Goal: Task Accomplishment & Management: Use online tool/utility

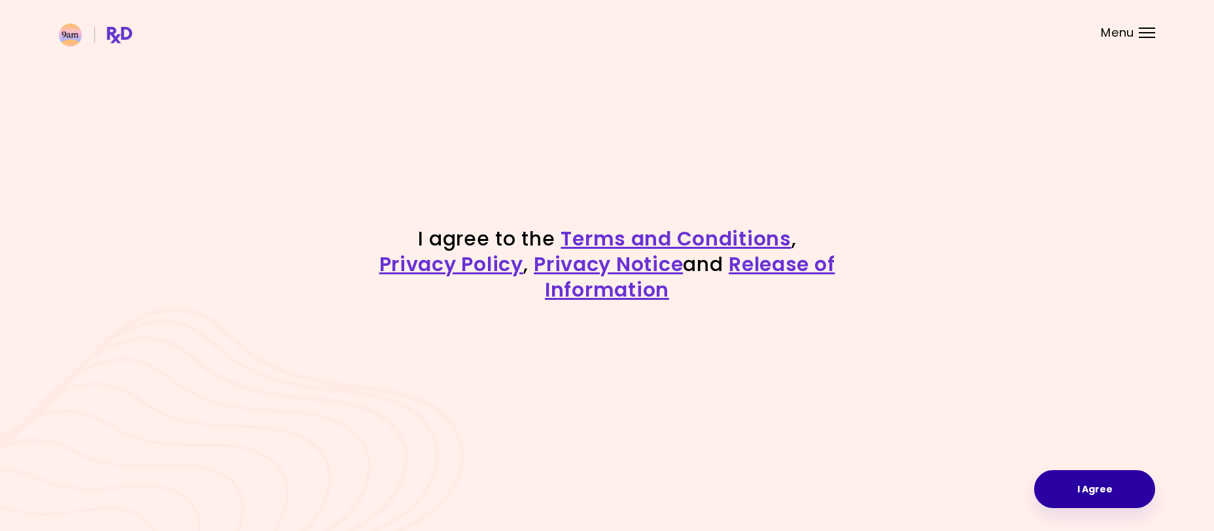
click at [1100, 493] on button "I Agree" at bounding box center [1094, 489] width 121 height 38
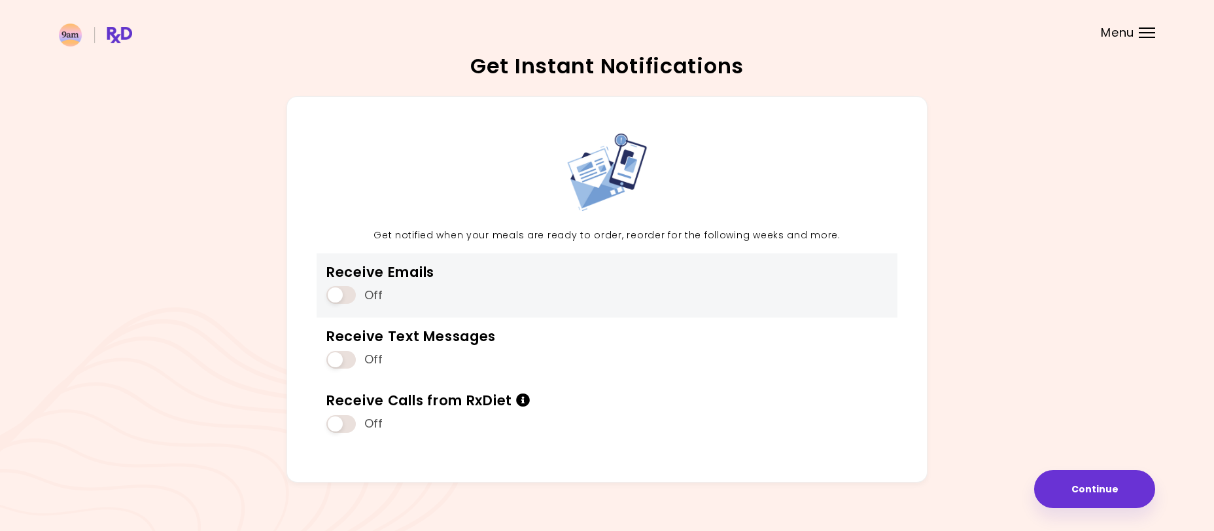
click at [334, 300] on span at bounding box center [340, 295] width 29 height 18
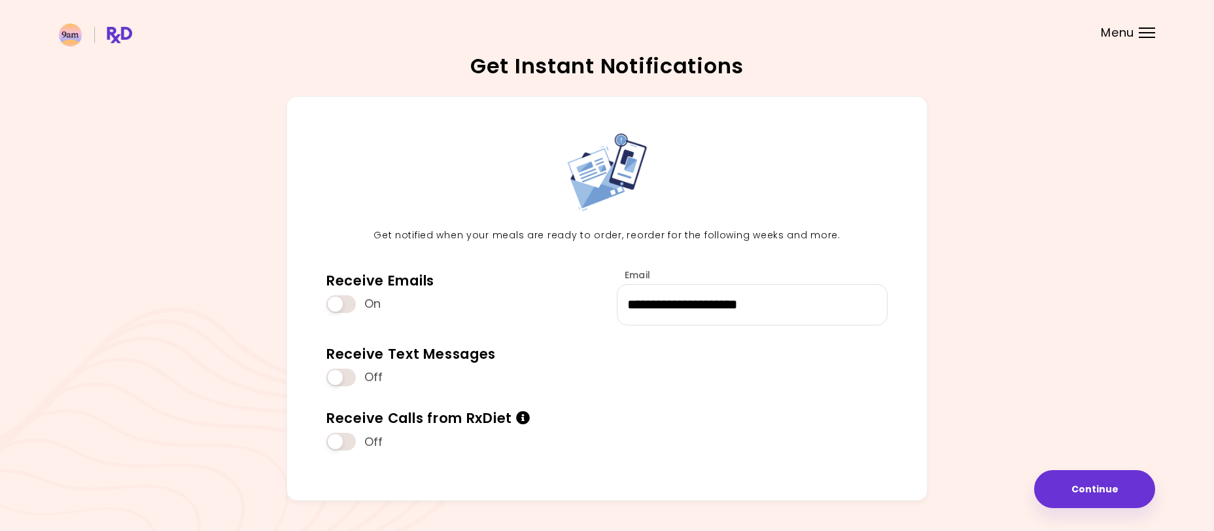
click at [334, 379] on span at bounding box center [340, 377] width 29 height 18
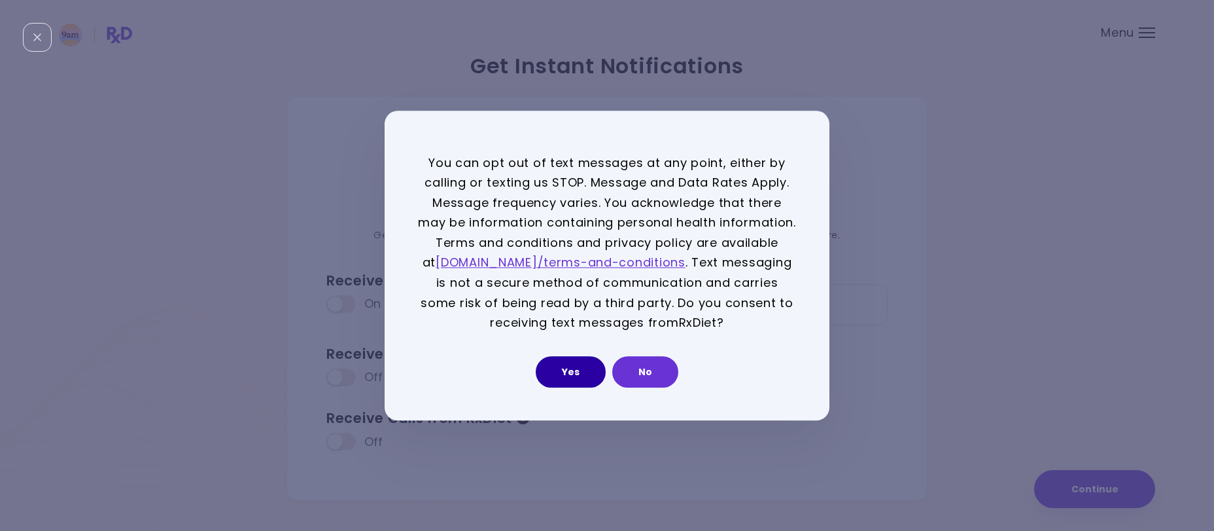
click at [553, 374] on button "Yes" at bounding box center [571, 371] width 70 height 31
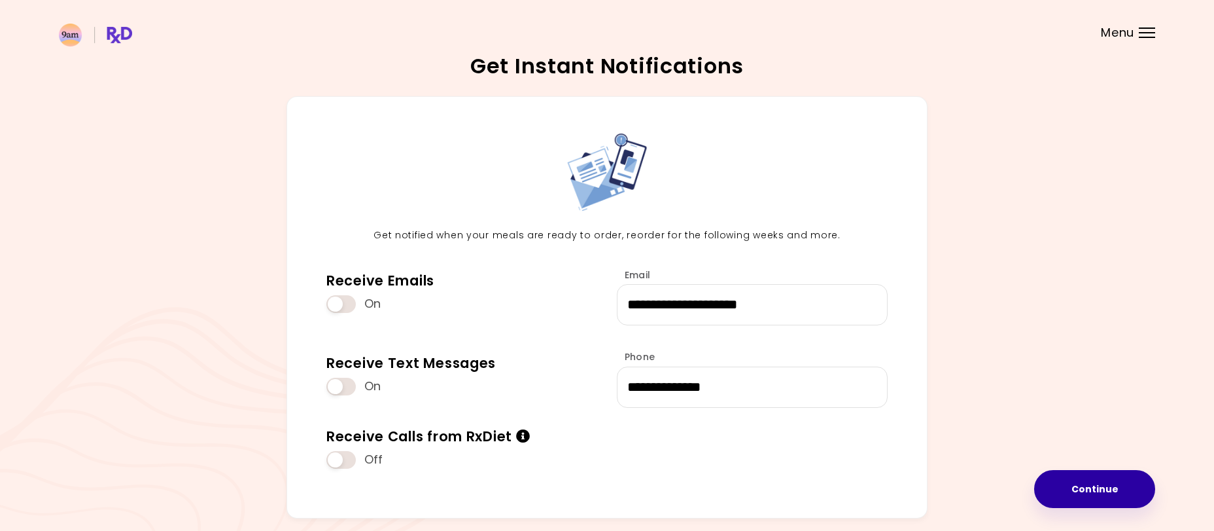
click at [1093, 486] on button "Continue" at bounding box center [1094, 489] width 121 height 38
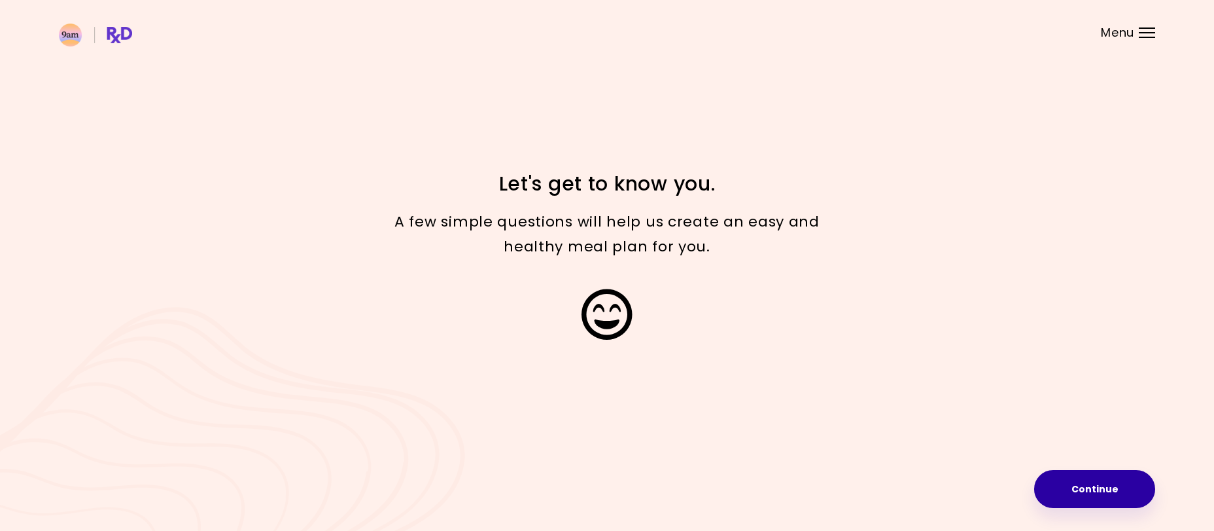
click at [1122, 501] on button "Continue" at bounding box center [1094, 489] width 121 height 38
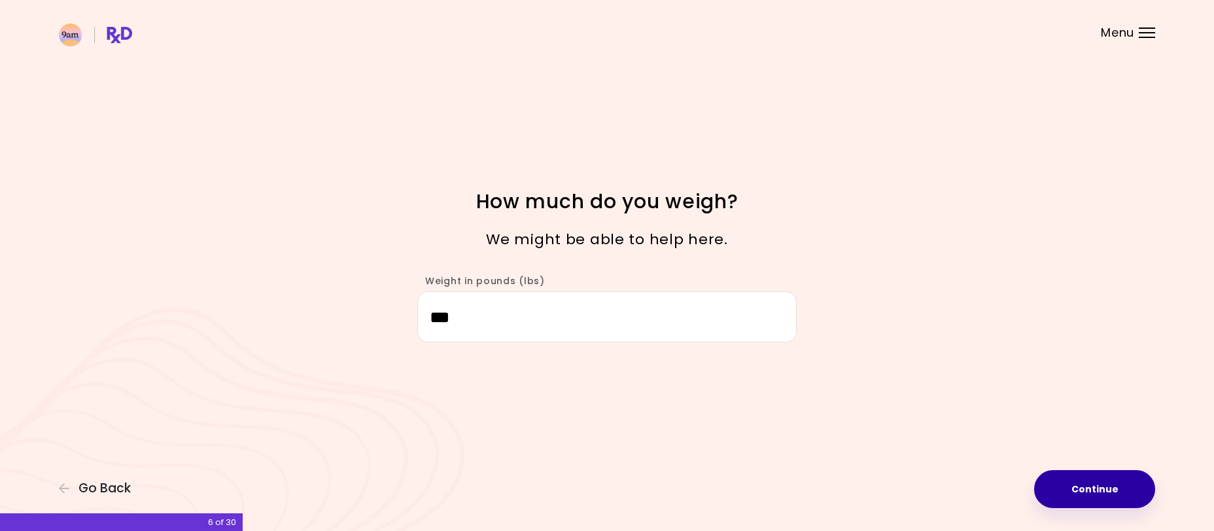
click at [1098, 487] on button "Continue" at bounding box center [1094, 489] width 121 height 38
select select "****"
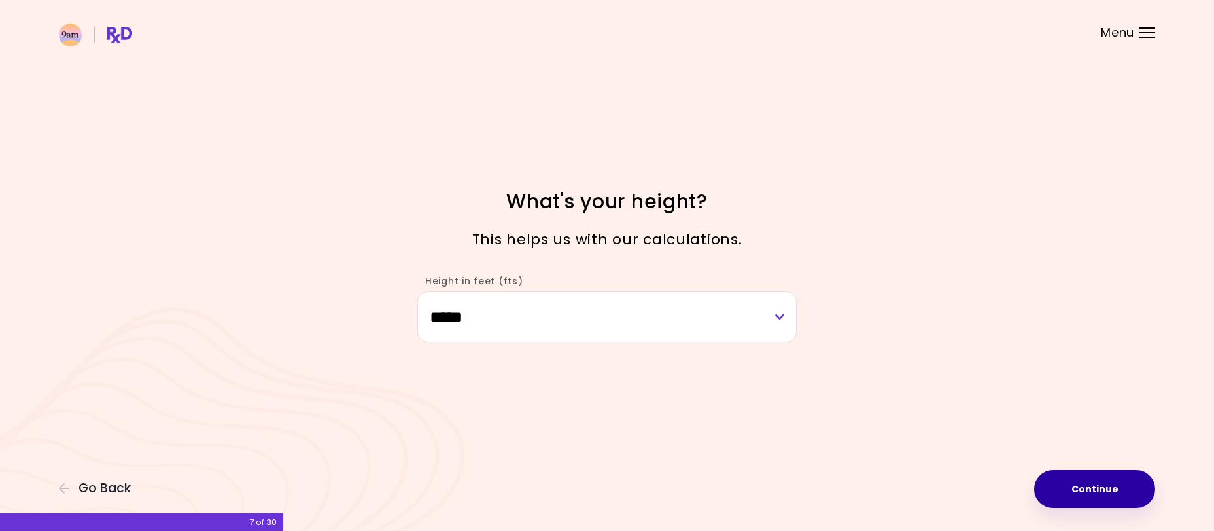
click at [1098, 493] on button "Continue" at bounding box center [1094, 489] width 121 height 38
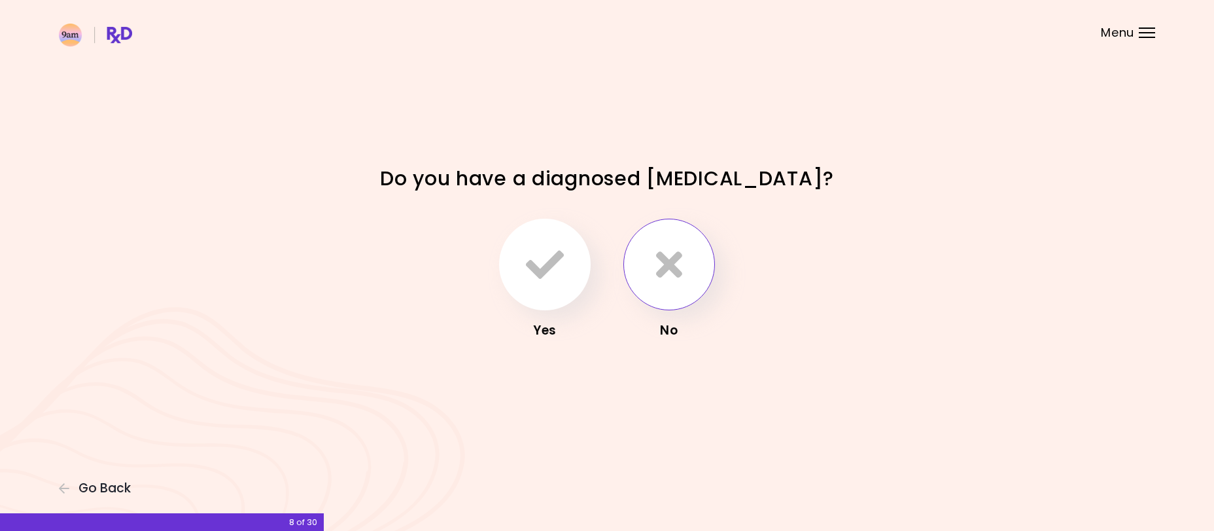
click at [666, 281] on icon "button" at bounding box center [669, 264] width 26 height 38
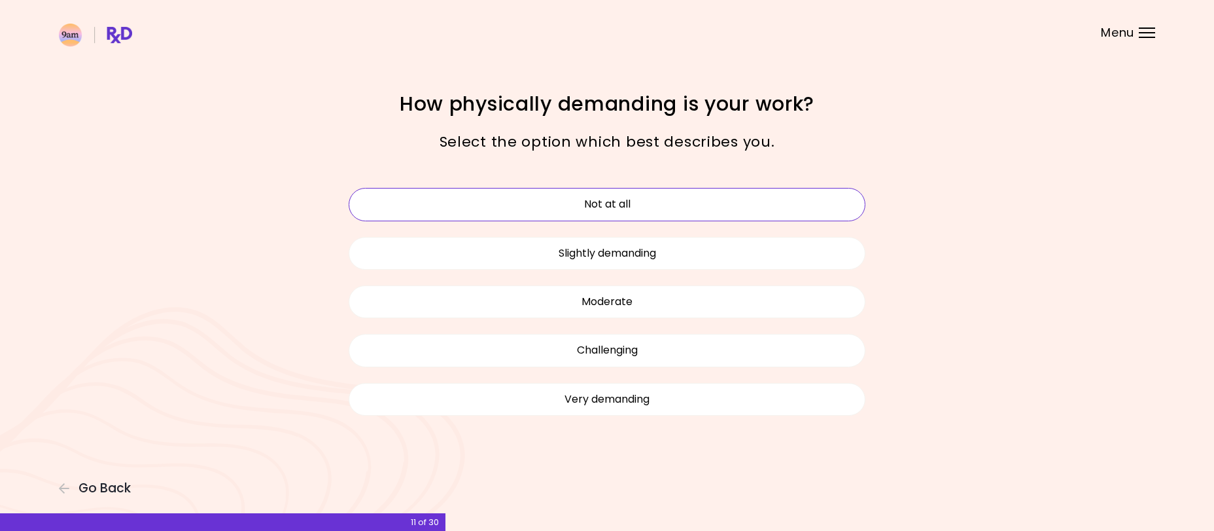
click at [626, 200] on button "Not at all" at bounding box center [607, 204] width 517 height 33
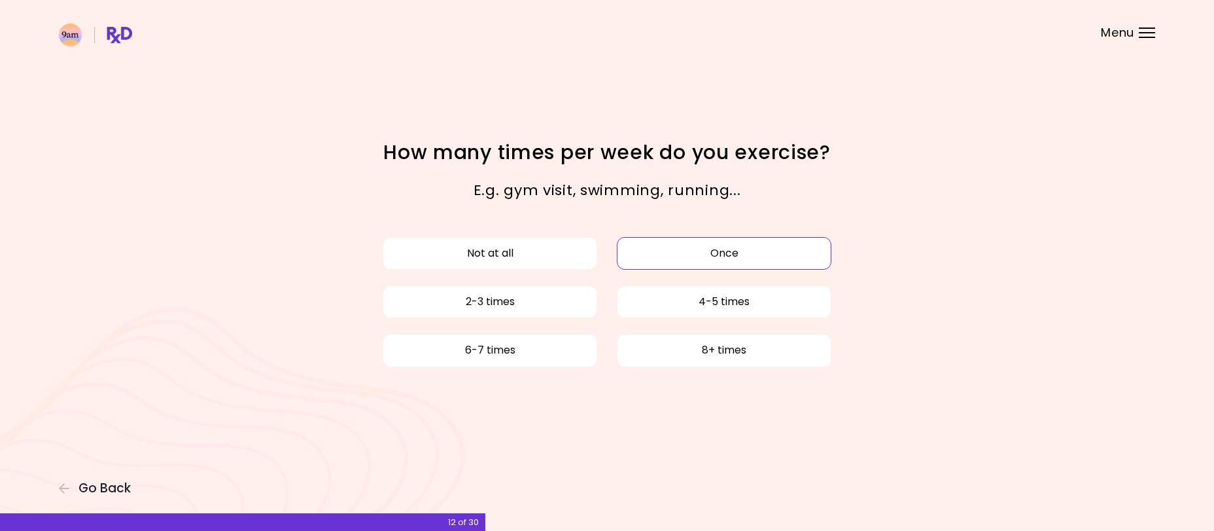
click at [740, 254] on button "Once" at bounding box center [724, 253] width 215 height 33
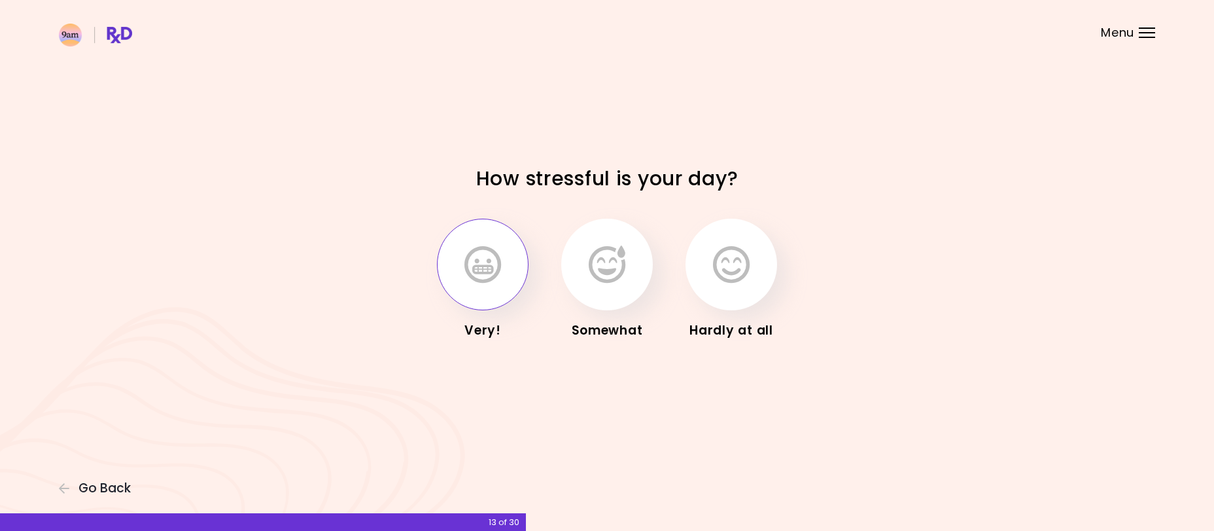
click at [491, 269] on icon "button" at bounding box center [482, 264] width 37 height 38
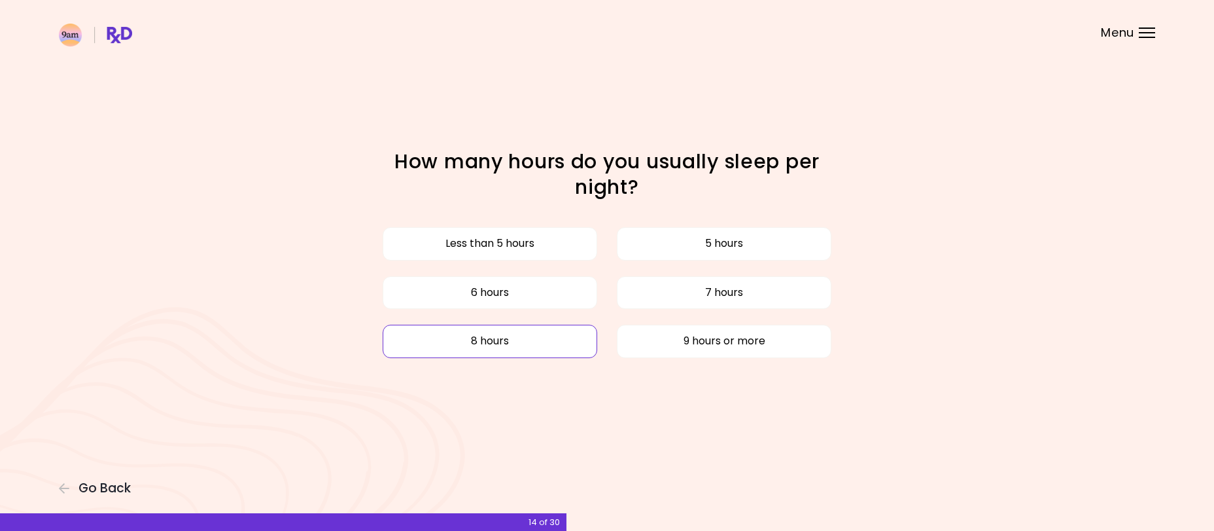
click at [583, 350] on button "8 hours" at bounding box center [490, 340] width 215 height 33
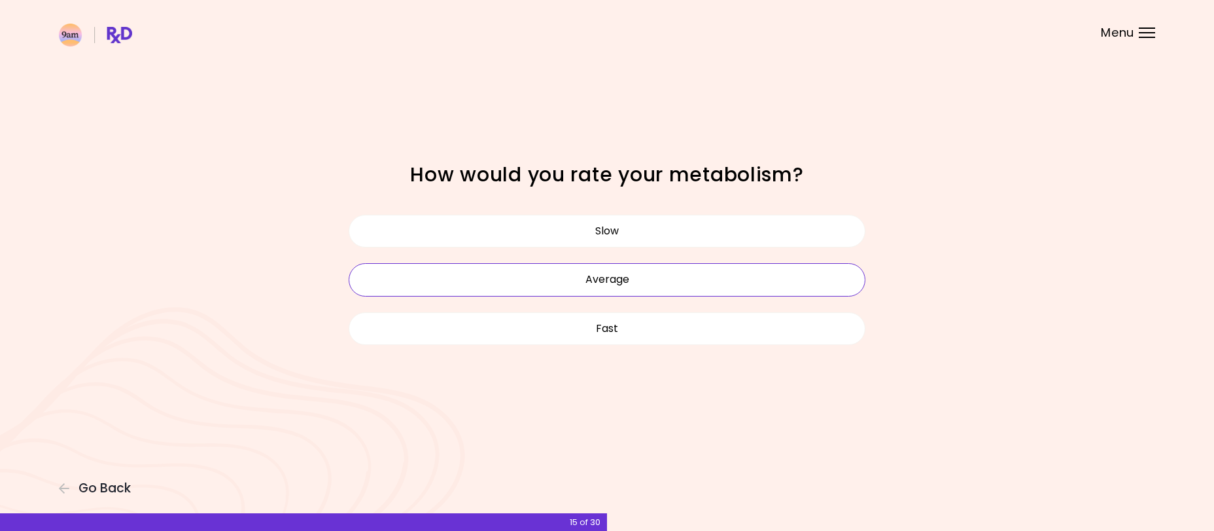
click at [617, 283] on button "Average" at bounding box center [607, 279] width 517 height 33
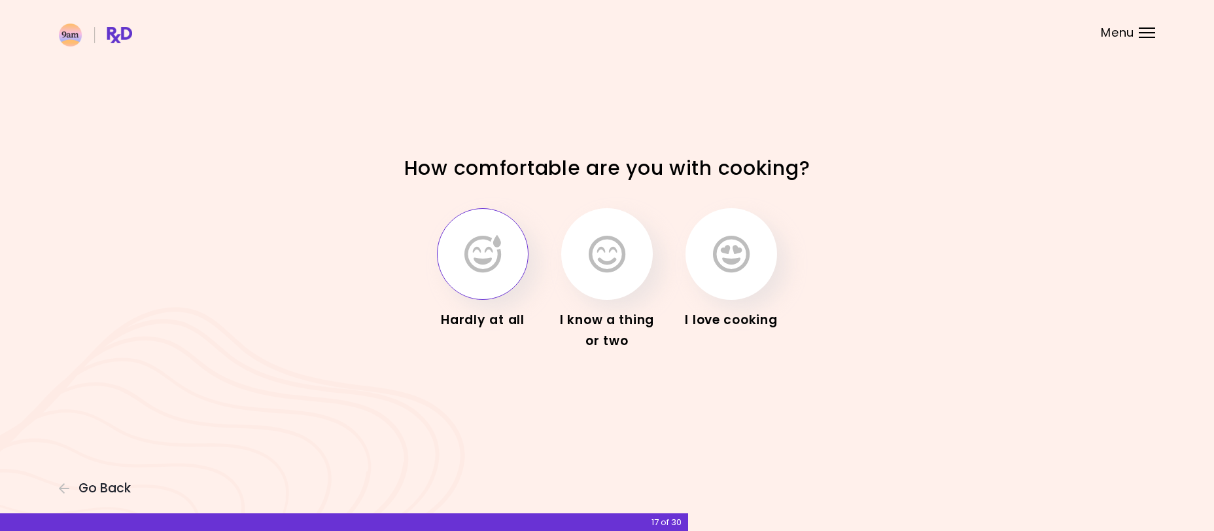
click at [481, 271] on icon "button" at bounding box center [482, 254] width 37 height 38
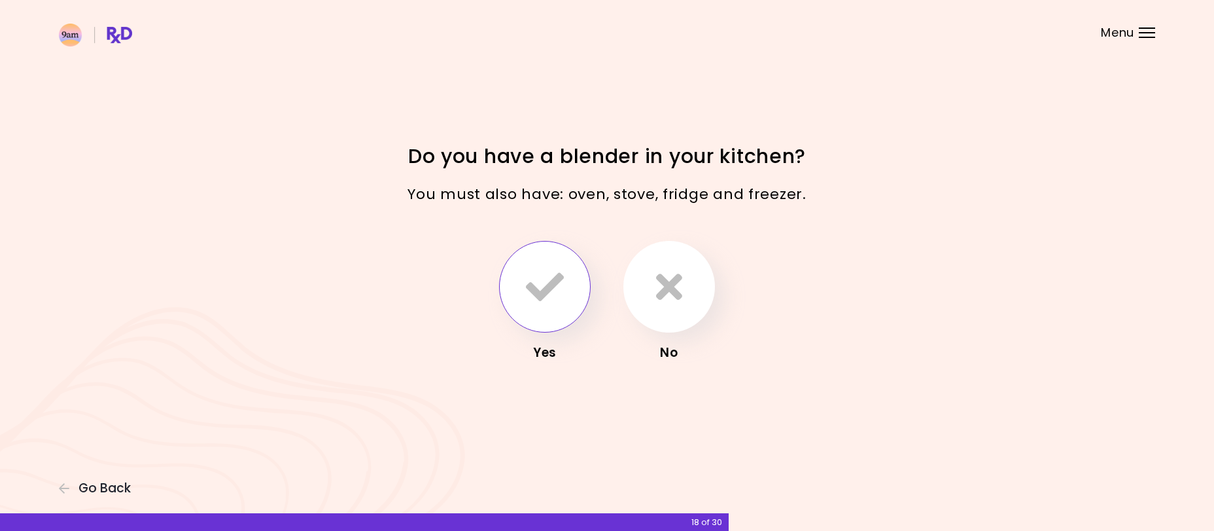
click at [537, 285] on icon "button" at bounding box center [545, 287] width 38 height 38
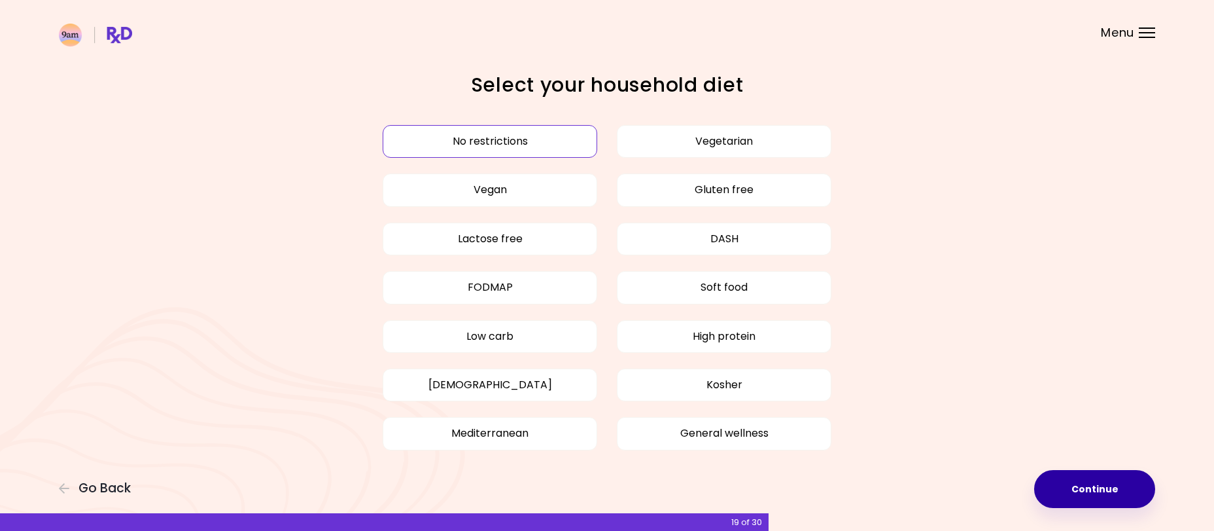
click at [1085, 491] on button "Continue" at bounding box center [1094, 489] width 121 height 38
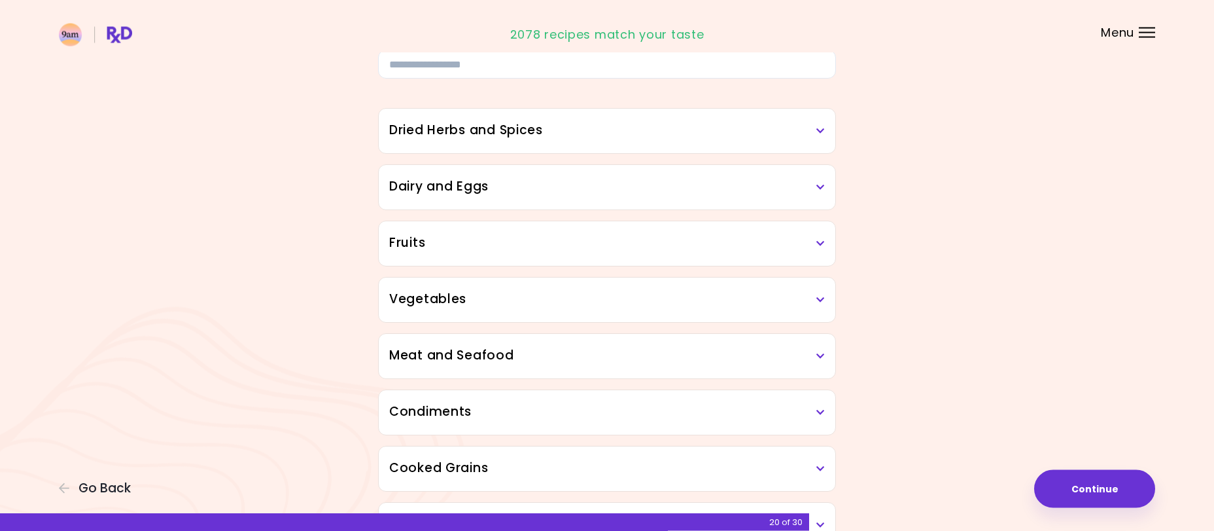
scroll to position [67, 0]
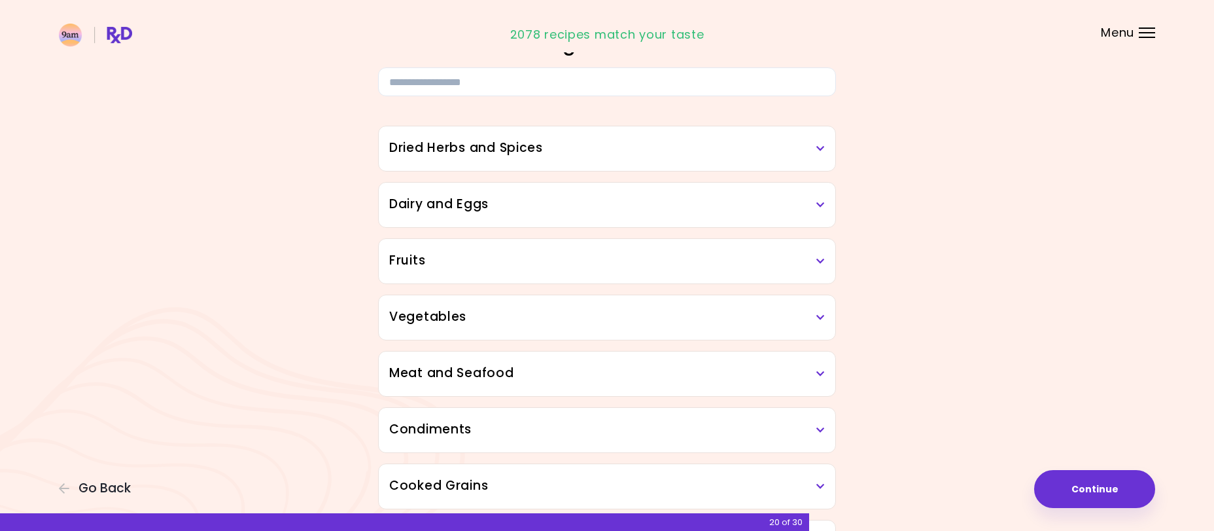
click at [823, 152] on icon at bounding box center [820, 148] width 9 height 9
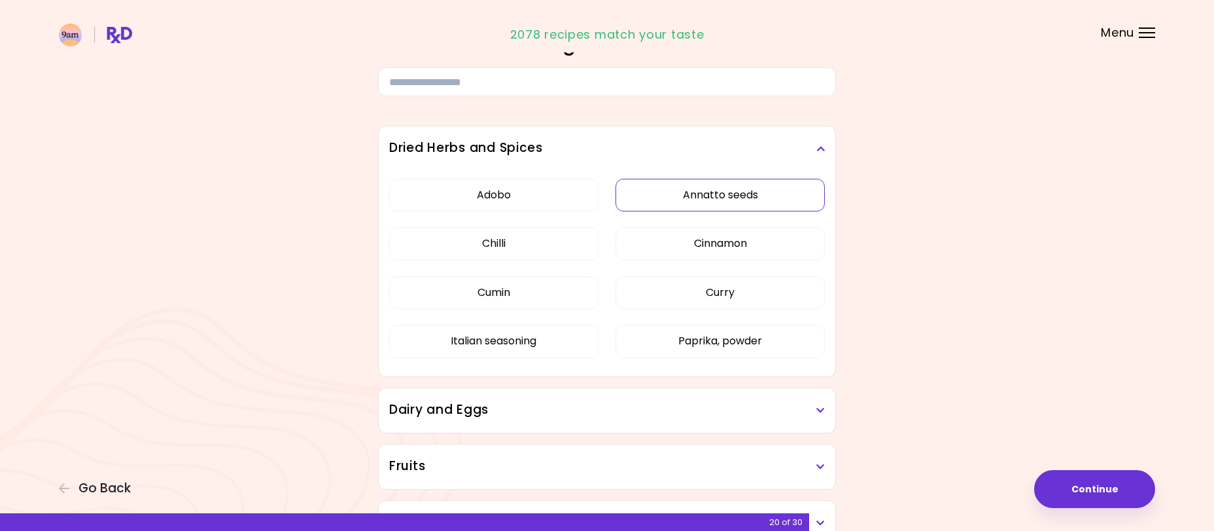
click at [784, 196] on button "Annatto seeds" at bounding box center [720, 195] width 209 height 33
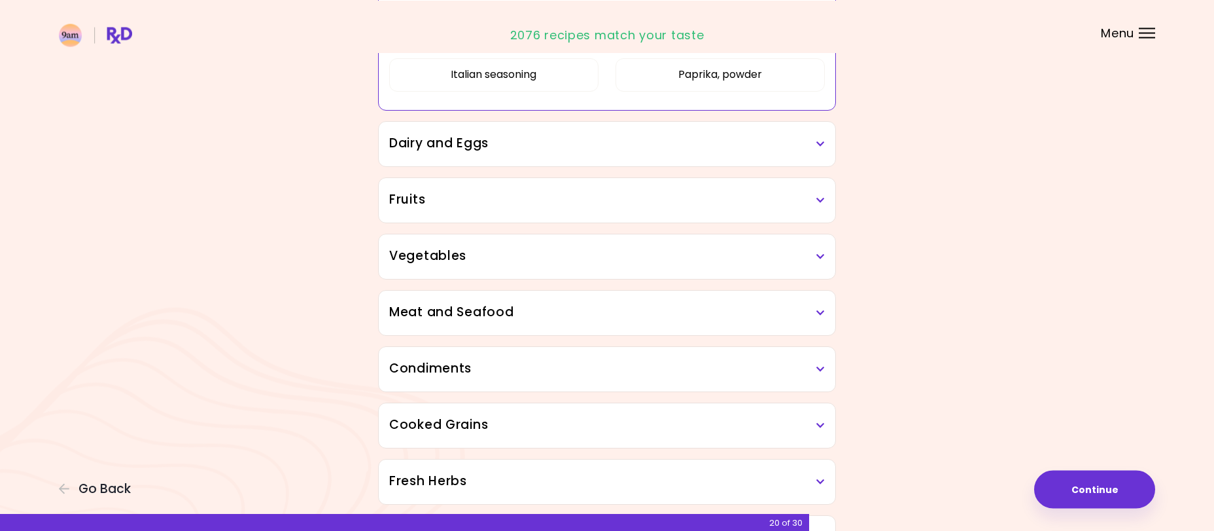
scroll to position [334, 0]
click at [821, 150] on h3 "Dairy and Eggs" at bounding box center [607, 142] width 436 height 19
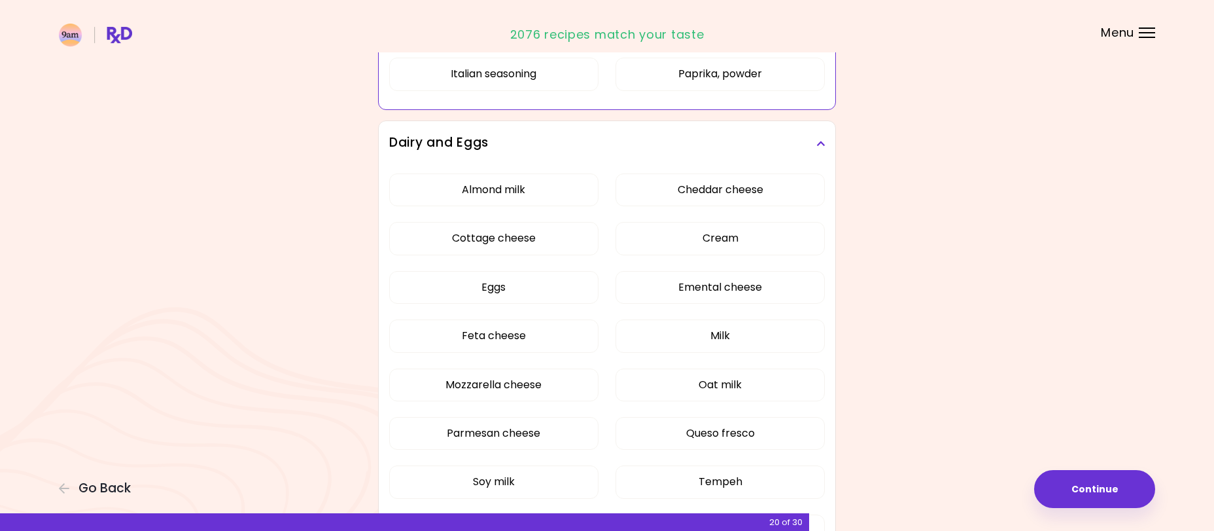
scroll to position [400, 0]
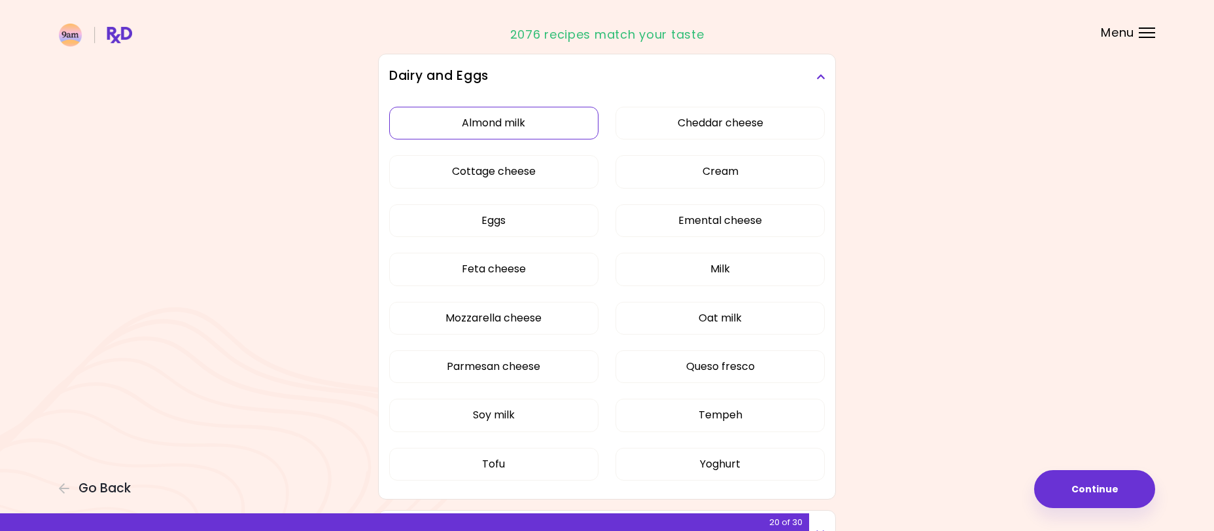
click at [506, 123] on div "Almond milk Cheddar cheese Cottage cheese Cream Eggs Emental cheese Feta cheese…" at bounding box center [607, 299] width 436 height 400
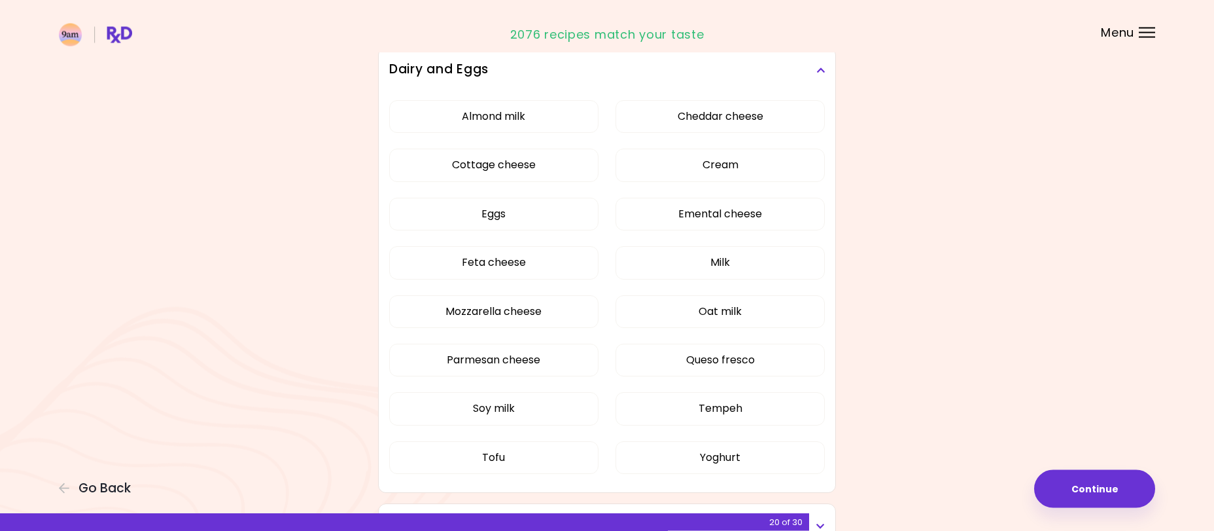
scroll to position [200, 0]
click at [485, 408] on button "Soy milk" at bounding box center [493, 409] width 209 height 33
click at [514, 111] on button "Almond milk" at bounding box center [493, 117] width 209 height 33
click at [720, 308] on button "Oat milk" at bounding box center [720, 312] width 209 height 33
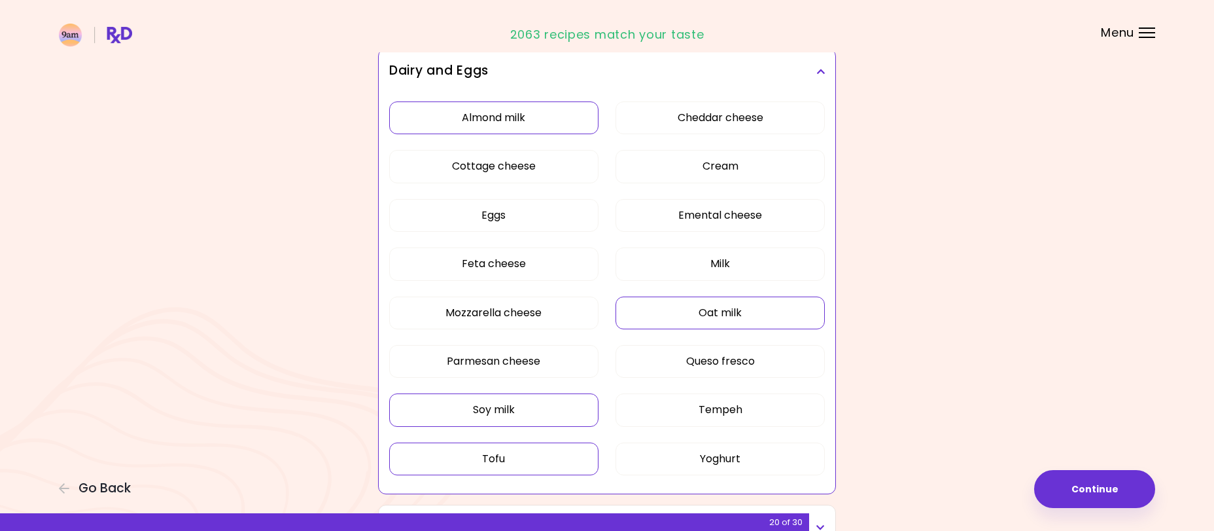
click at [488, 457] on button "Tofu" at bounding box center [493, 458] width 209 height 33
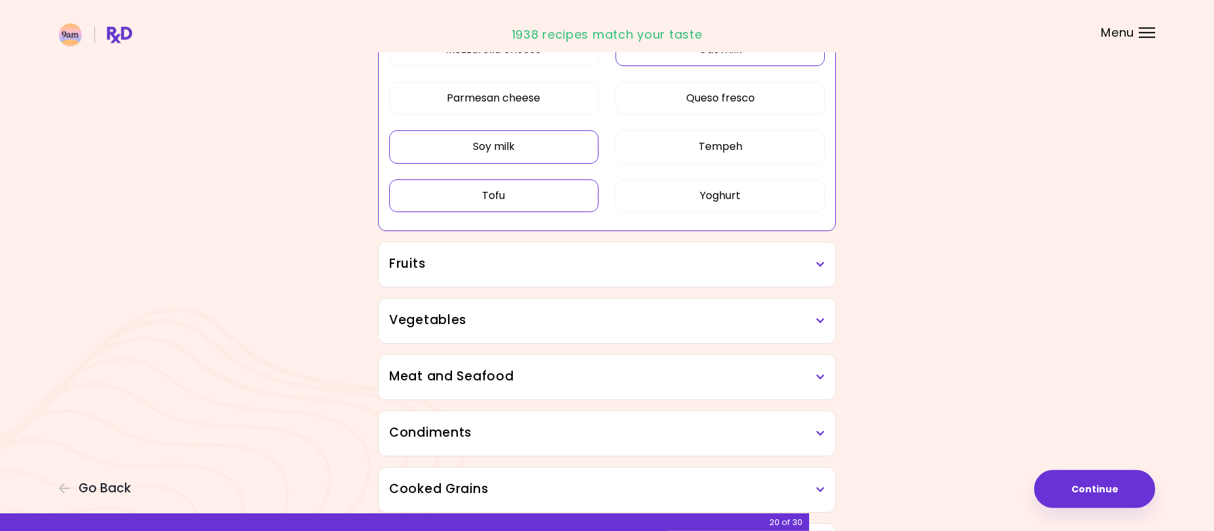
scroll to position [467, 0]
click at [822, 260] on icon at bounding box center [820, 260] width 9 height 9
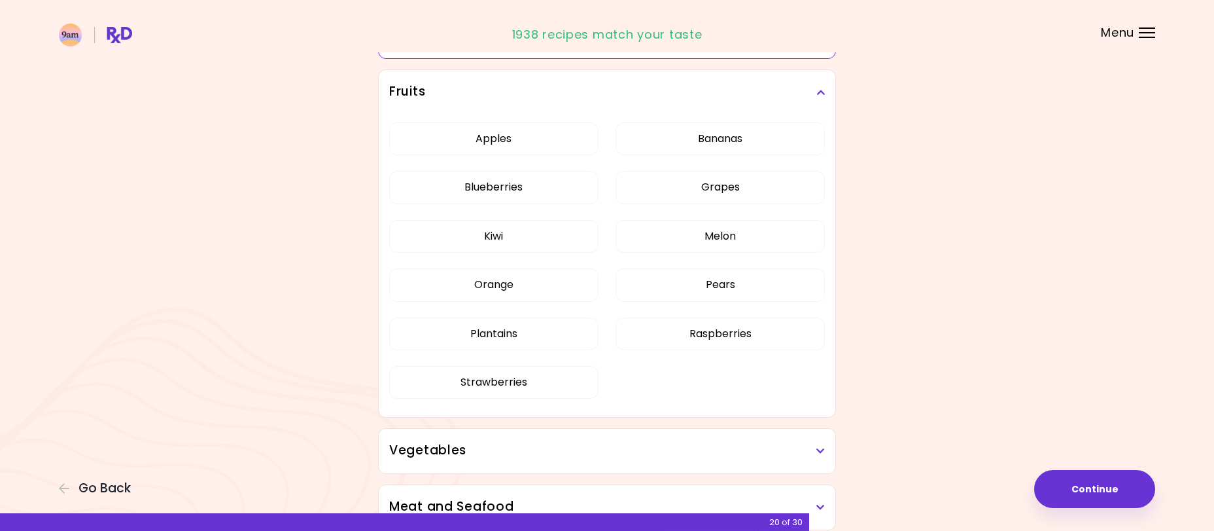
scroll to position [601, 0]
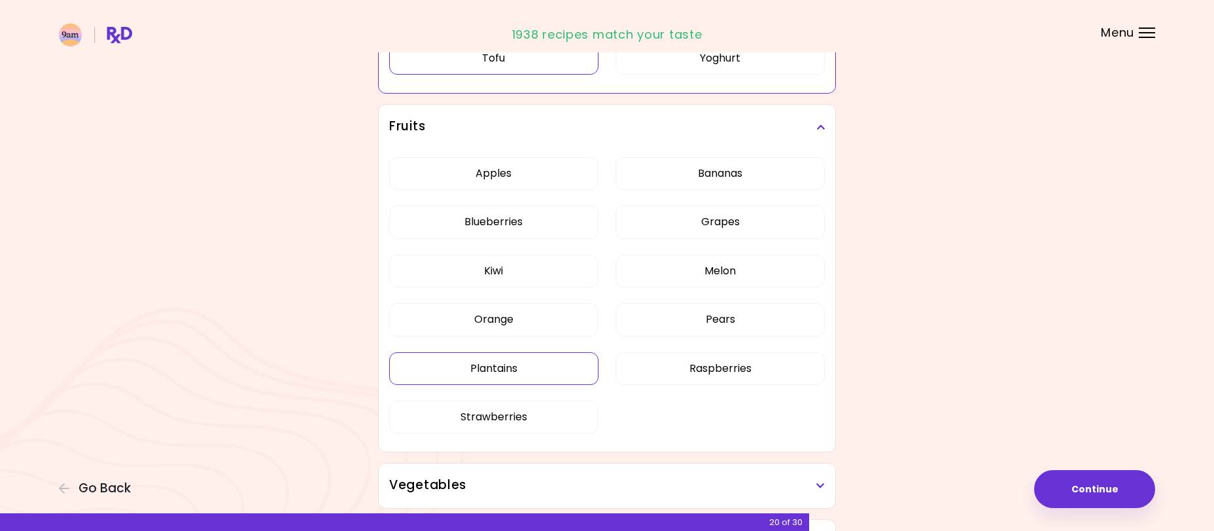
click at [515, 367] on div "Dried Herbs and Spices 1 ingredient selected Adobo Annatto seeds Chilli Cinnamo…" at bounding box center [607, 372] width 471 height 1621
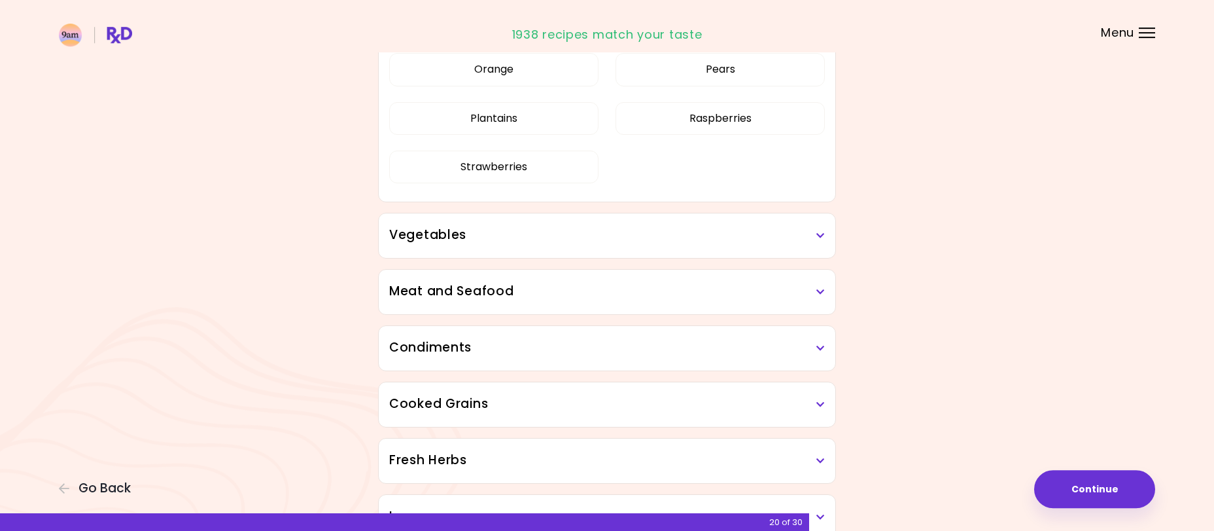
scroll to position [334, 0]
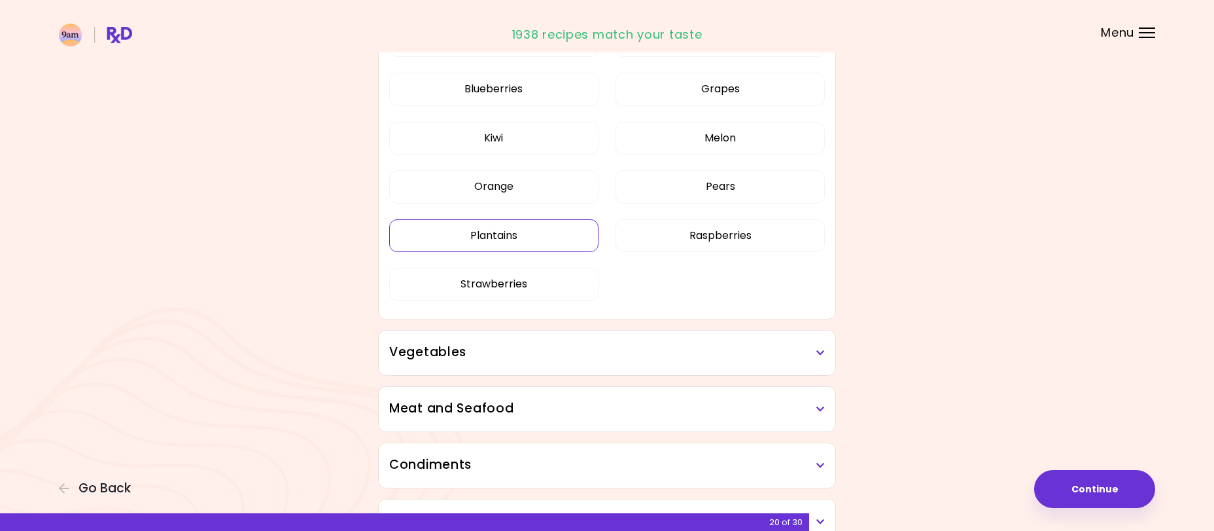
click at [506, 232] on button "Plantains" at bounding box center [493, 235] width 209 height 33
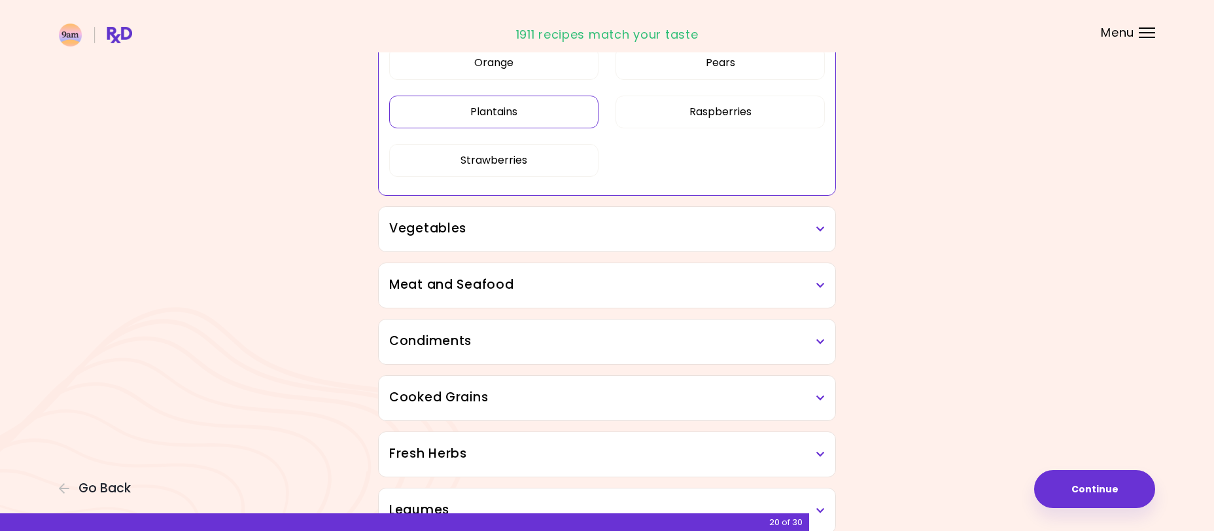
scroll to position [534, 0]
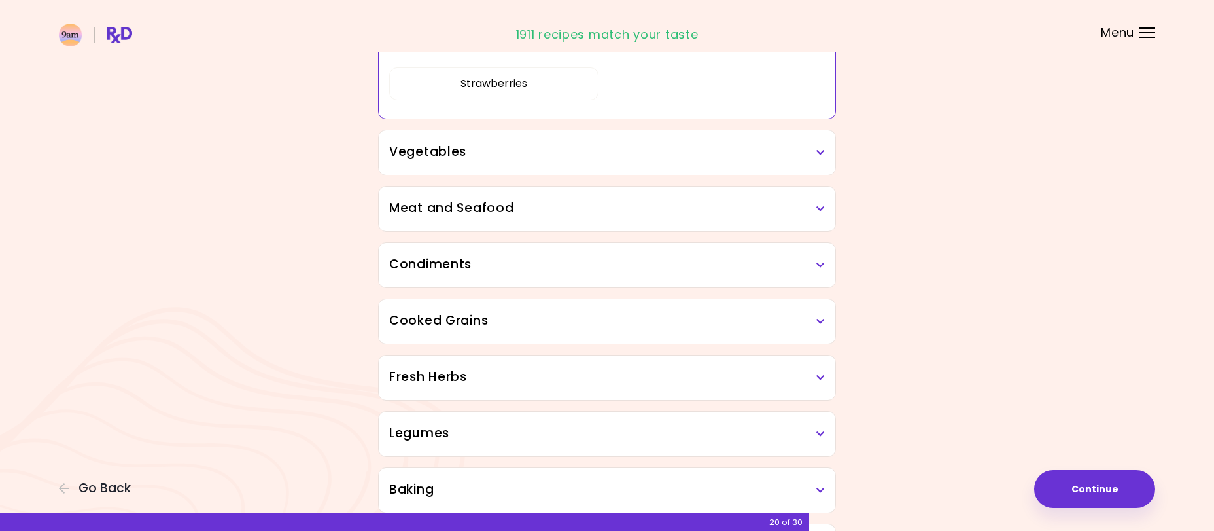
click at [818, 152] on icon at bounding box center [820, 152] width 9 height 9
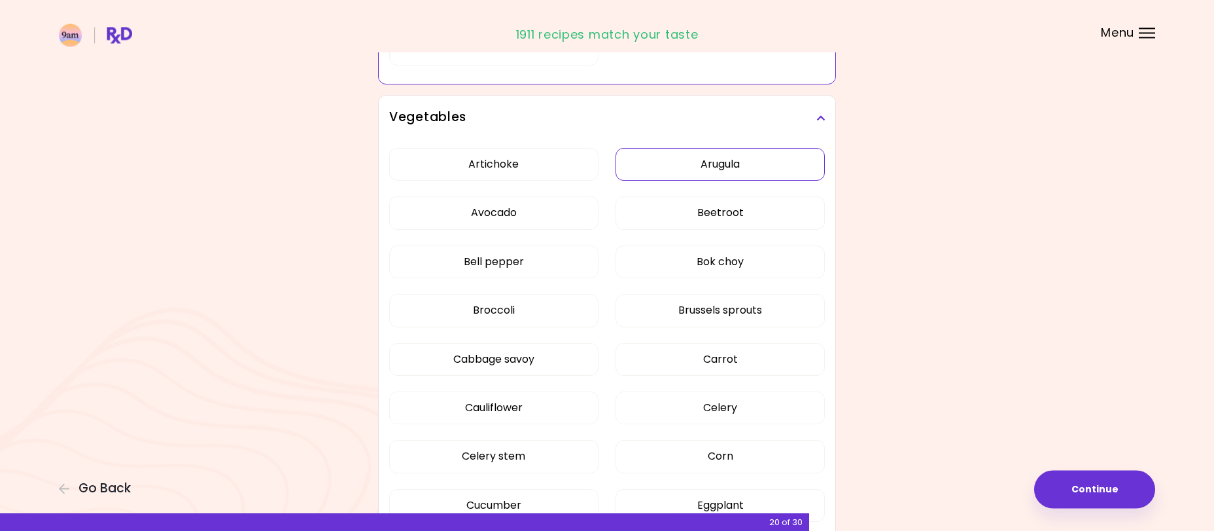
scroll to position [601, 0]
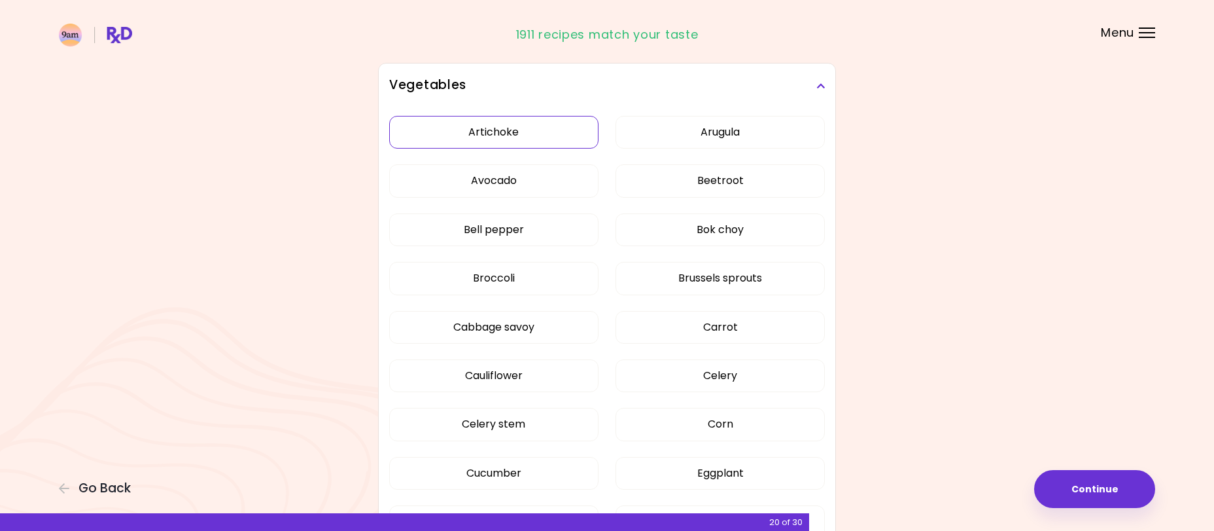
click at [478, 133] on div "Artichoke Arugula Avocado Beetroot Bell pepper Bok choy Broccoli Brussels sprou…" at bounding box center [607, 503] width 436 height 790
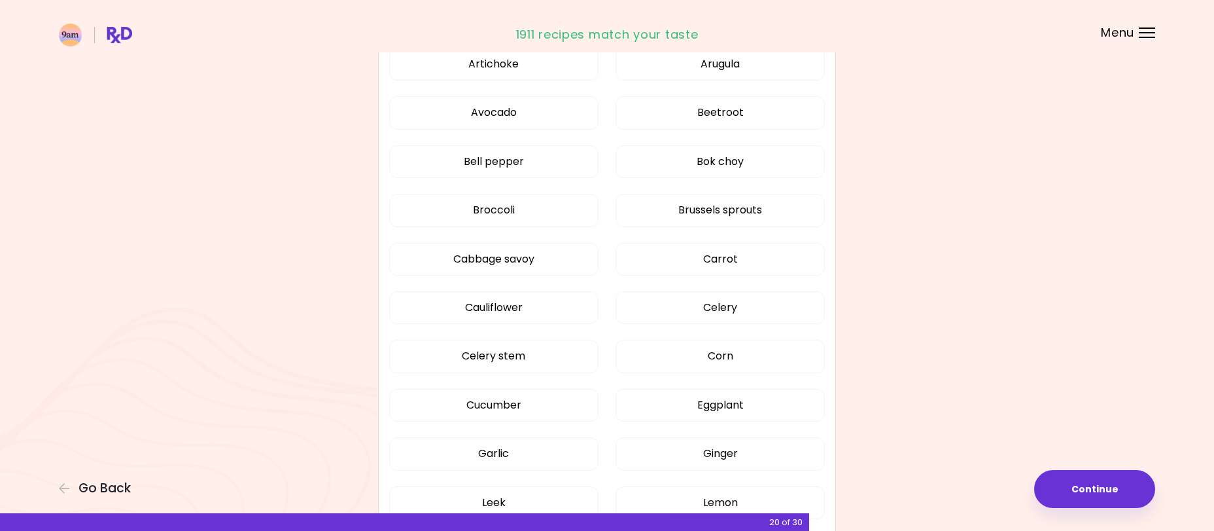
scroll to position [334, 0]
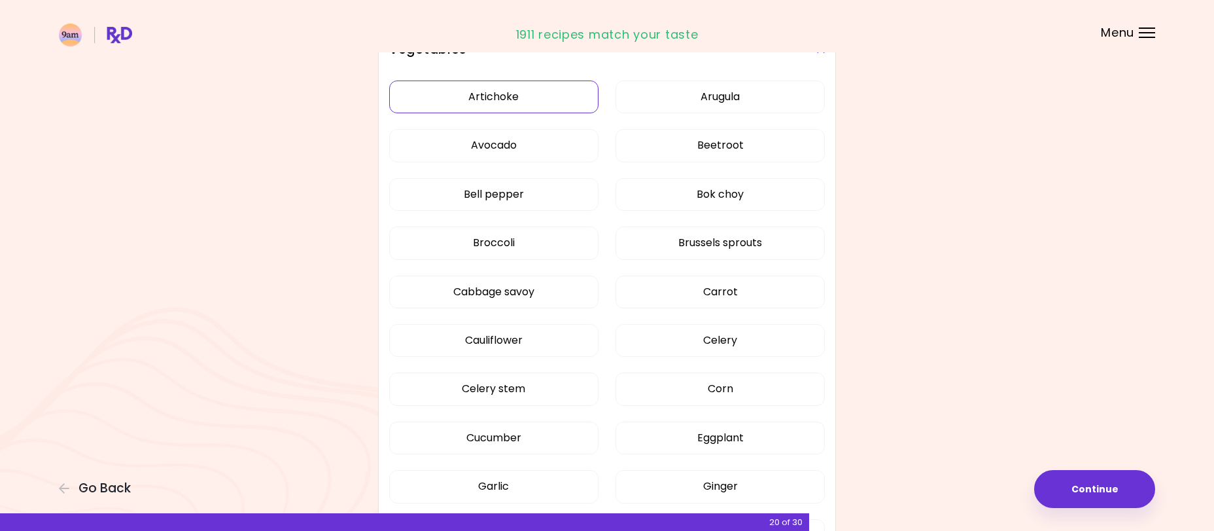
click at [499, 98] on button "Artichoke" at bounding box center [493, 96] width 209 height 33
click at [494, 192] on button "Bell pepper" at bounding box center [493, 194] width 209 height 33
click at [510, 340] on button "Cauliflower" at bounding box center [493, 340] width 209 height 33
click at [726, 192] on button "Bok choy" at bounding box center [720, 194] width 209 height 33
click at [723, 143] on button "Beetroot" at bounding box center [720, 145] width 209 height 33
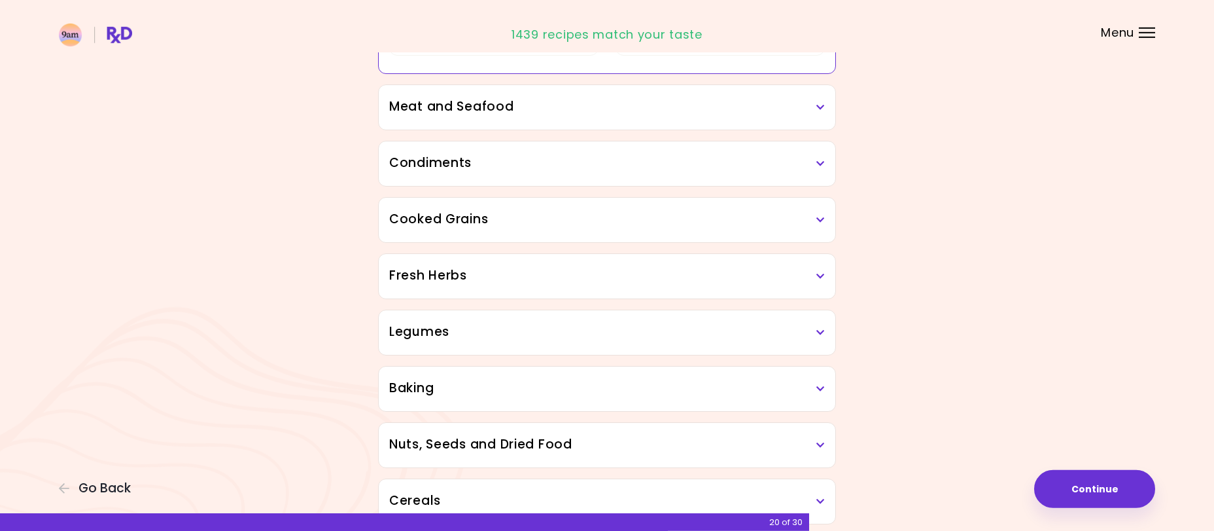
scroll to position [1134, 0]
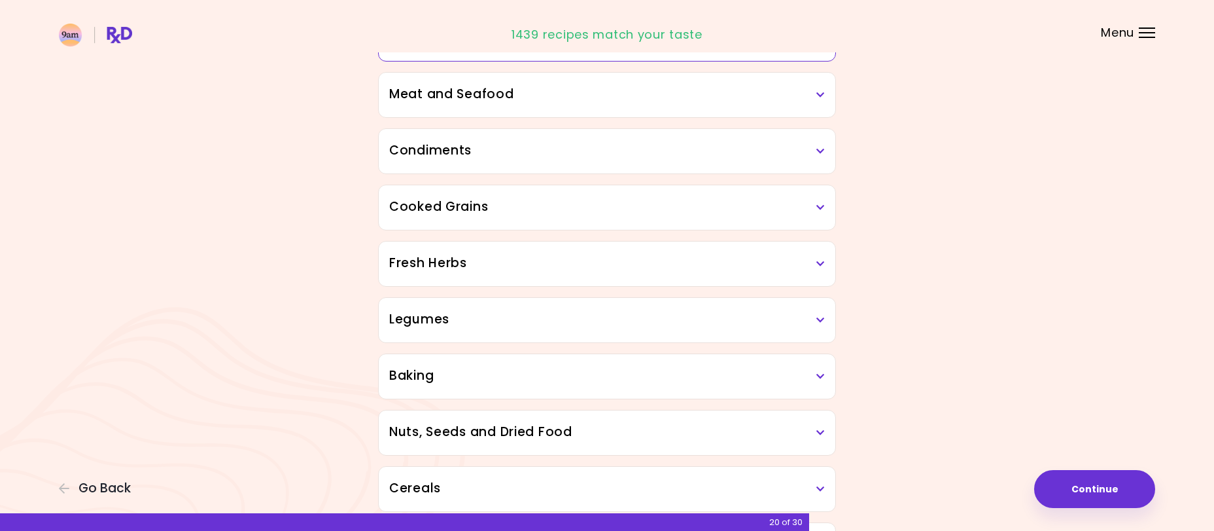
click at [811, 96] on h3 "Meat and Seafood" at bounding box center [607, 94] width 436 height 19
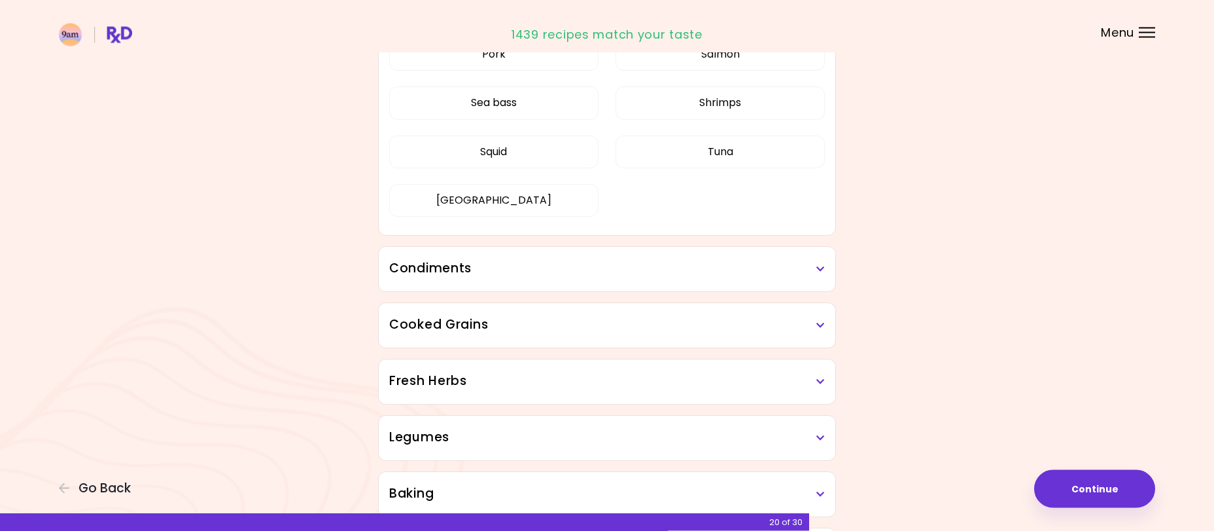
scroll to position [391, 0]
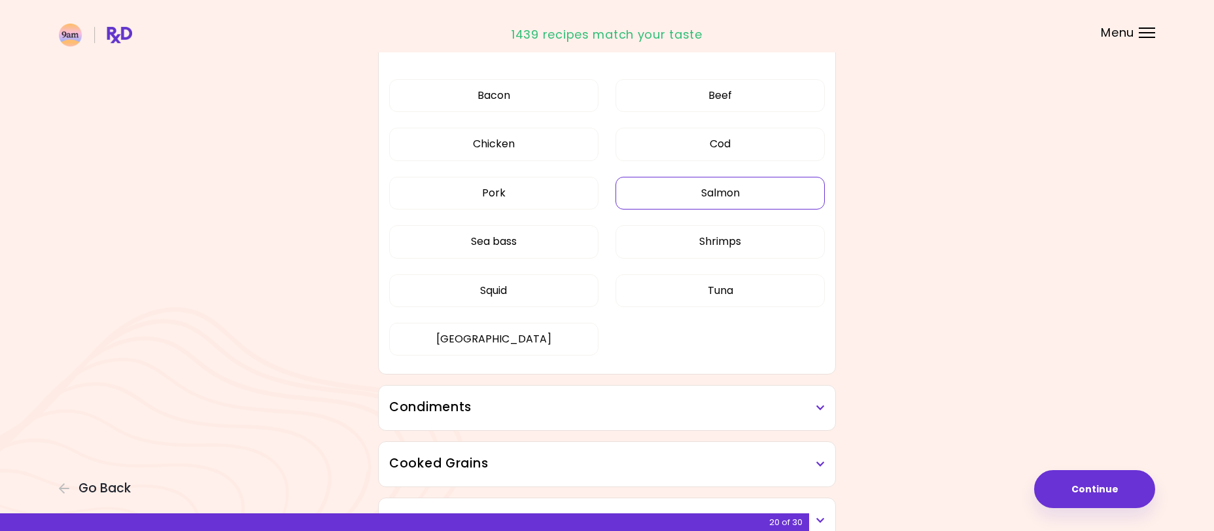
click at [726, 192] on button "Salmon" at bounding box center [720, 193] width 209 height 33
click at [495, 286] on button "Squid" at bounding box center [493, 290] width 209 height 33
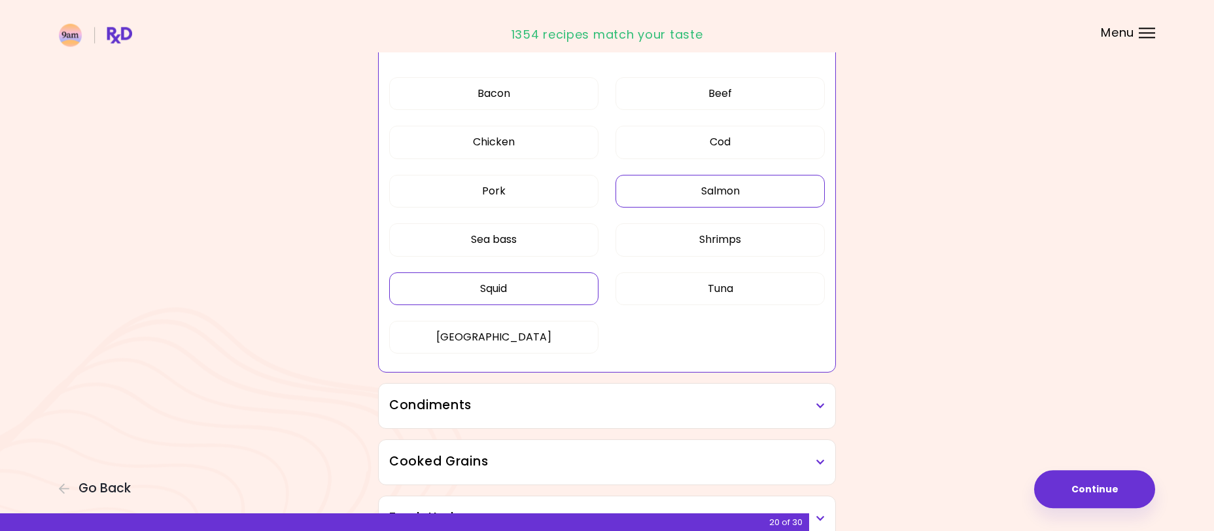
scroll to position [658, 0]
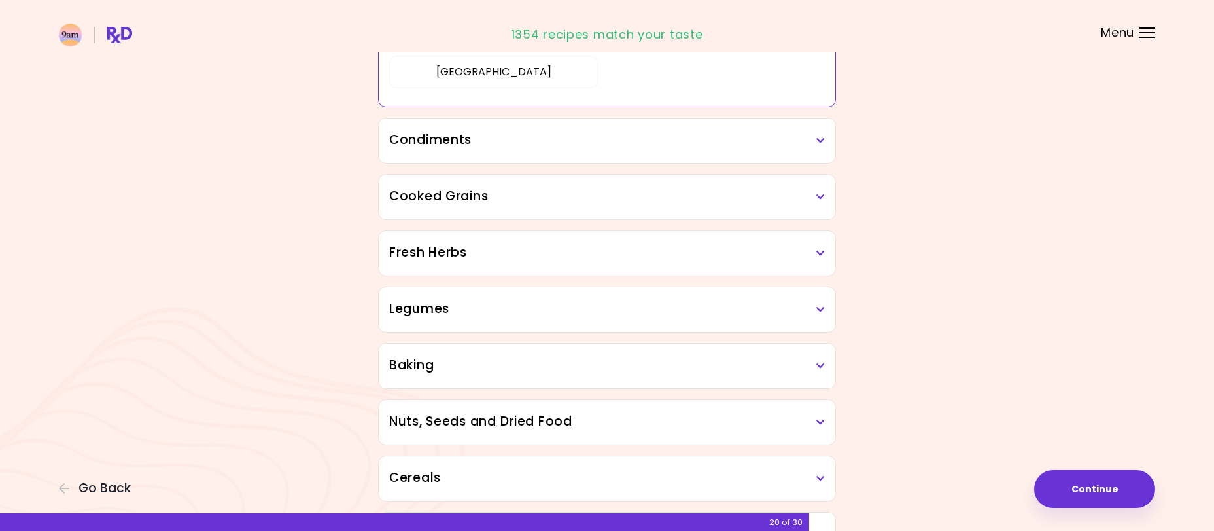
click at [826, 141] on div "Condiments" at bounding box center [607, 140] width 457 height 44
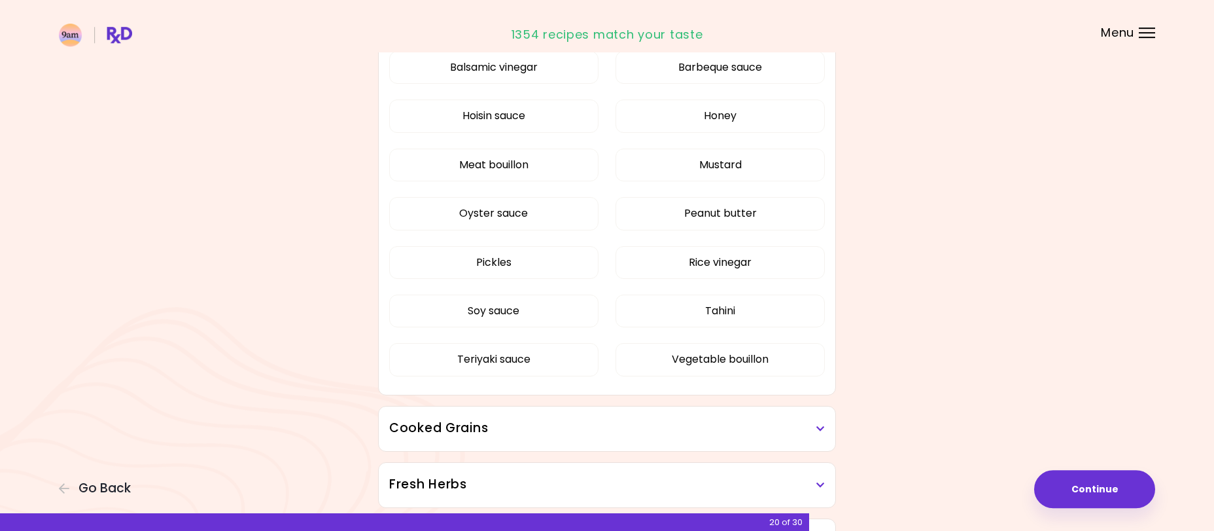
scroll to position [792, 0]
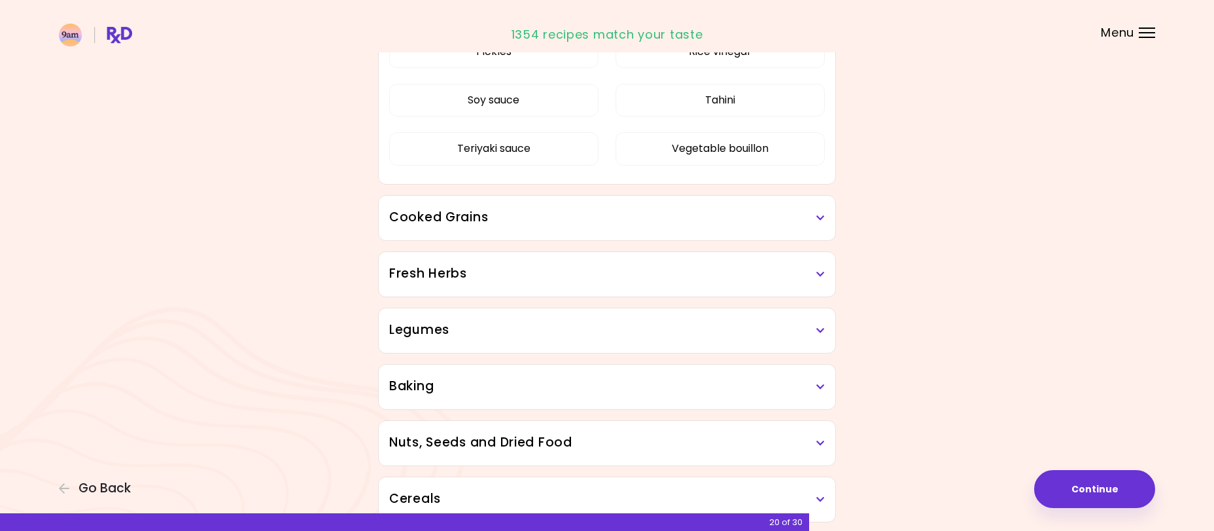
click at [497, 19] on button "Oyster sauce" at bounding box center [493, 2] width 209 height 33
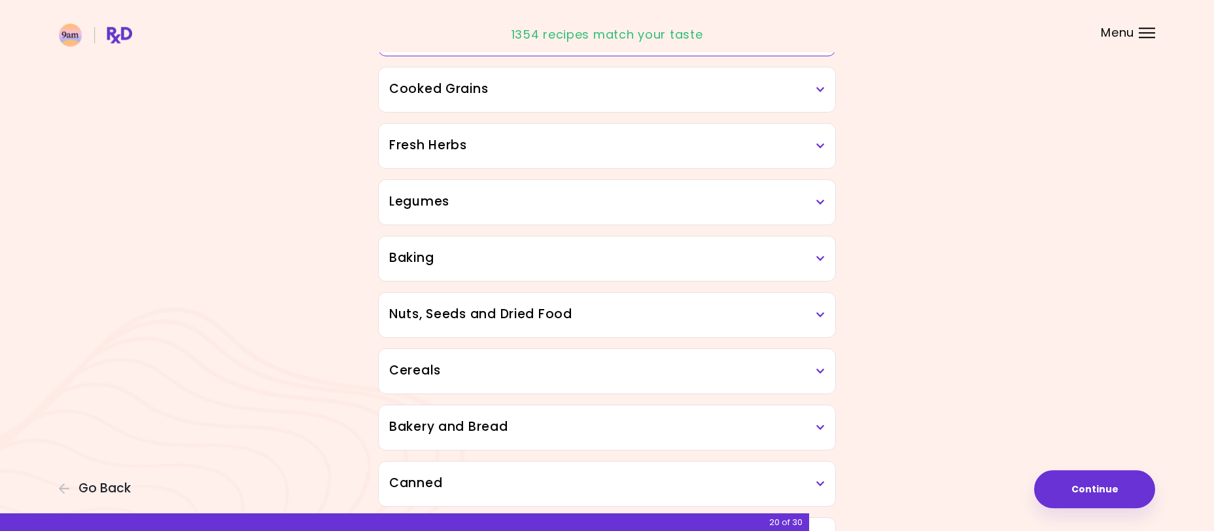
scroll to position [823, 0]
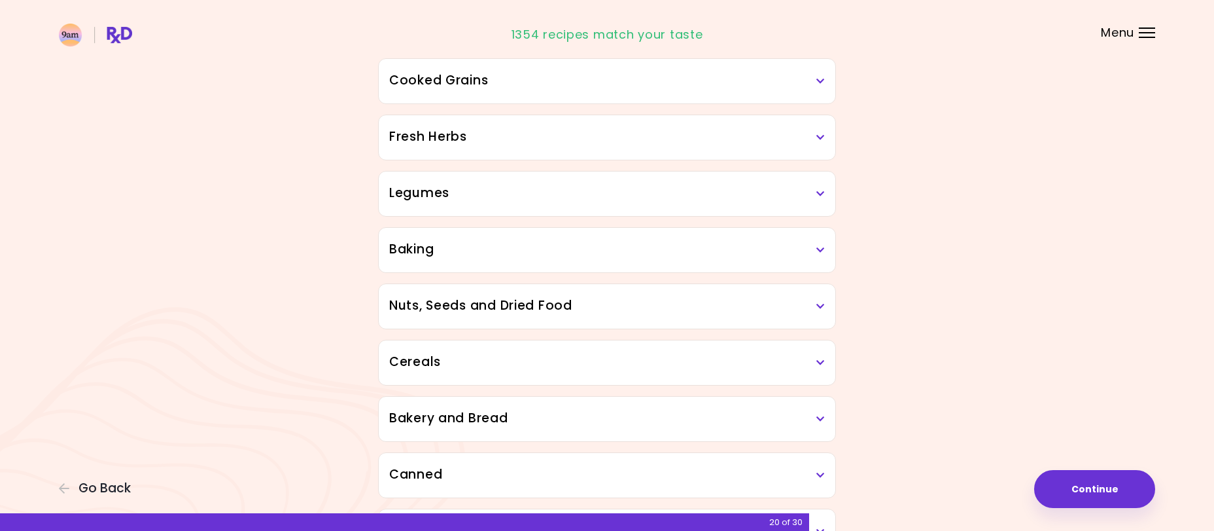
click at [671, 90] on div "Cooked Grains" at bounding box center [607, 81] width 457 height 44
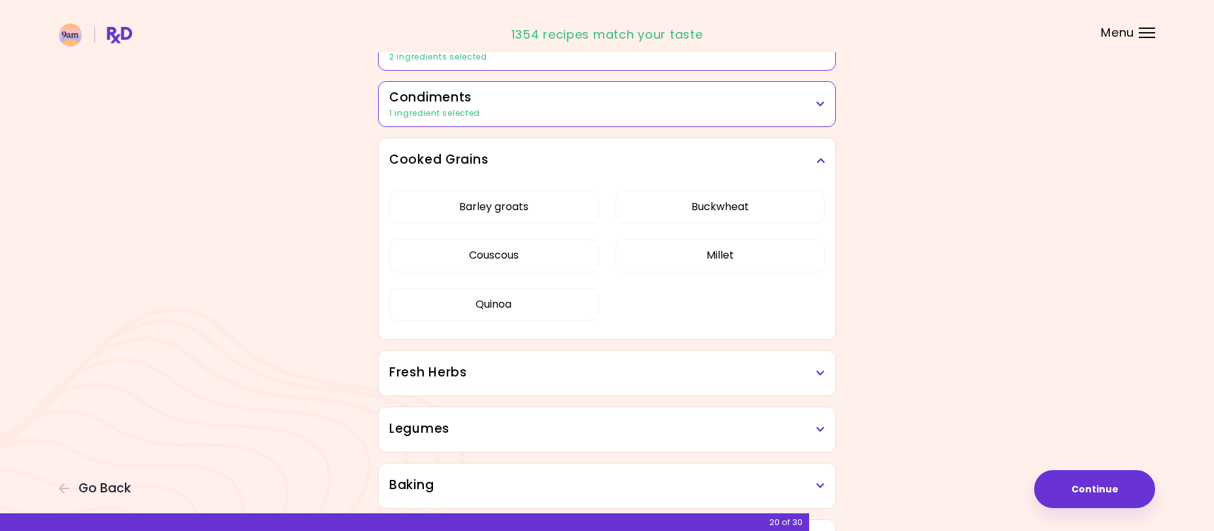
scroll to position [379, 0]
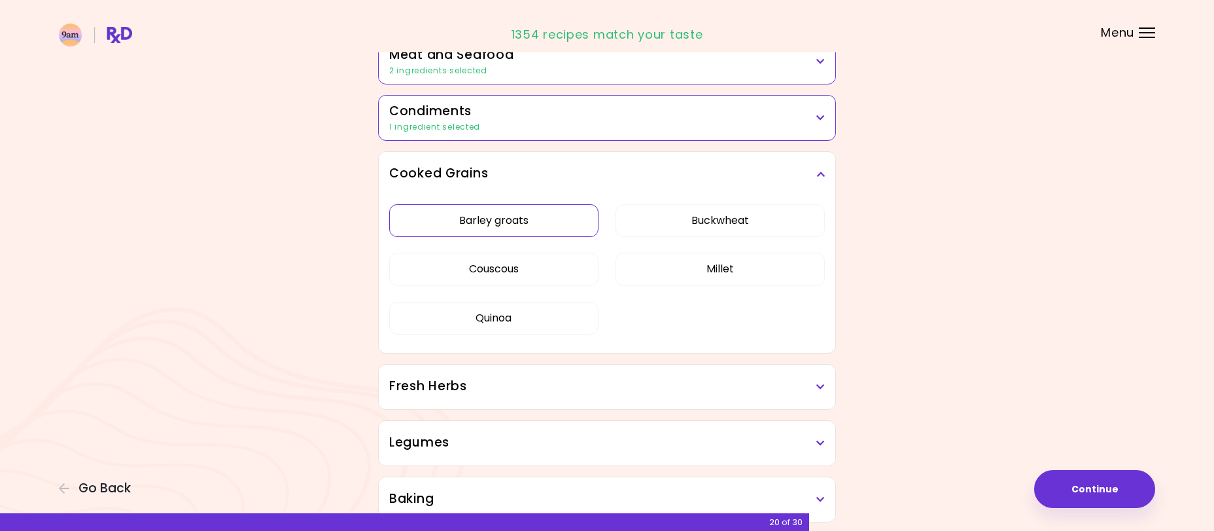
click at [504, 216] on button "Barley groats" at bounding box center [493, 220] width 209 height 33
click at [726, 213] on button "Buckwheat" at bounding box center [720, 220] width 209 height 33
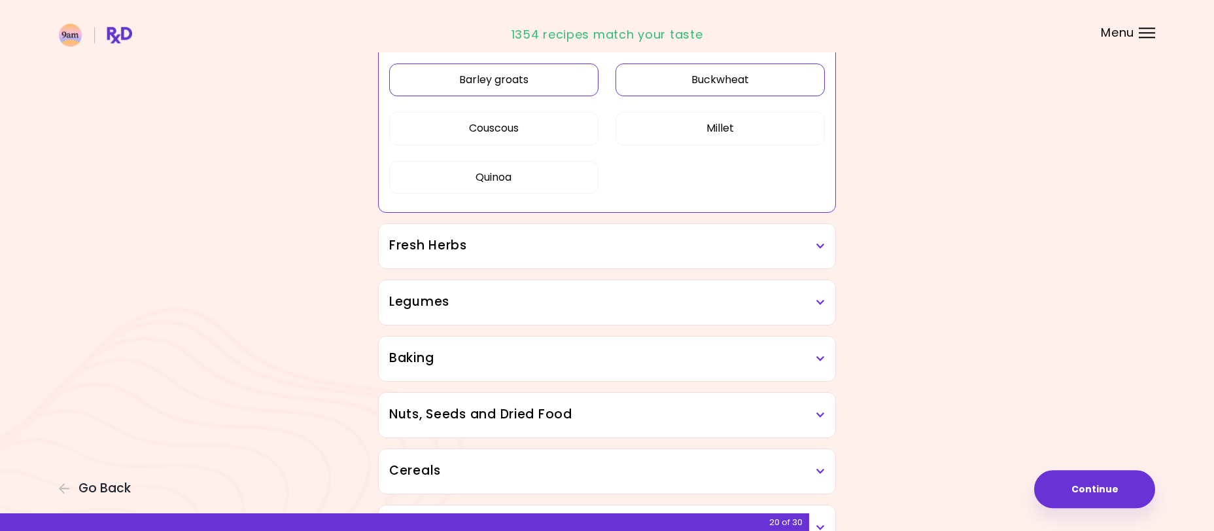
scroll to position [646, 0]
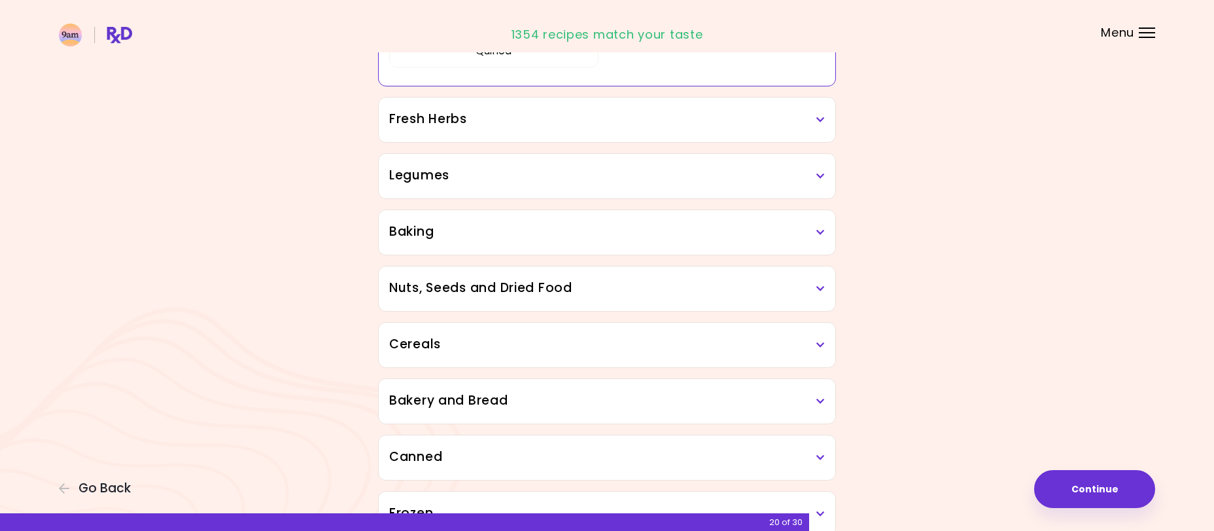
click at [824, 116] on icon at bounding box center [820, 119] width 9 height 9
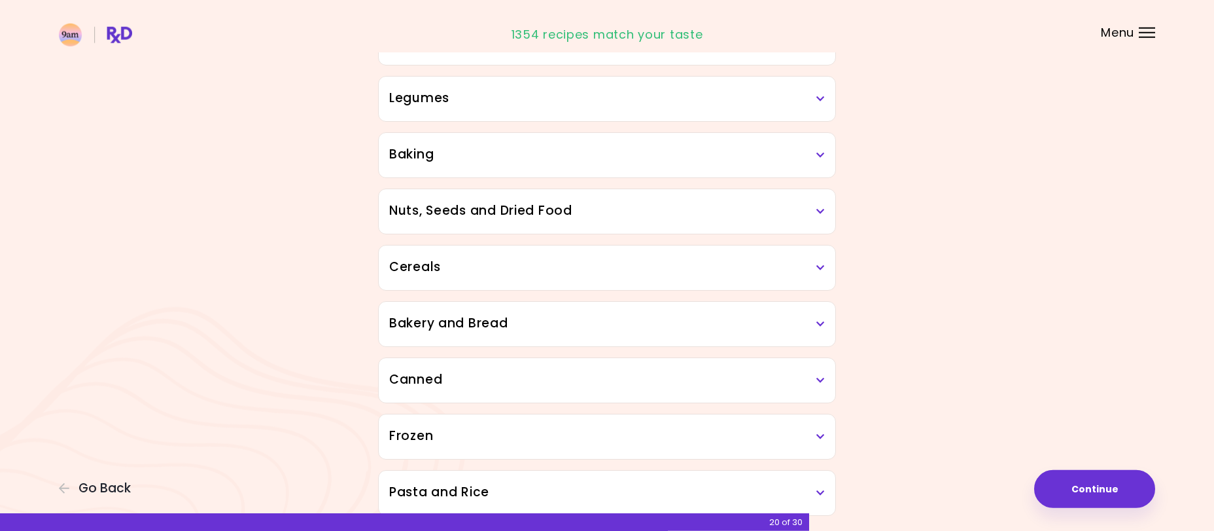
scroll to position [913, 0]
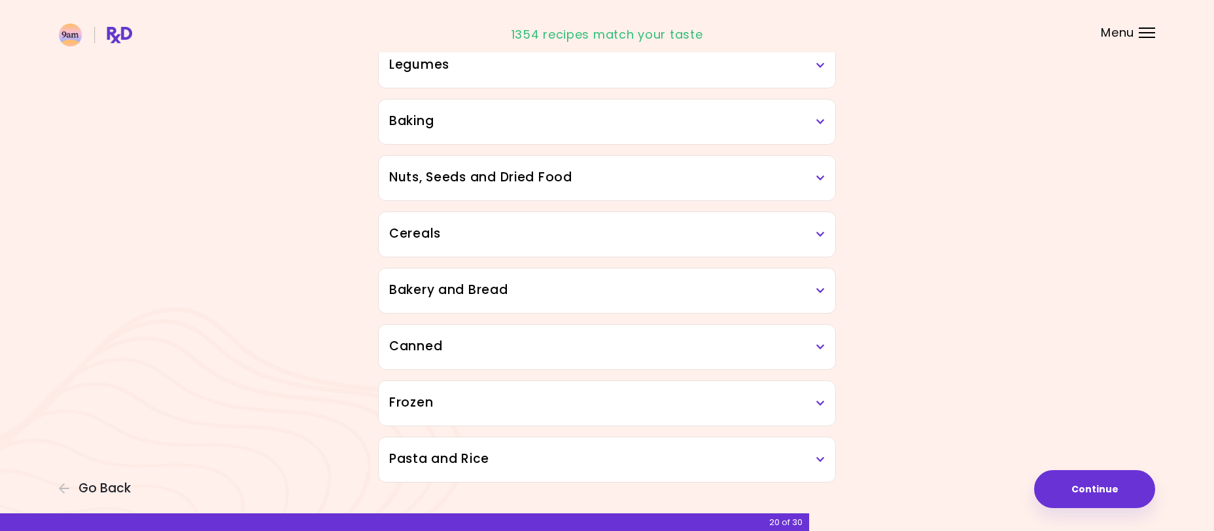
click at [811, 63] on h3 "Legumes" at bounding box center [607, 65] width 436 height 19
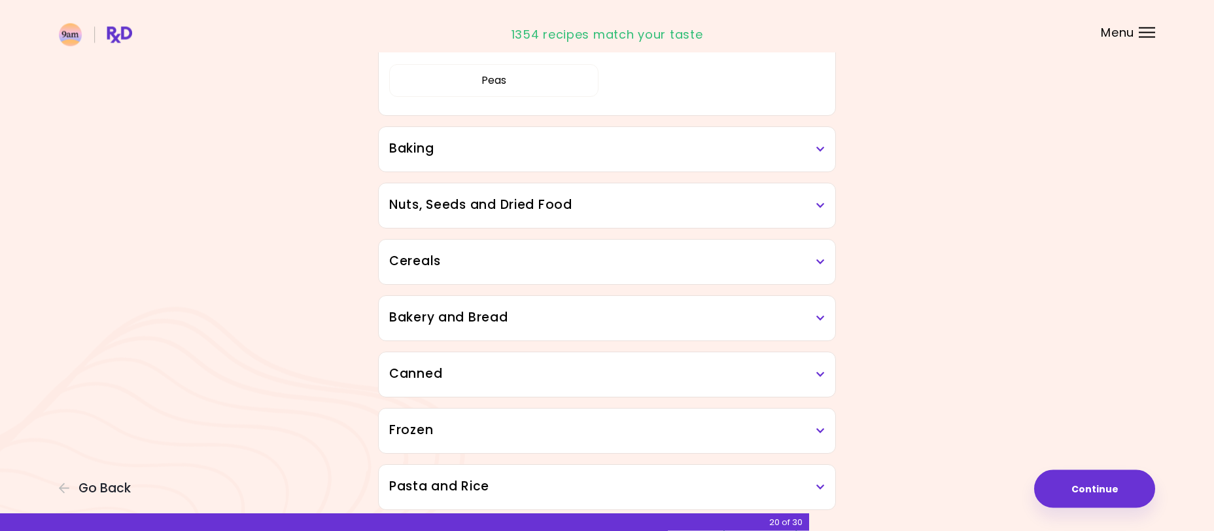
scroll to position [1046, 0]
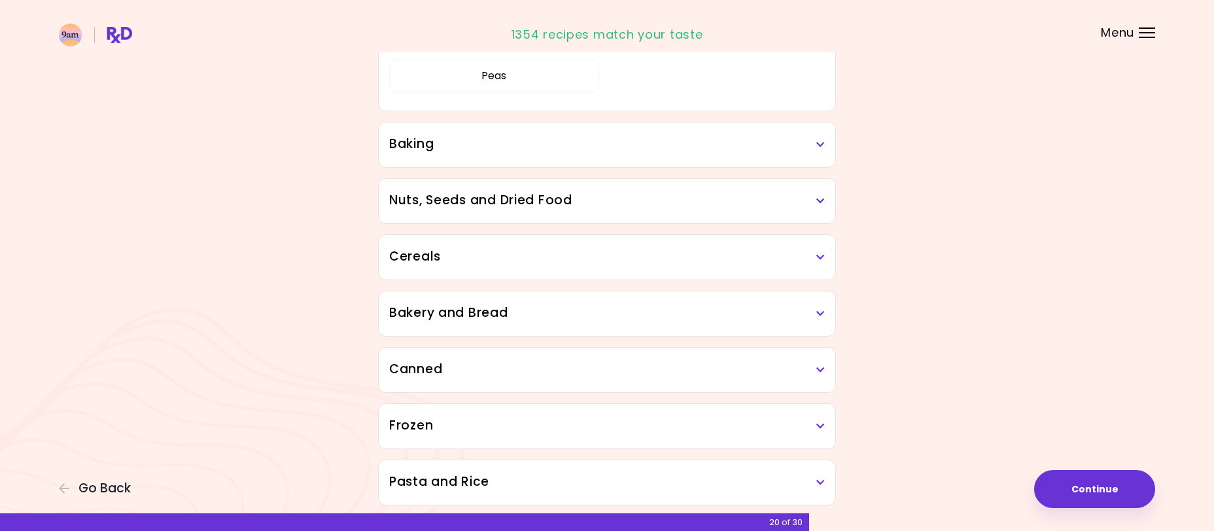
click at [816, 146] on h3 "Baking" at bounding box center [607, 144] width 436 height 19
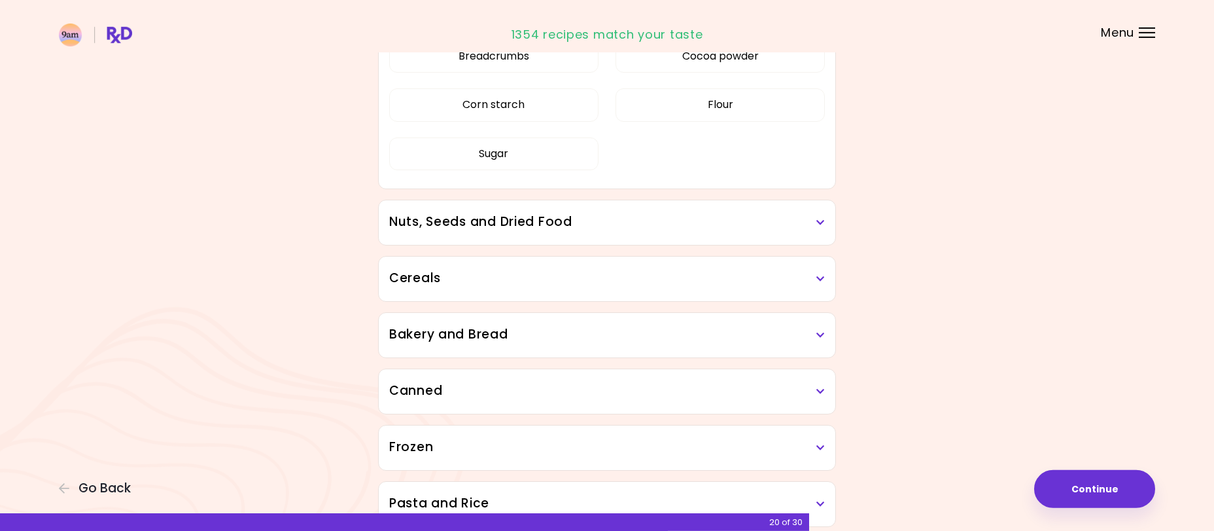
scroll to position [1246, 0]
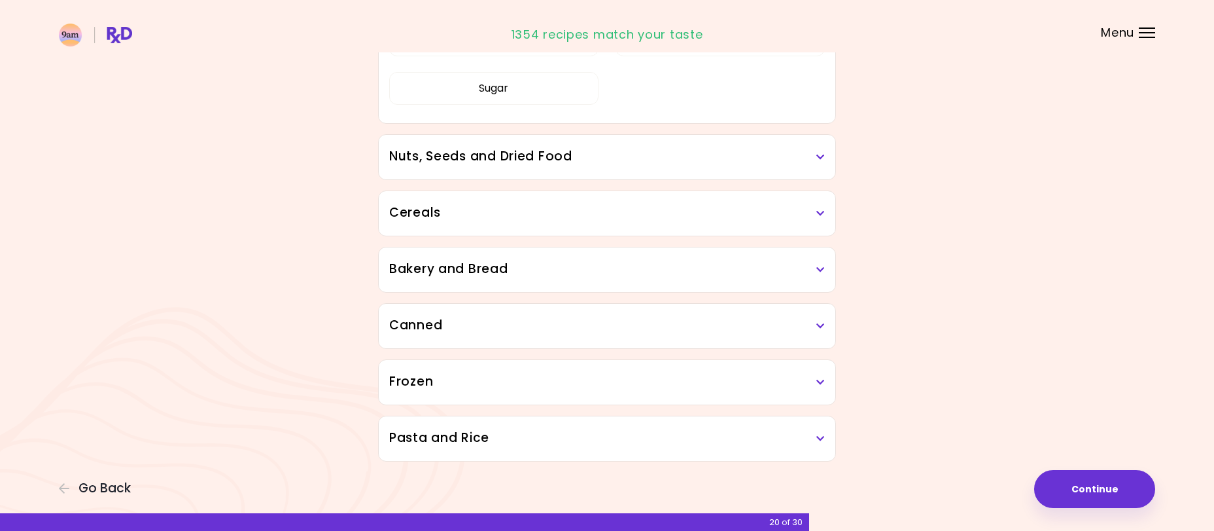
click at [819, 156] on icon at bounding box center [820, 156] width 9 height 9
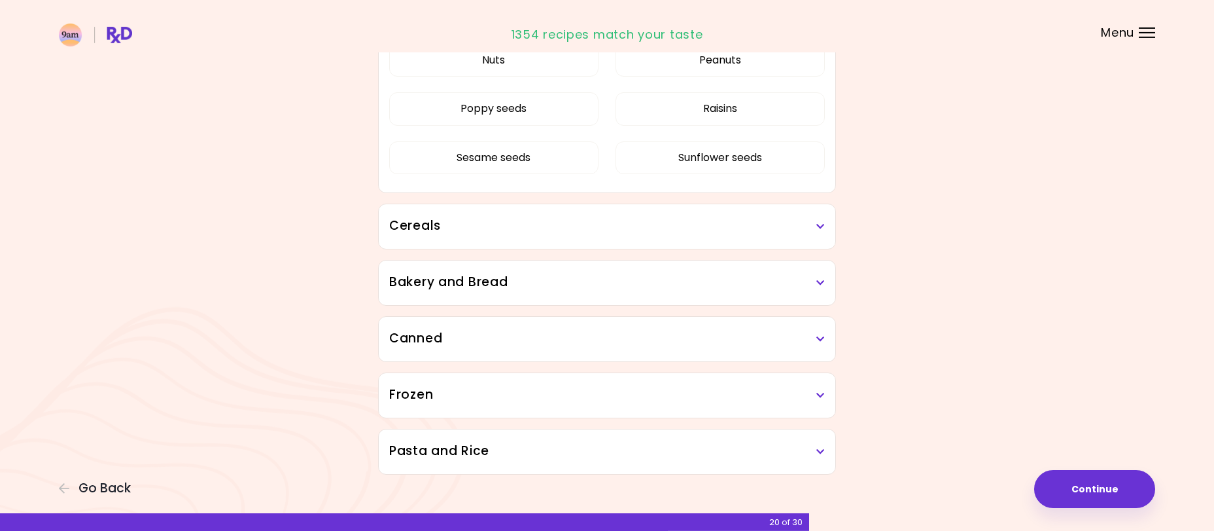
scroll to position [1503, 0]
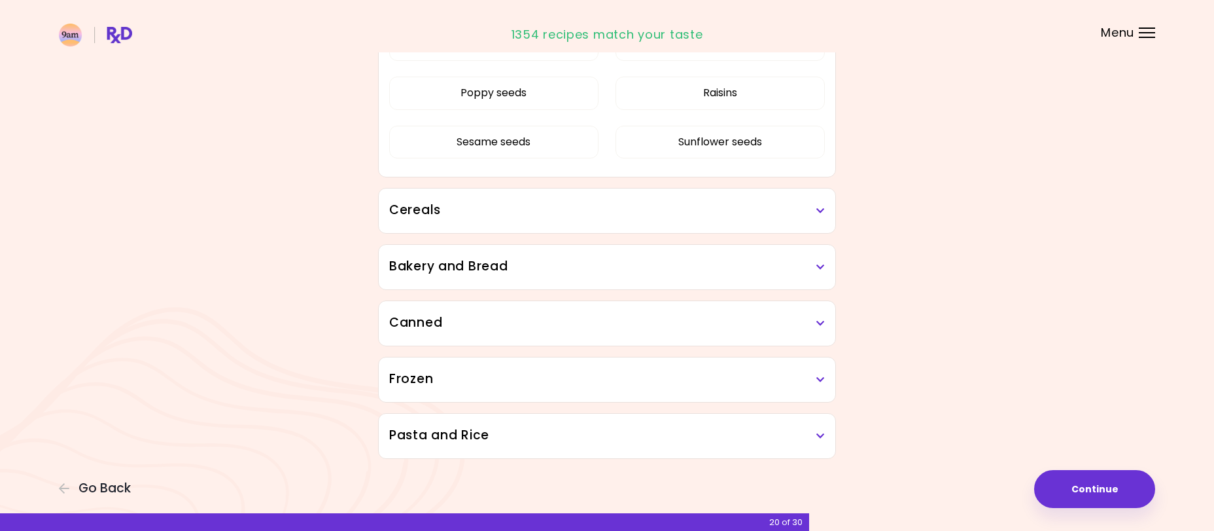
click at [822, 211] on icon at bounding box center [820, 210] width 9 height 9
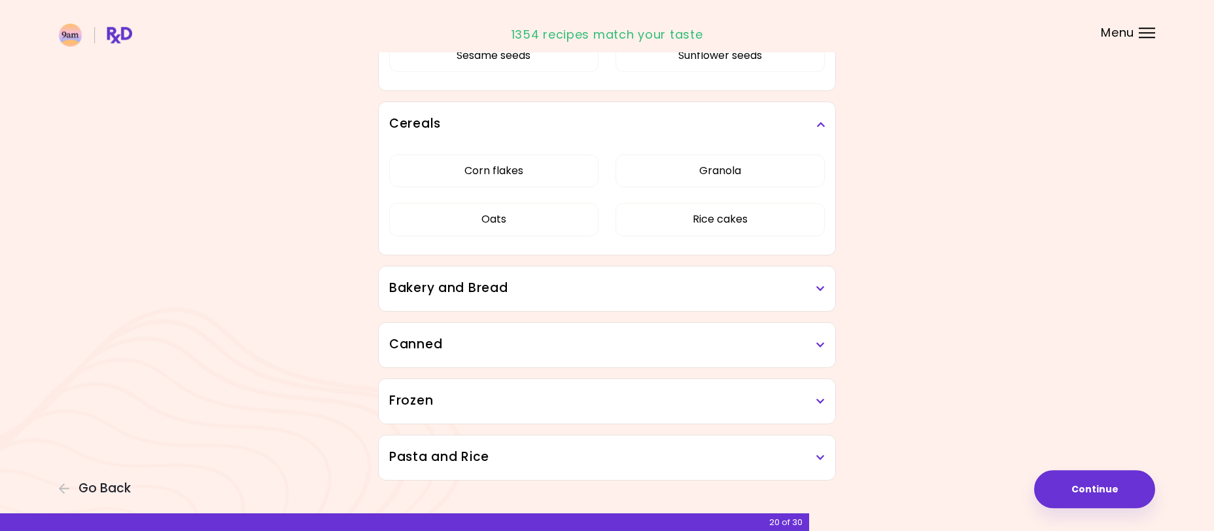
scroll to position [1611, 0]
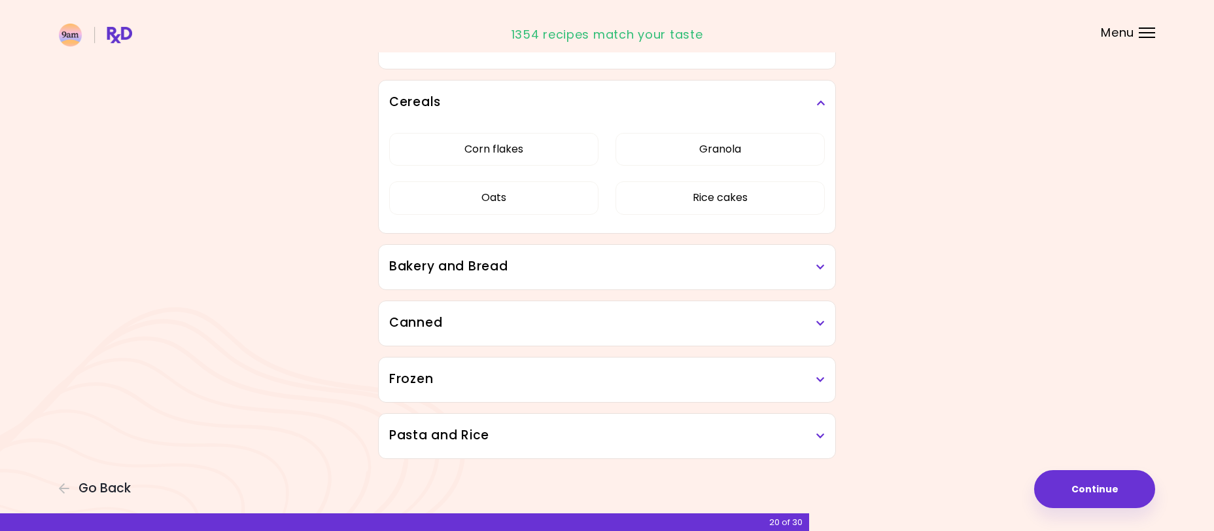
click at [826, 280] on div "Bakery and Bread" at bounding box center [607, 267] width 457 height 44
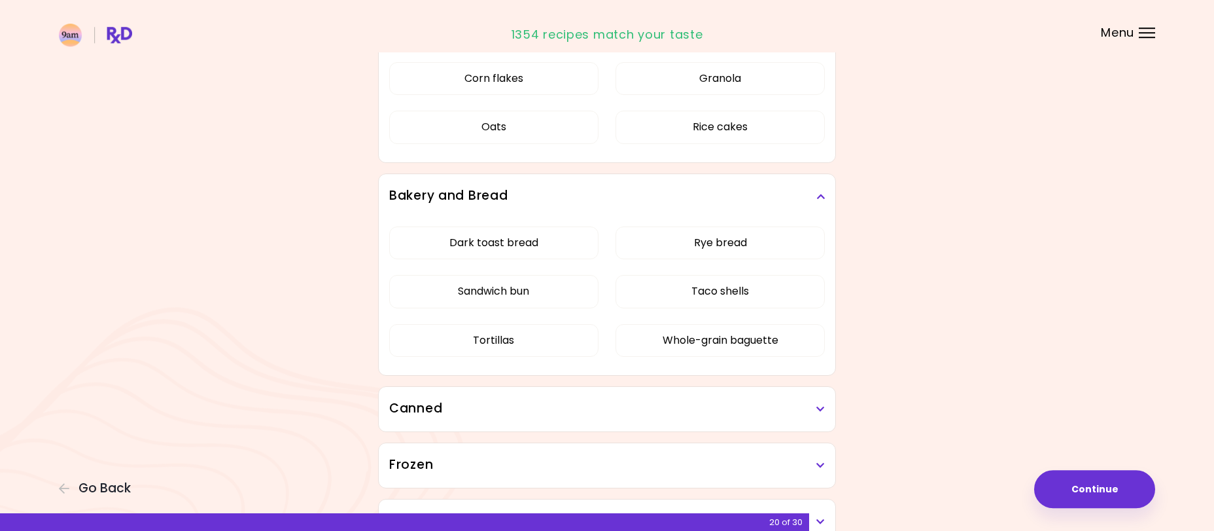
scroll to position [1767, 0]
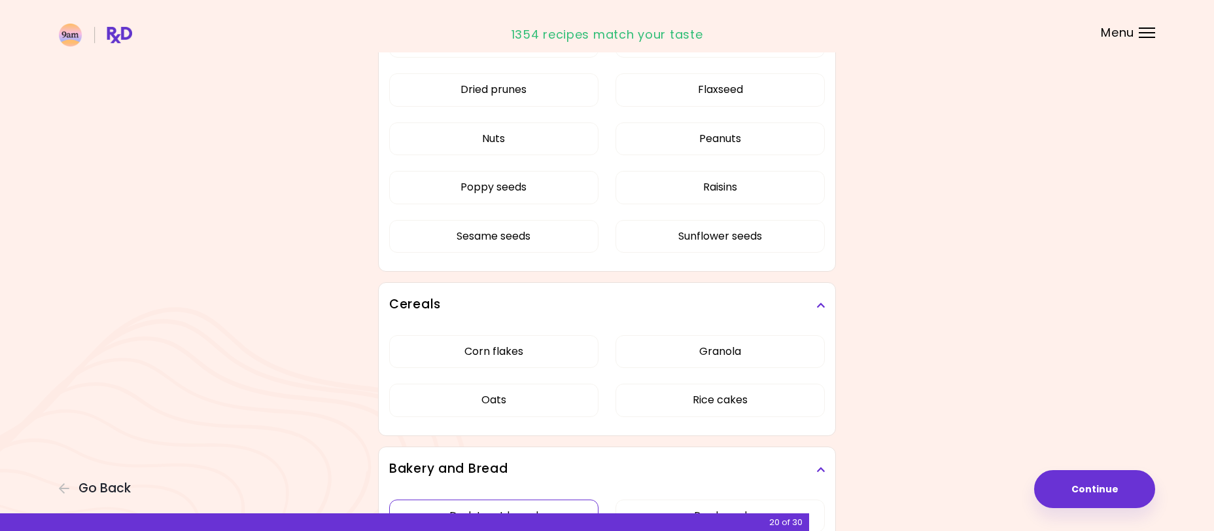
click at [502, 499] on button "Dark toast bread" at bounding box center [493, 515] width 209 height 33
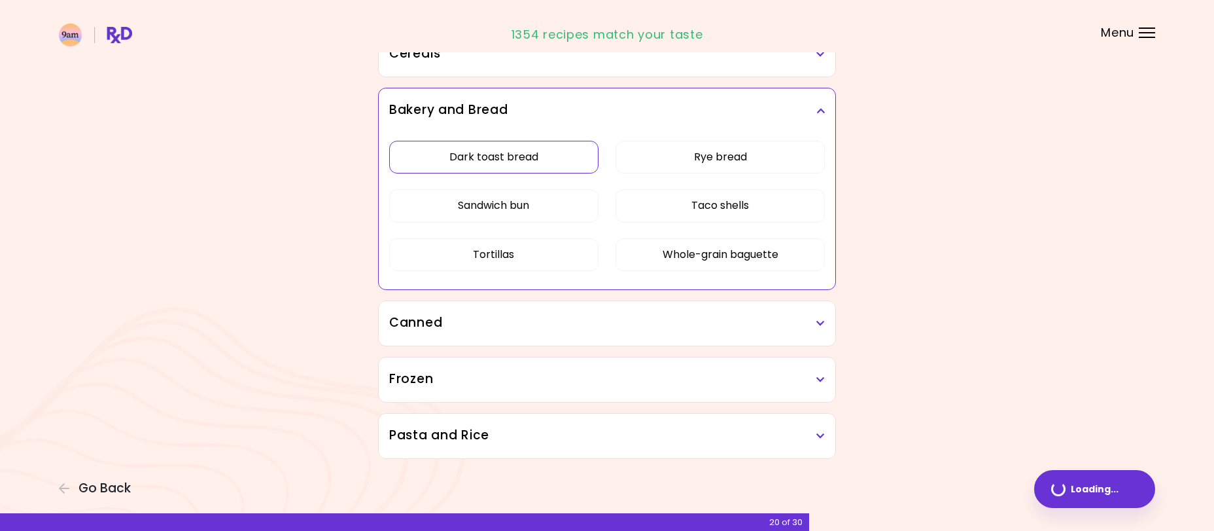
scroll to position [780, 0]
click at [819, 336] on div "Canned" at bounding box center [607, 323] width 457 height 44
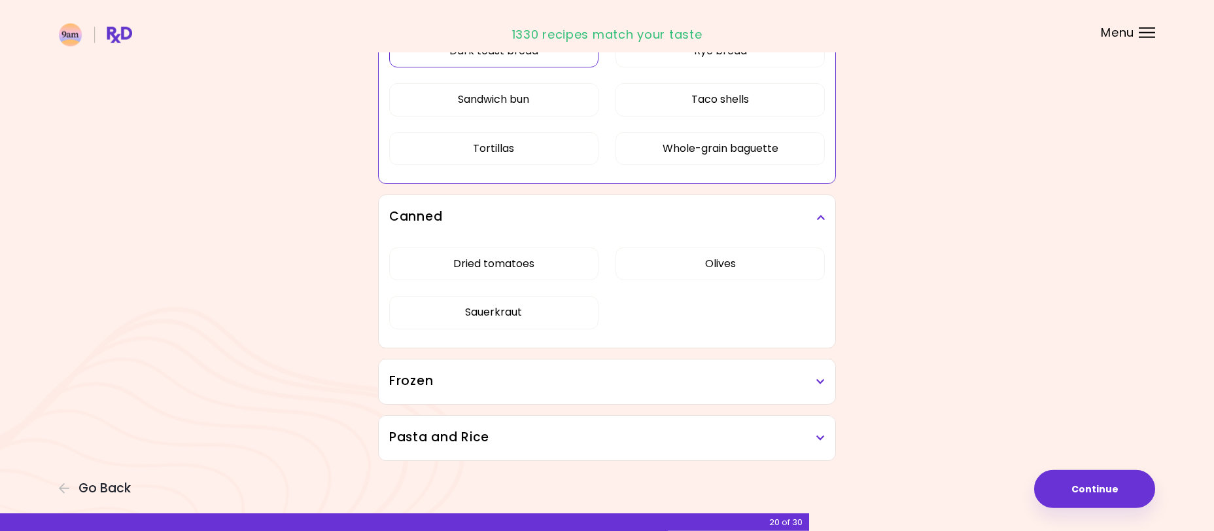
scroll to position [888, 0]
click at [737, 255] on button "Olives" at bounding box center [720, 261] width 209 height 33
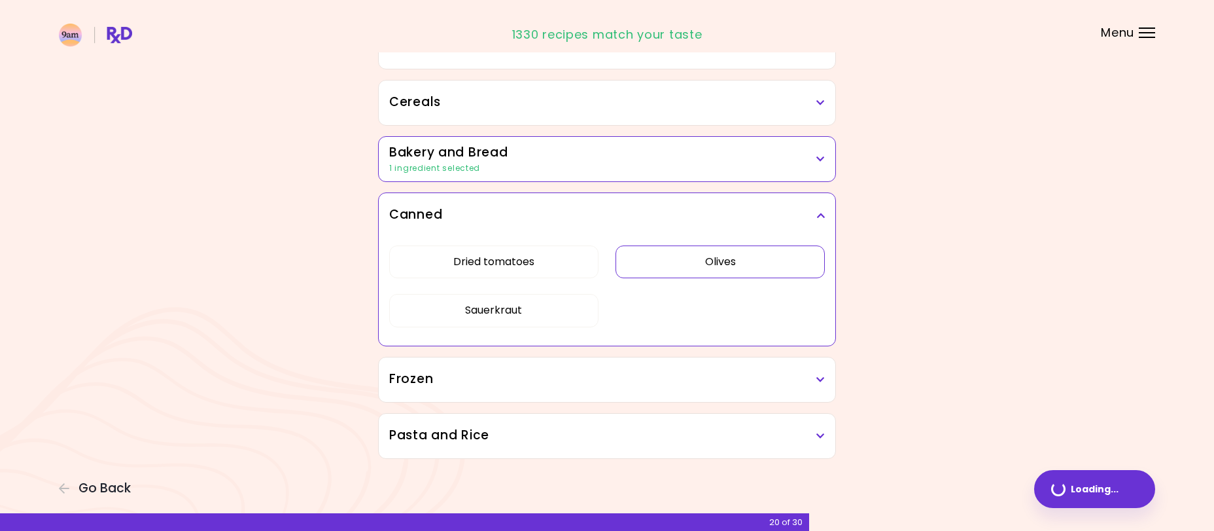
scroll to position [731, 0]
click at [495, 304] on button "Sauerkraut" at bounding box center [493, 310] width 209 height 33
click at [813, 386] on h3 "Frozen" at bounding box center [607, 379] width 436 height 19
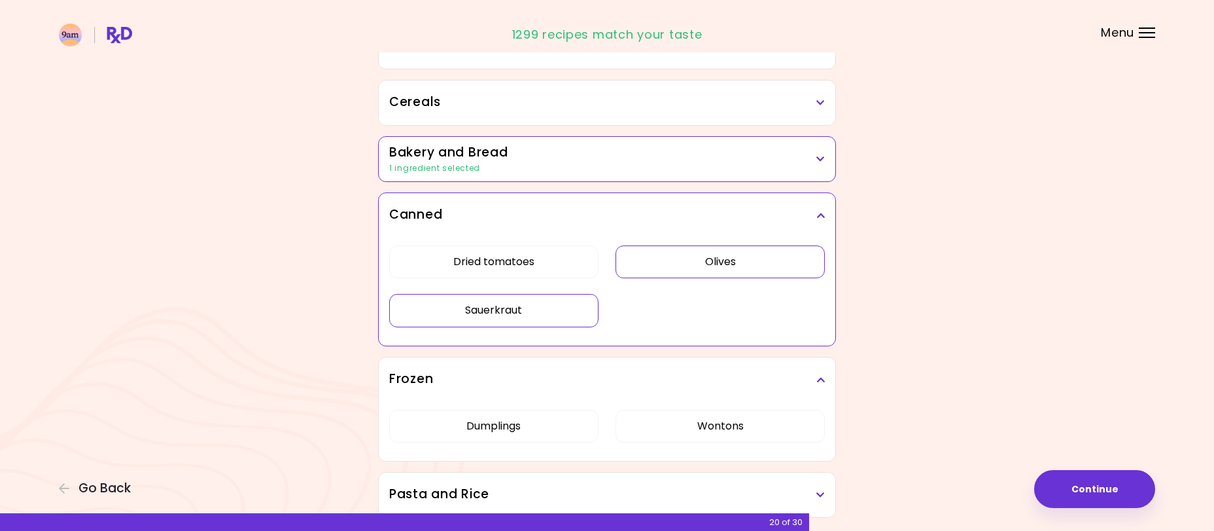
scroll to position [790, 0]
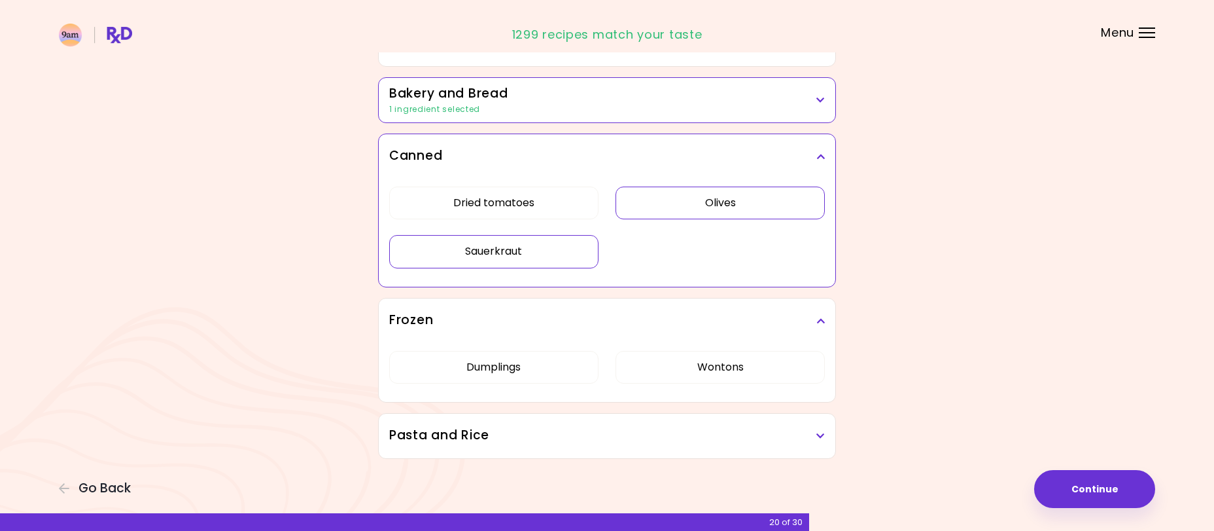
click at [813, 423] on div "Pasta and Rice" at bounding box center [607, 435] width 457 height 44
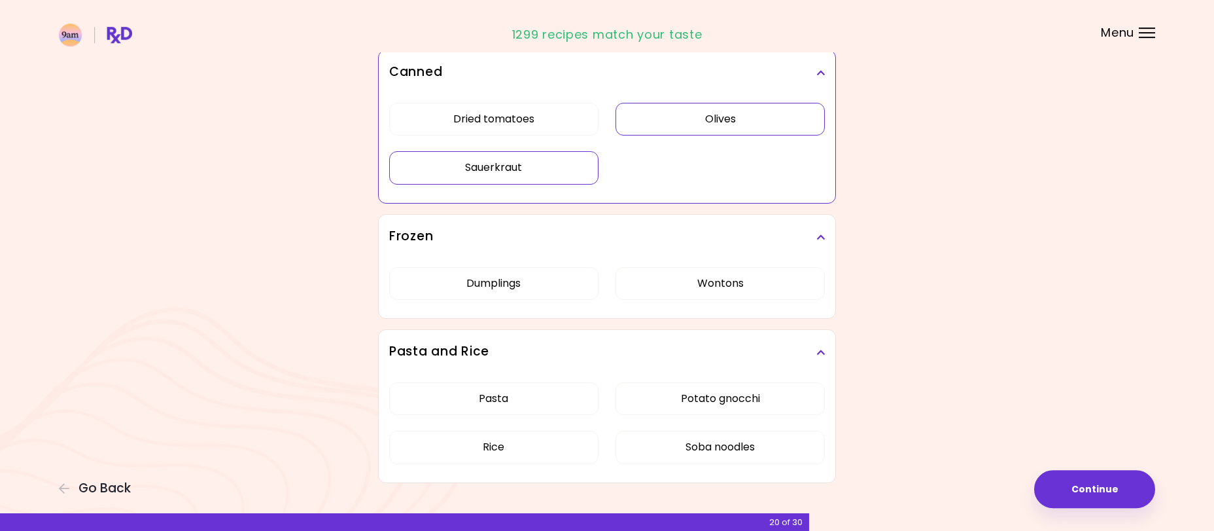
scroll to position [898, 0]
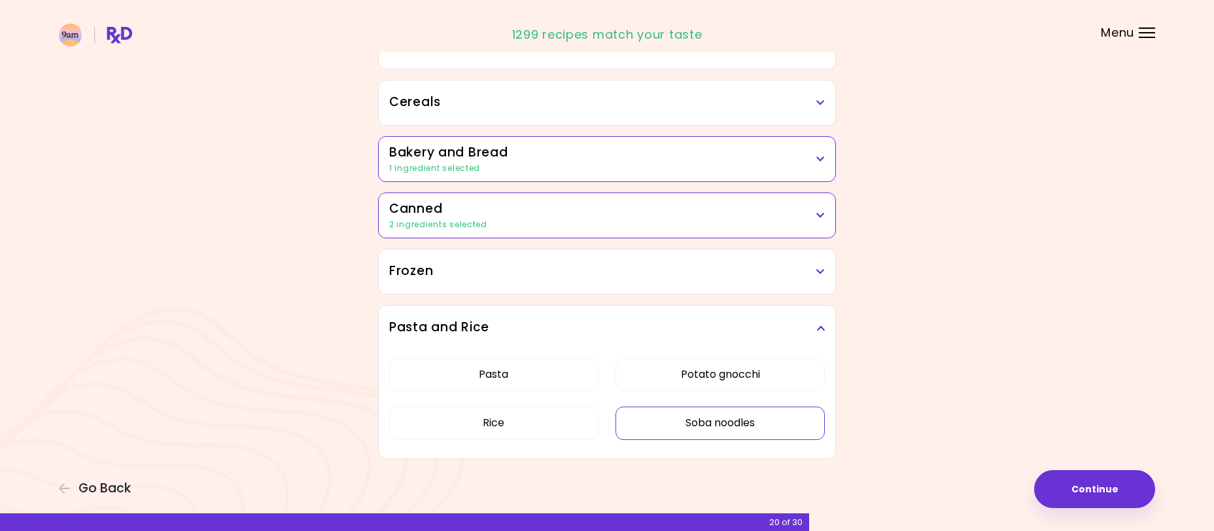
click at [746, 418] on button "Soba noodles" at bounding box center [720, 422] width 209 height 33
click at [1117, 483] on button "Continue" at bounding box center [1094, 489] width 121 height 38
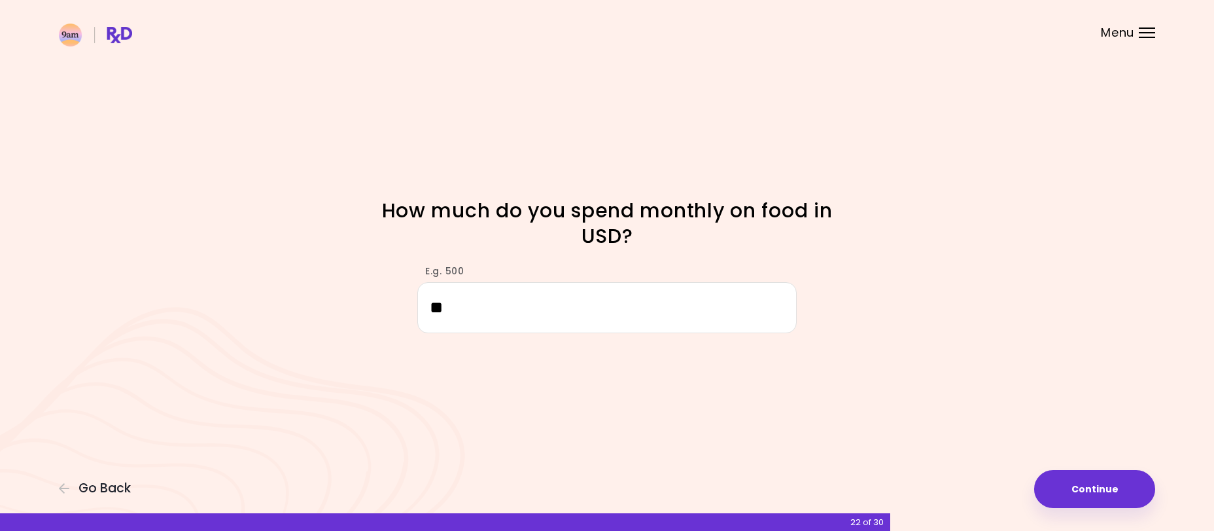
type input "*"
type input "***"
click at [1106, 493] on button "Continue" at bounding box center [1094, 489] width 121 height 38
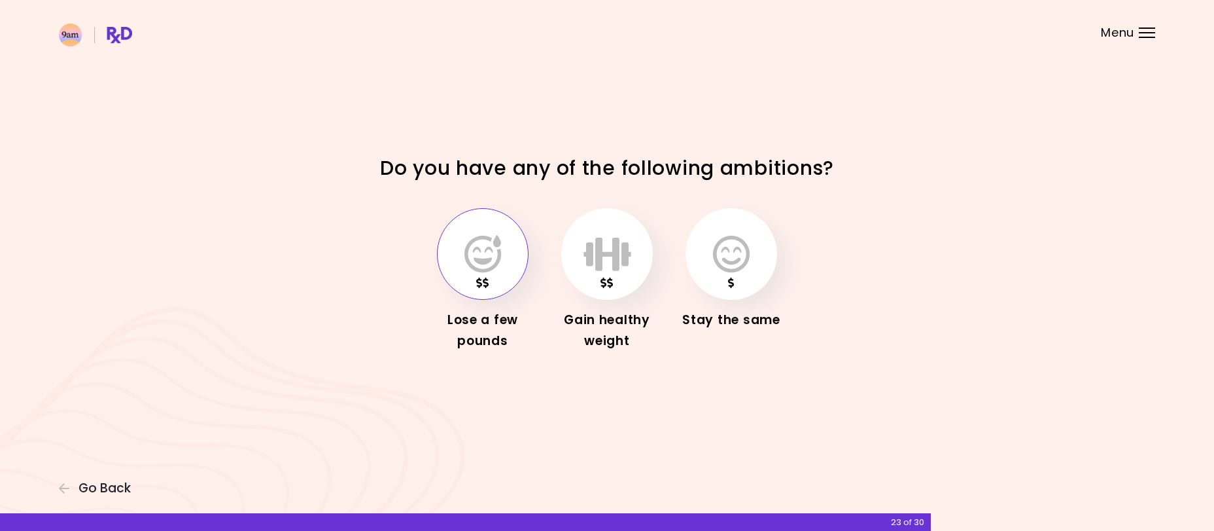
click at [480, 270] on icon "button" at bounding box center [482, 254] width 37 height 38
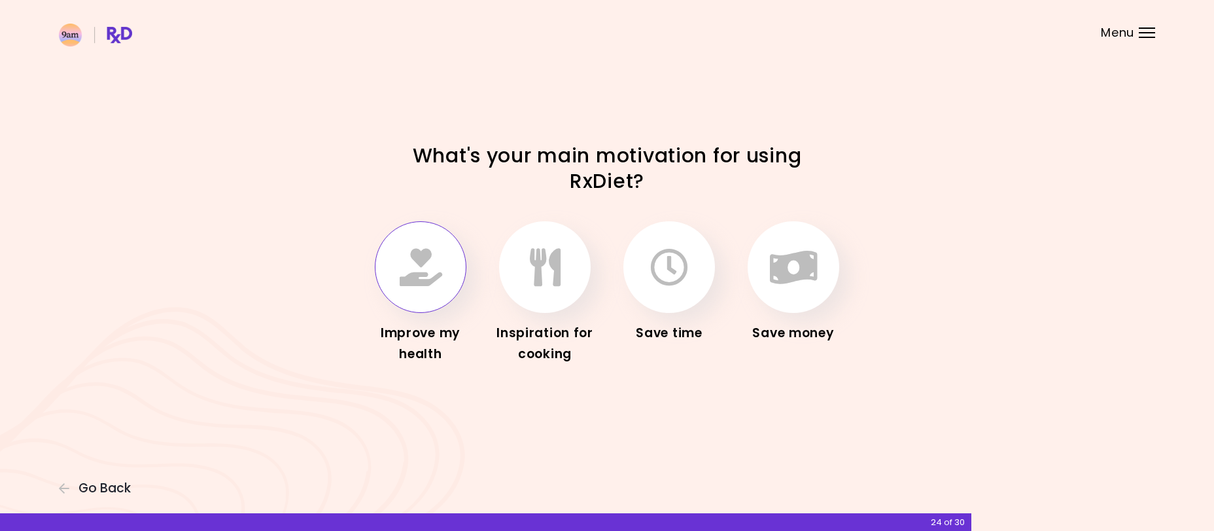
click at [417, 279] on icon "button" at bounding box center [421, 267] width 43 height 38
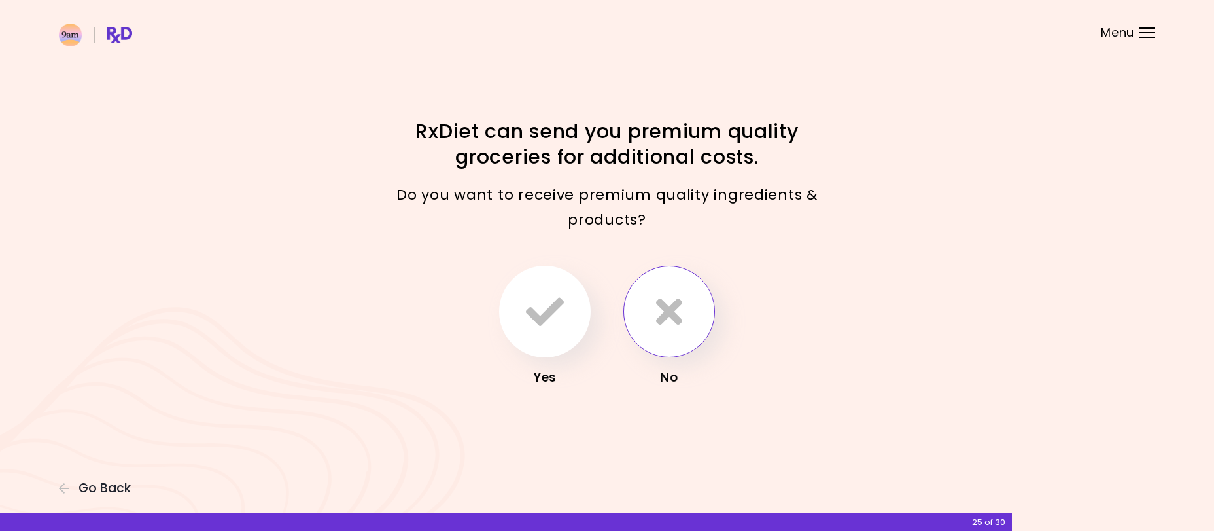
click at [691, 329] on button "button" at bounding box center [669, 312] width 92 height 92
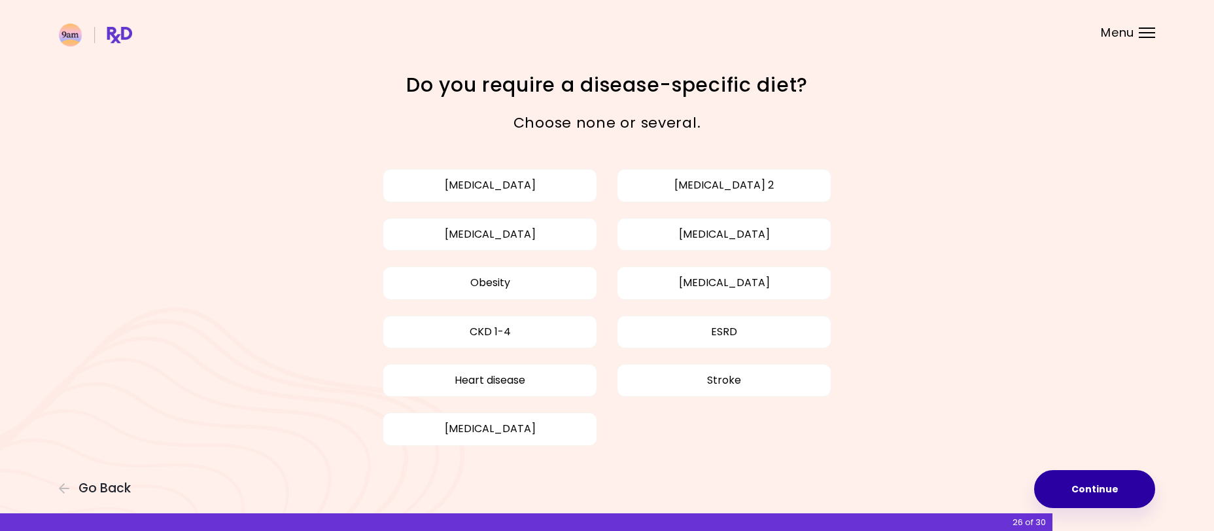
click at [1091, 485] on button "Continue" at bounding box center [1094, 489] width 121 height 38
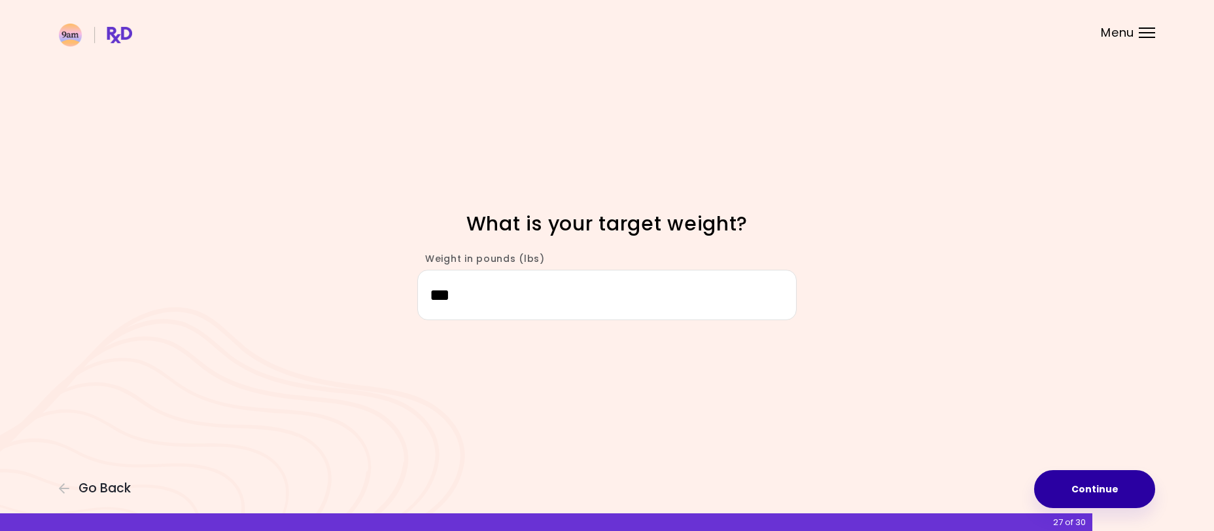
type input "***"
click at [1111, 496] on button "Continue" at bounding box center [1094, 489] width 121 height 38
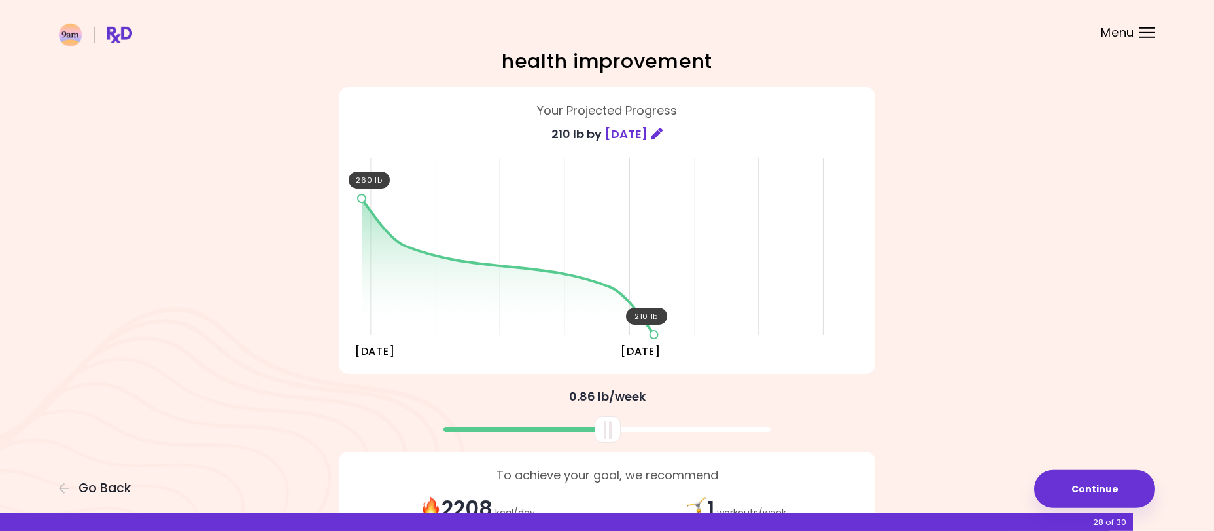
scroll to position [79, 0]
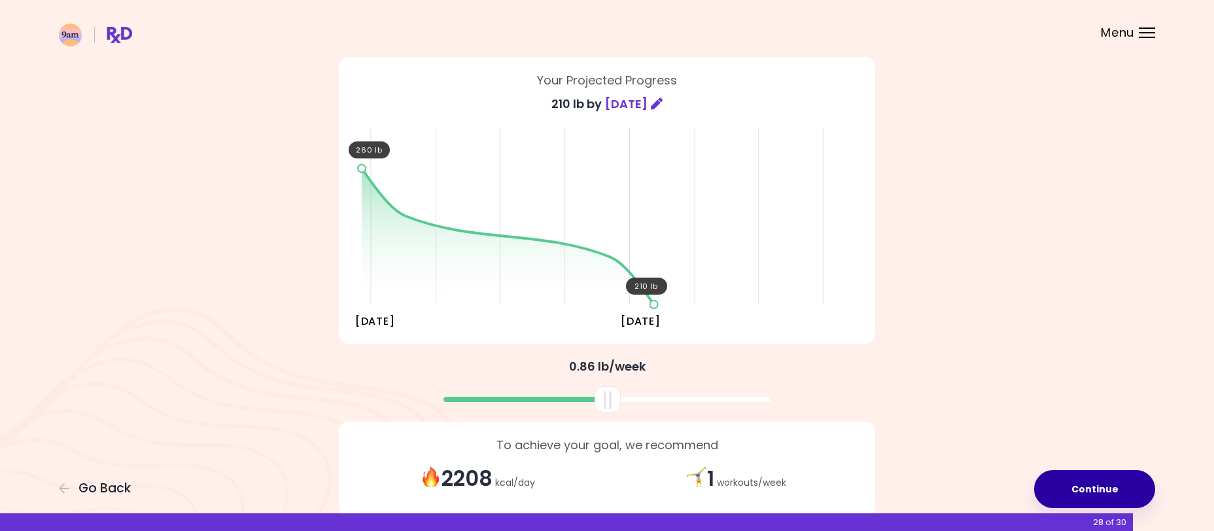
click at [1108, 482] on button "Continue" at bounding box center [1094, 489] width 121 height 38
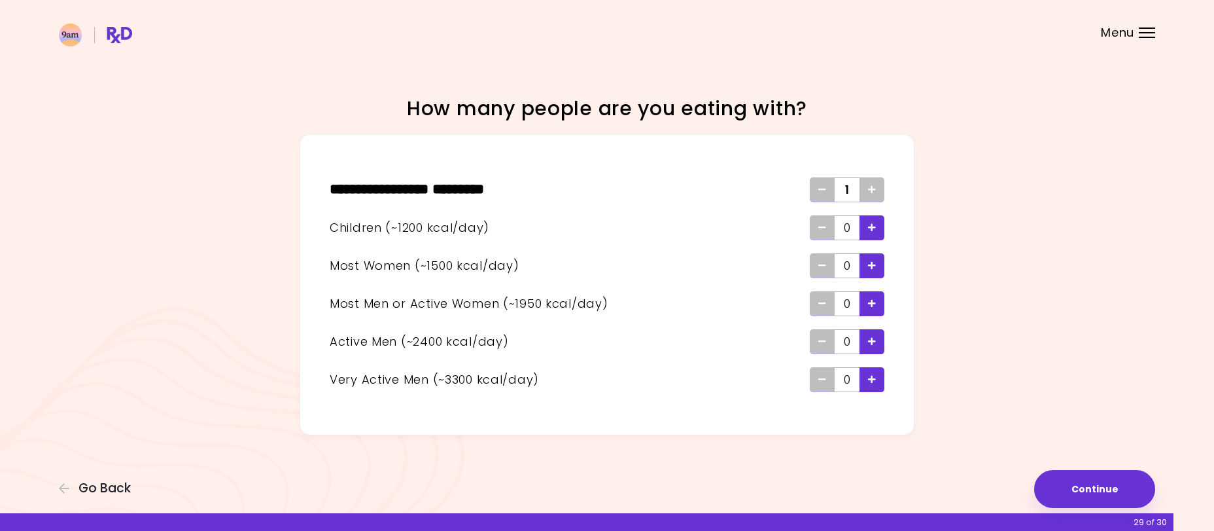
click at [873, 226] on icon "Add - Child" at bounding box center [872, 227] width 8 height 9
click at [874, 265] on icon "Add - Woman" at bounding box center [872, 265] width 8 height 9
click at [1102, 483] on button "Continue" at bounding box center [1094, 489] width 121 height 38
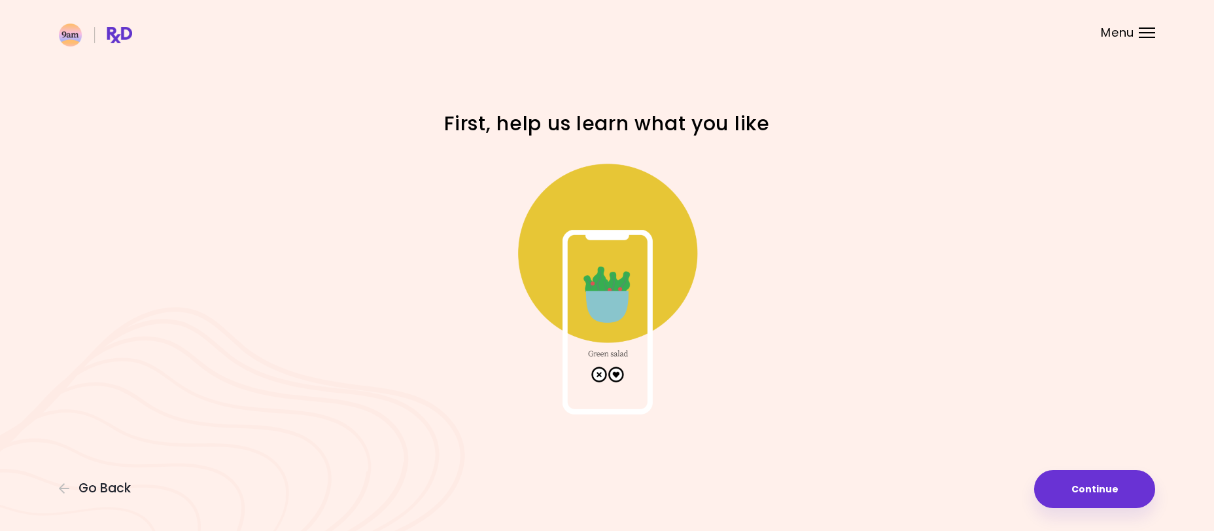
click at [616, 373] on img at bounding box center [607, 283] width 262 height 262
click at [1089, 491] on button "Continue" at bounding box center [1094, 489] width 121 height 38
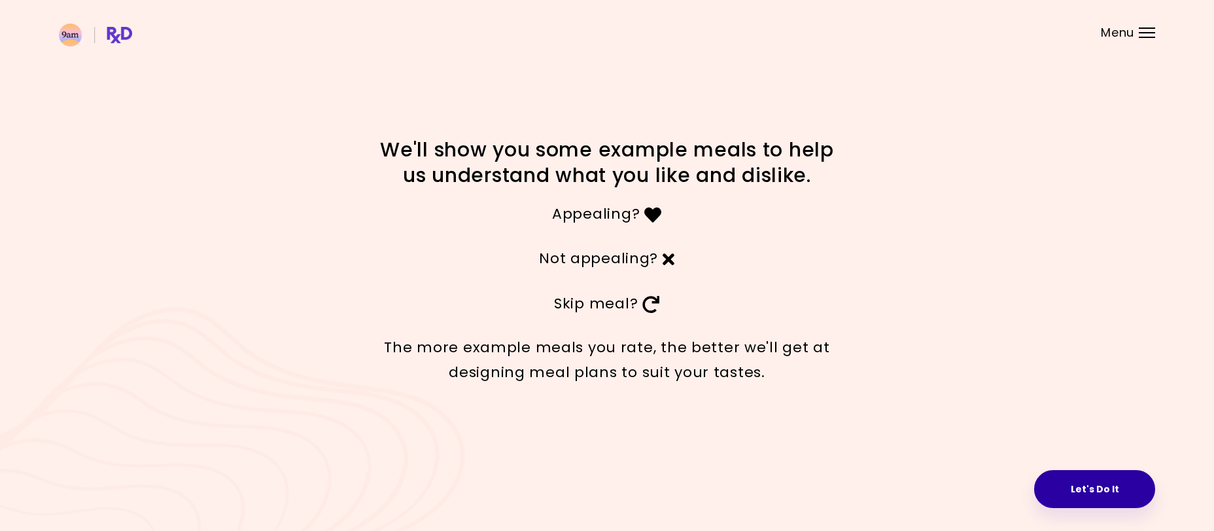
click at [1088, 491] on button "Let's Do It" at bounding box center [1094, 489] width 121 height 38
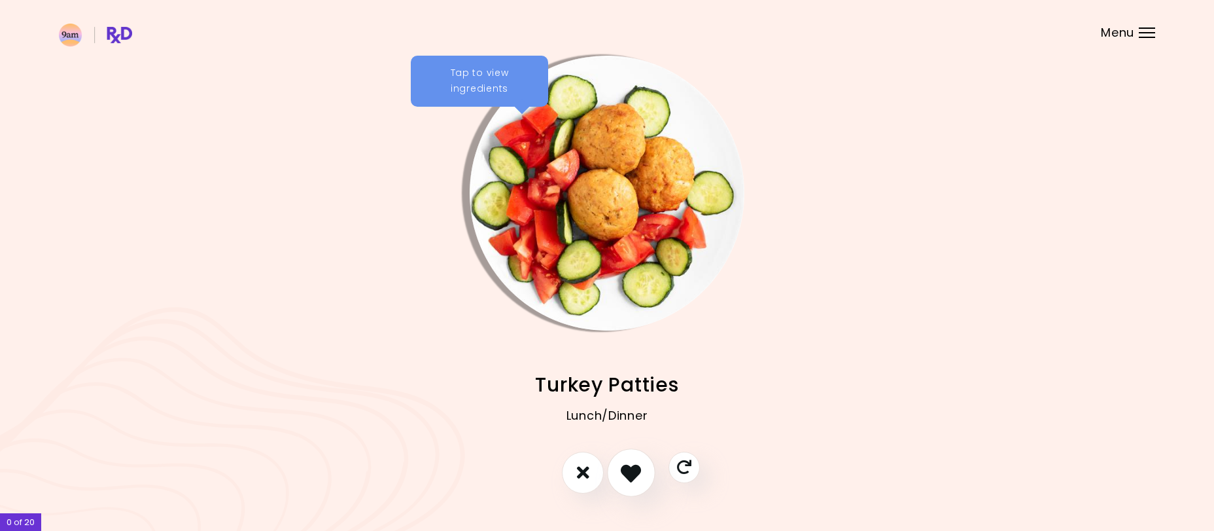
click at [629, 469] on icon "I like this recipe" at bounding box center [631, 472] width 20 height 20
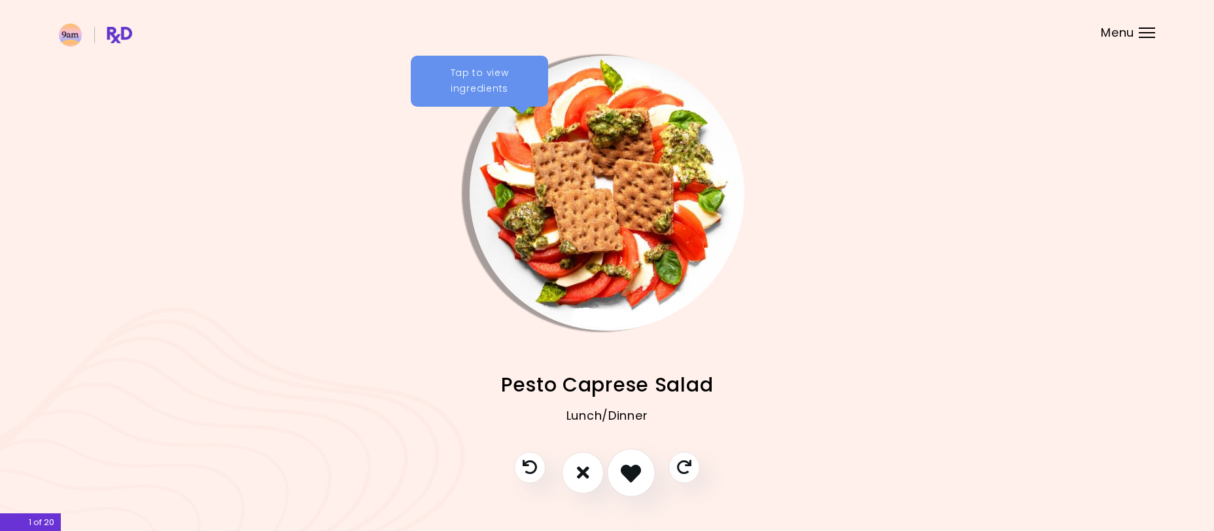
click at [629, 469] on icon "I like this recipe" at bounding box center [631, 472] width 20 height 20
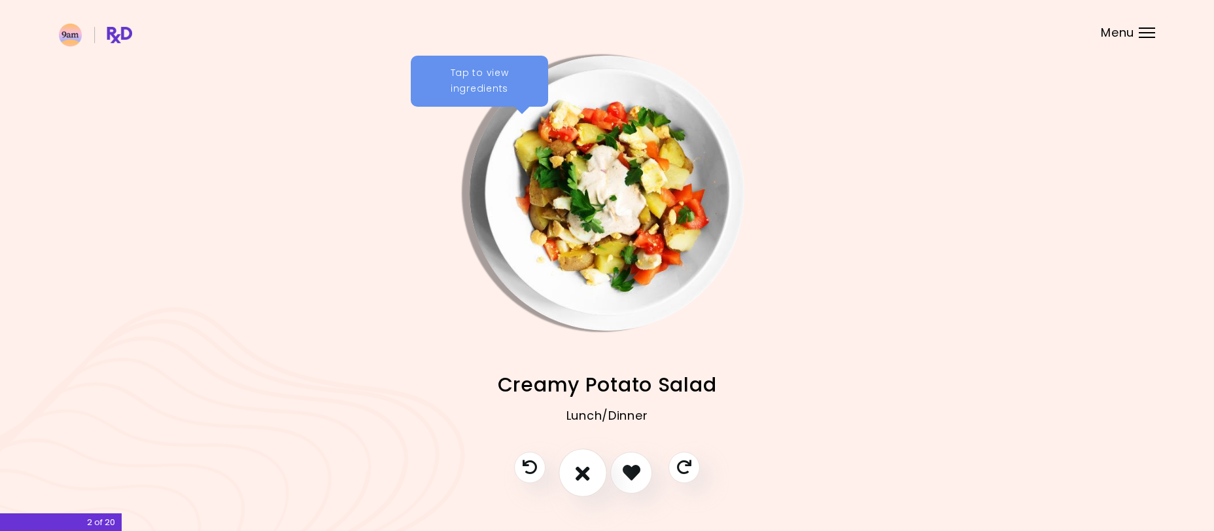
click at [588, 475] on icon "I don't like this recipe" at bounding box center [583, 472] width 14 height 20
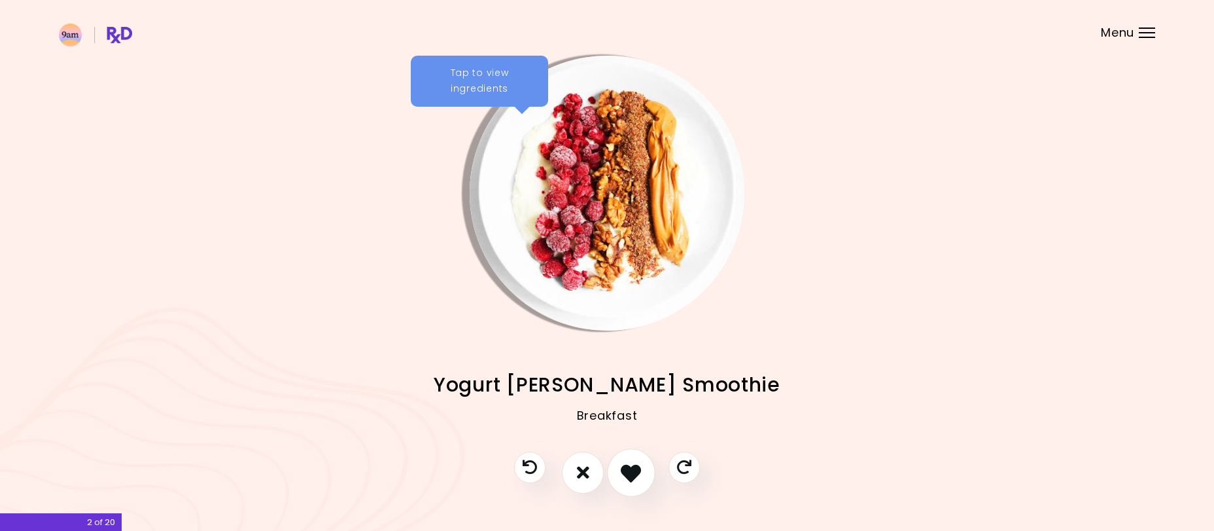
click at [627, 474] on icon "I like this recipe" at bounding box center [631, 472] width 20 height 20
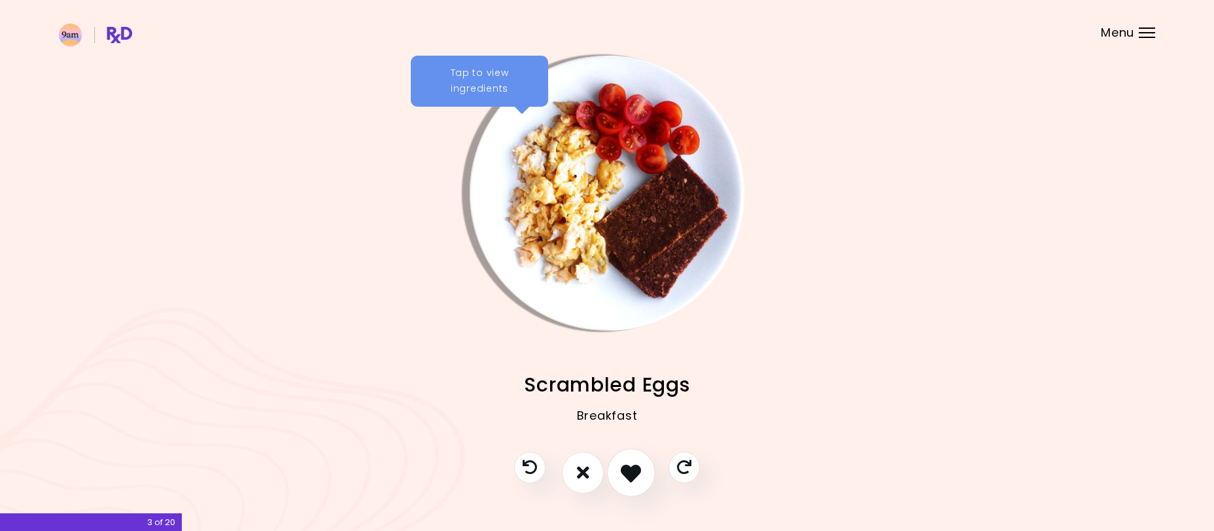
click at [627, 474] on icon "I like this recipe" at bounding box center [631, 472] width 20 height 20
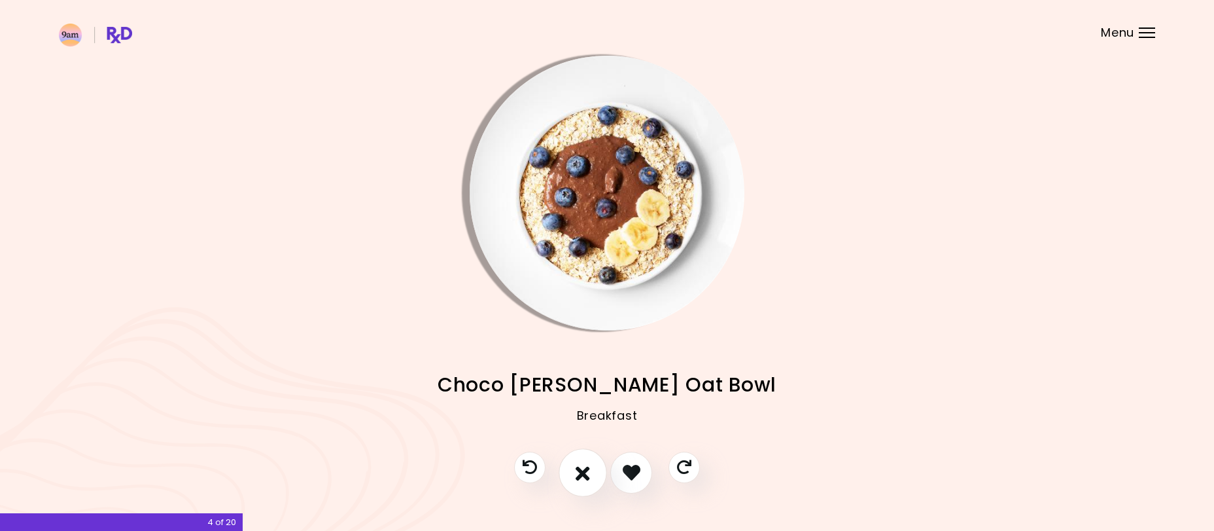
click at [585, 474] on icon "I don't like this recipe" at bounding box center [583, 472] width 14 height 20
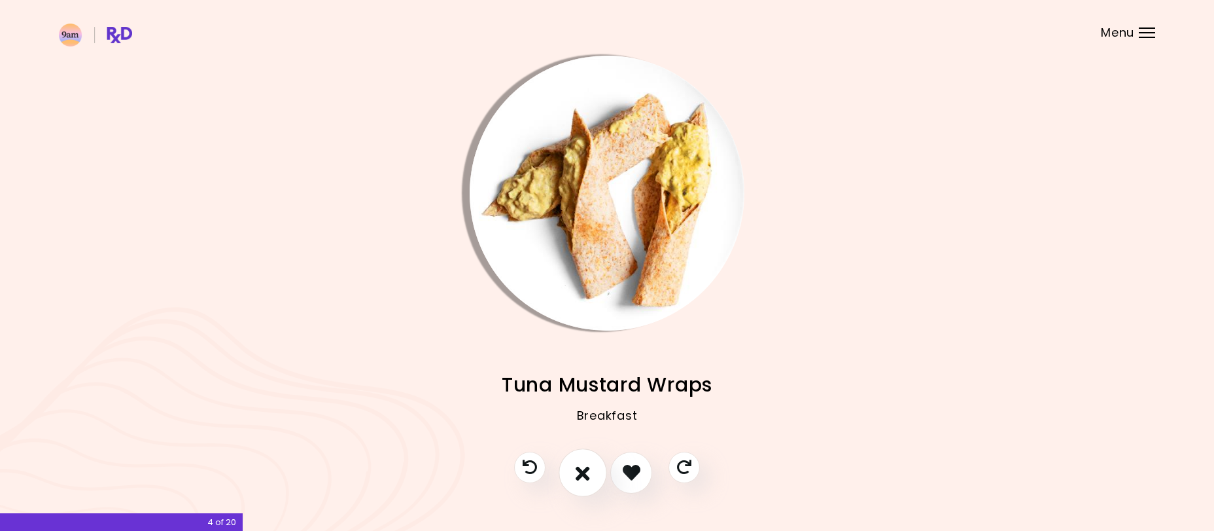
click at [587, 474] on icon "I don't like this recipe" at bounding box center [583, 472] width 14 height 20
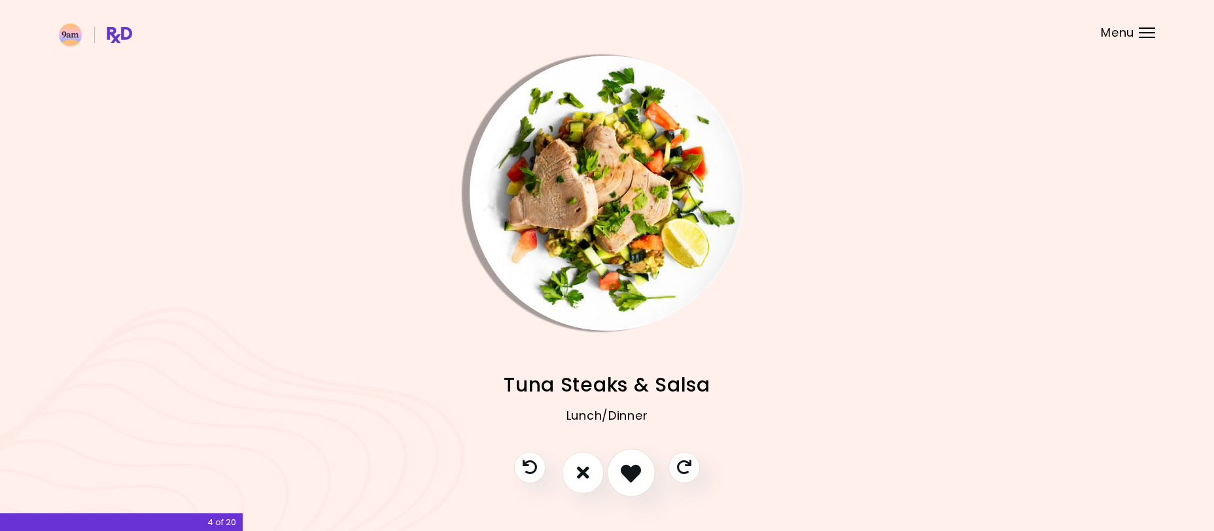
click at [637, 470] on icon "I like this recipe" at bounding box center [631, 472] width 20 height 20
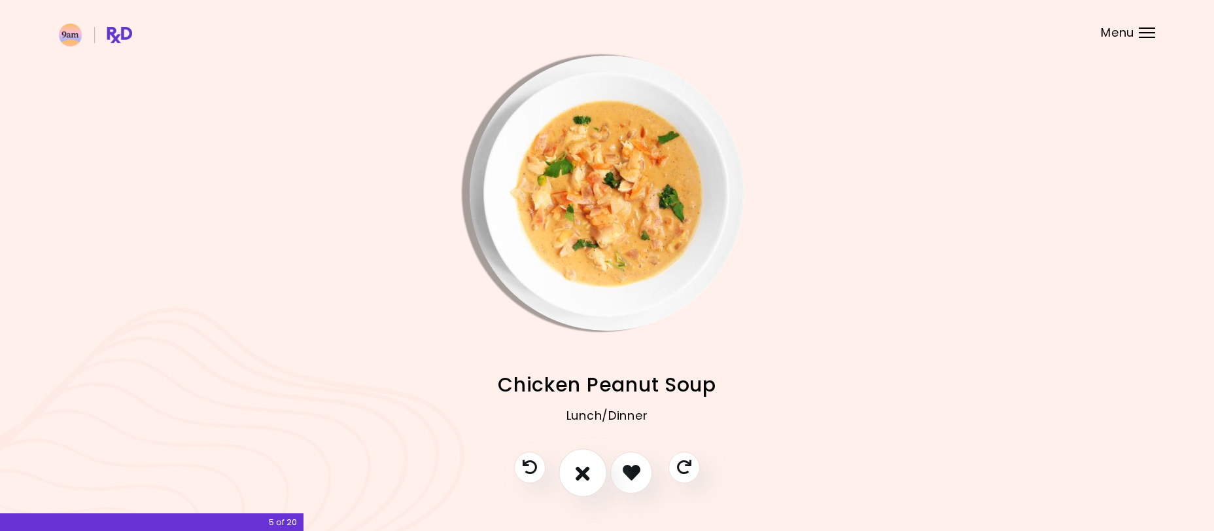
click at [580, 471] on icon "I don't like this recipe" at bounding box center [583, 472] width 14 height 20
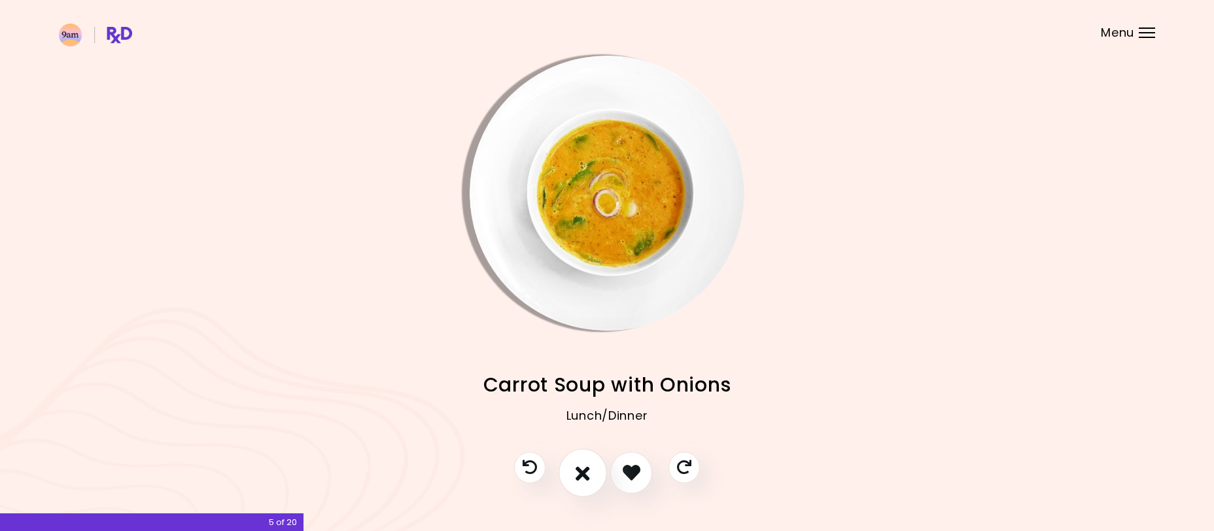
click at [586, 472] on icon "I don't like this recipe" at bounding box center [583, 472] width 14 height 20
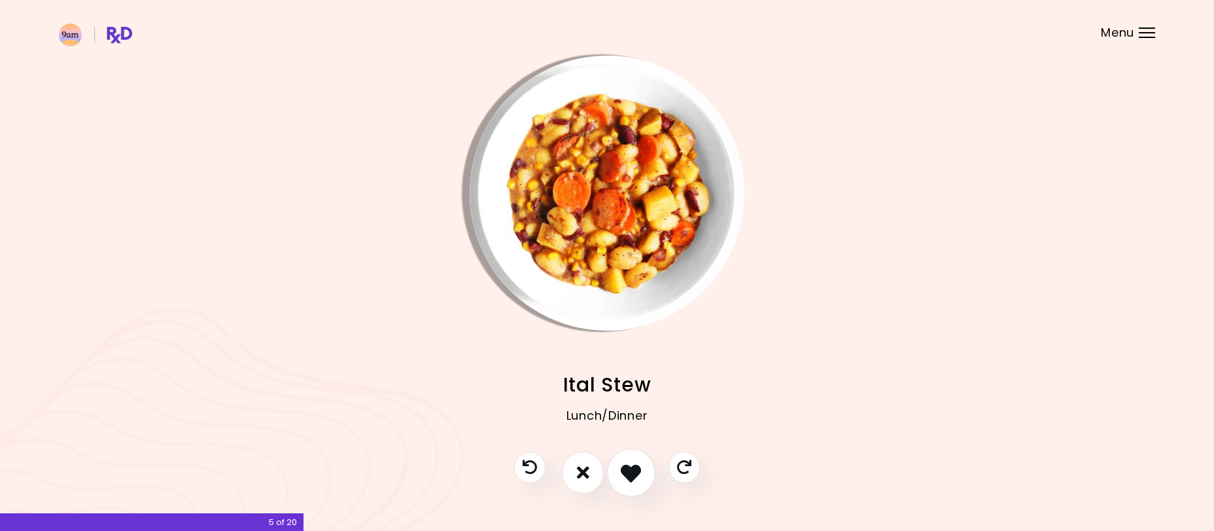
click at [627, 473] on icon "I like this recipe" at bounding box center [631, 472] width 20 height 20
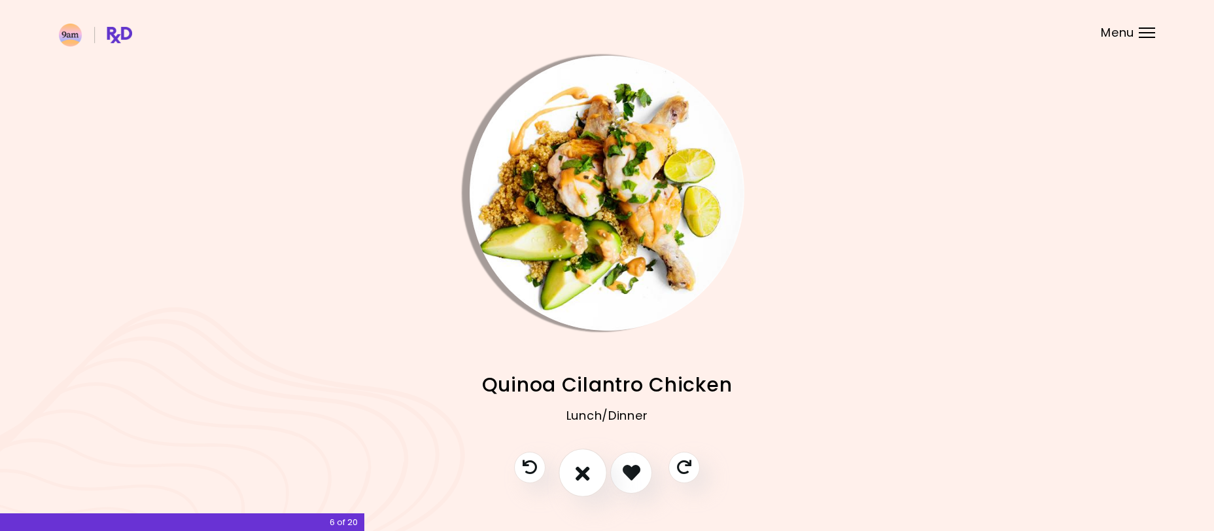
click at [586, 470] on icon "I don't like this recipe" at bounding box center [583, 472] width 14 height 20
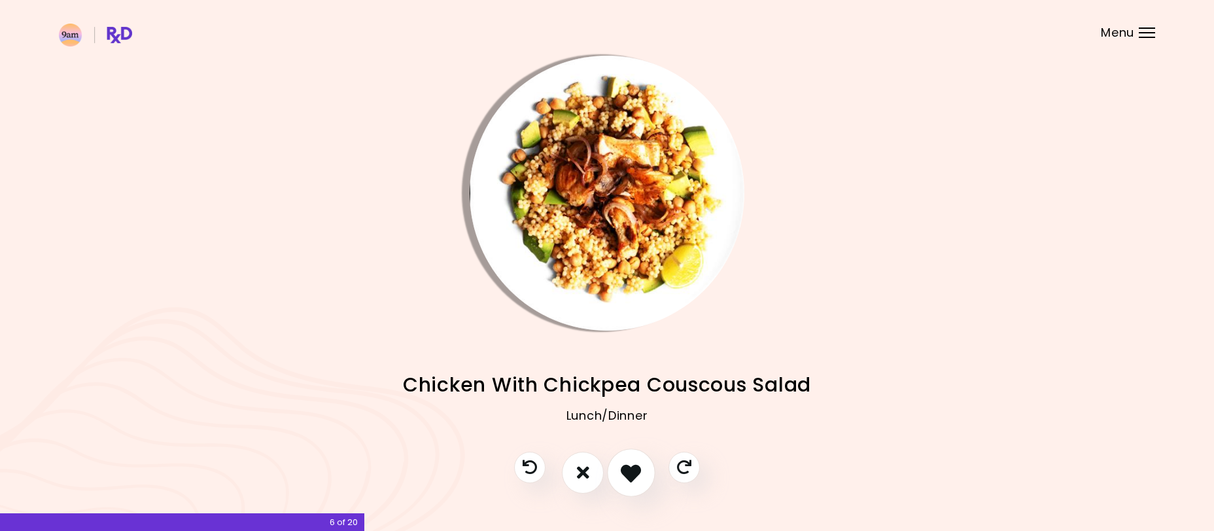
click at [627, 470] on icon "I like this recipe" at bounding box center [631, 472] width 20 height 20
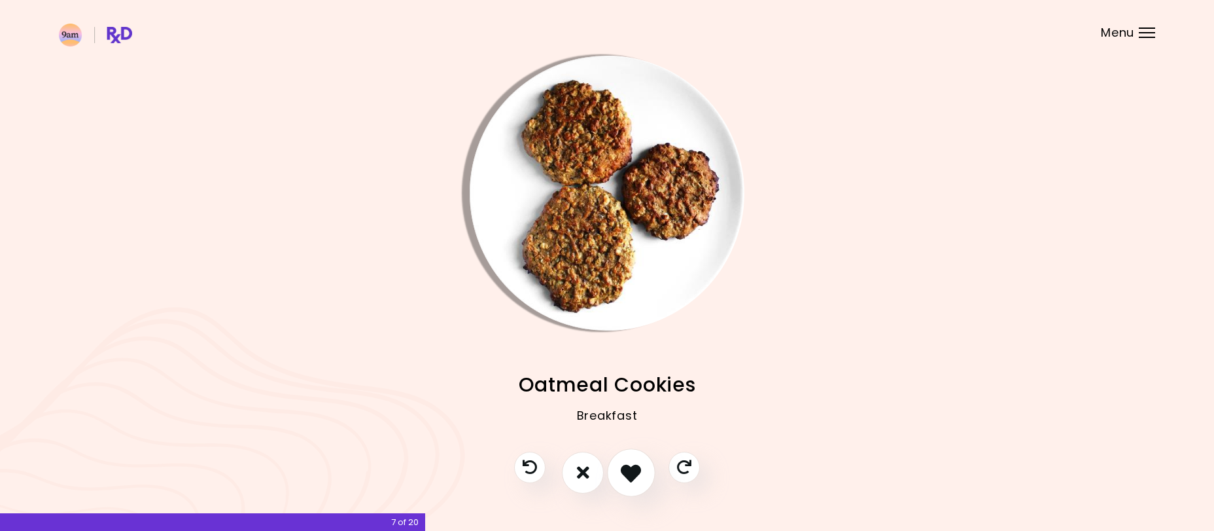
click at [627, 472] on icon "I like this recipe" at bounding box center [631, 472] width 20 height 20
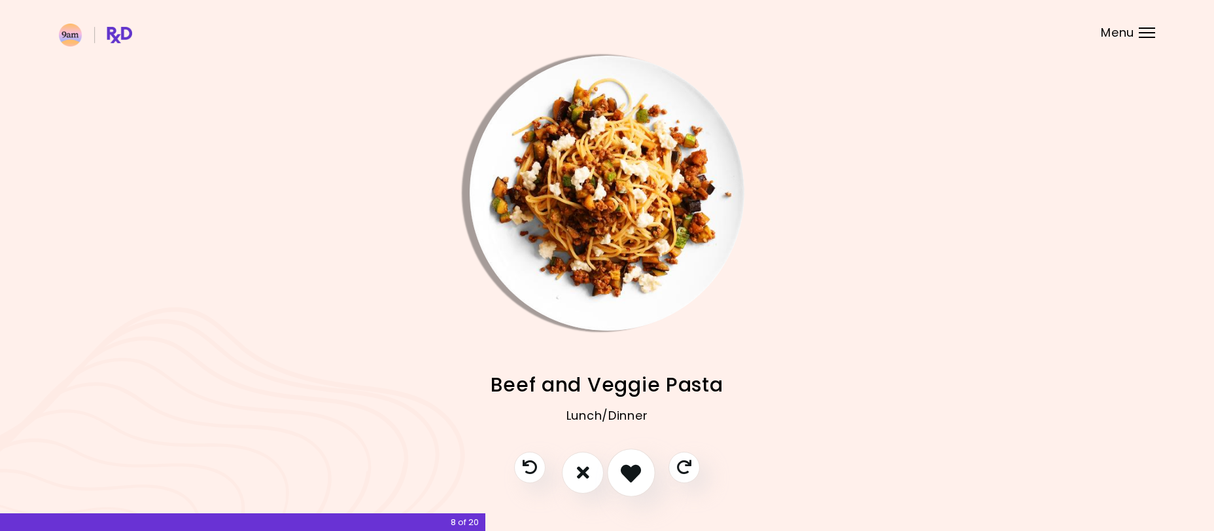
click at [627, 472] on icon "I like this recipe" at bounding box center [631, 472] width 20 height 20
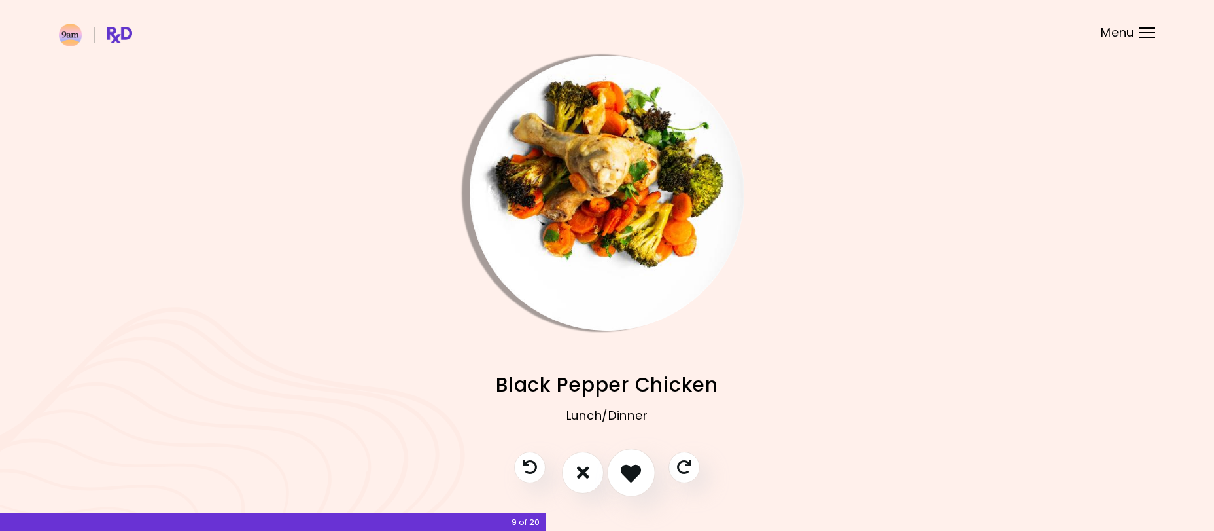
click at [627, 472] on icon "I like this recipe" at bounding box center [631, 472] width 20 height 20
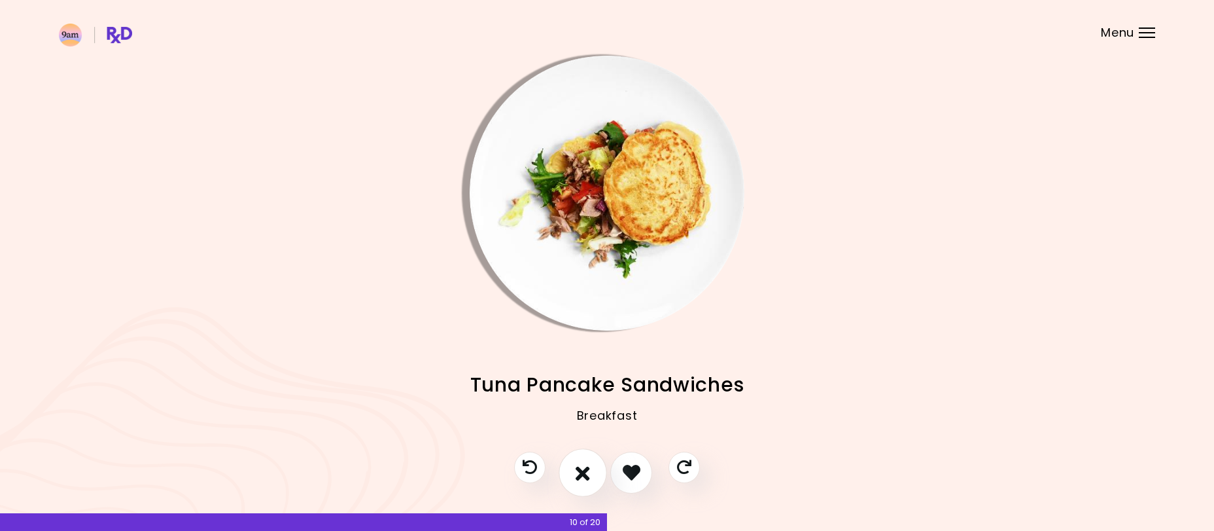
click at [587, 468] on icon "I don't like this recipe" at bounding box center [583, 472] width 14 height 20
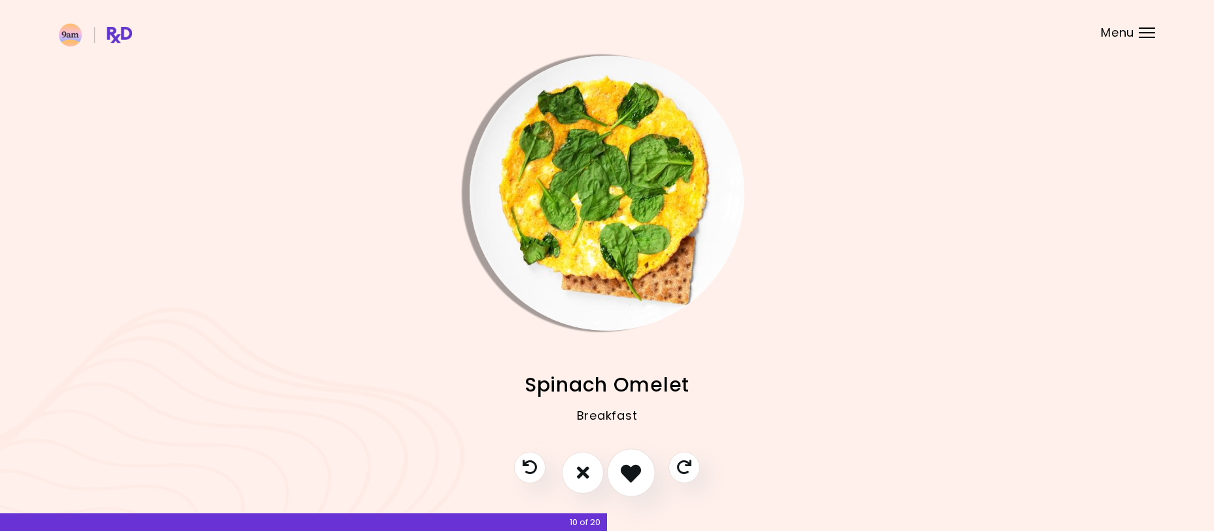
click at [625, 469] on icon "I like this recipe" at bounding box center [631, 472] width 20 height 20
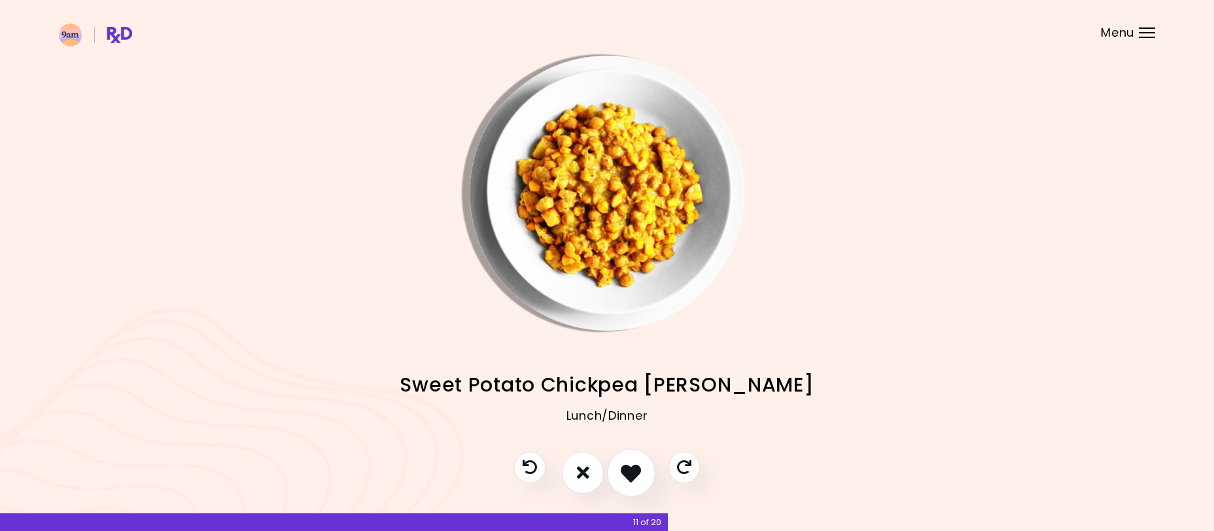
click at [625, 469] on icon "I like this recipe" at bounding box center [631, 472] width 20 height 20
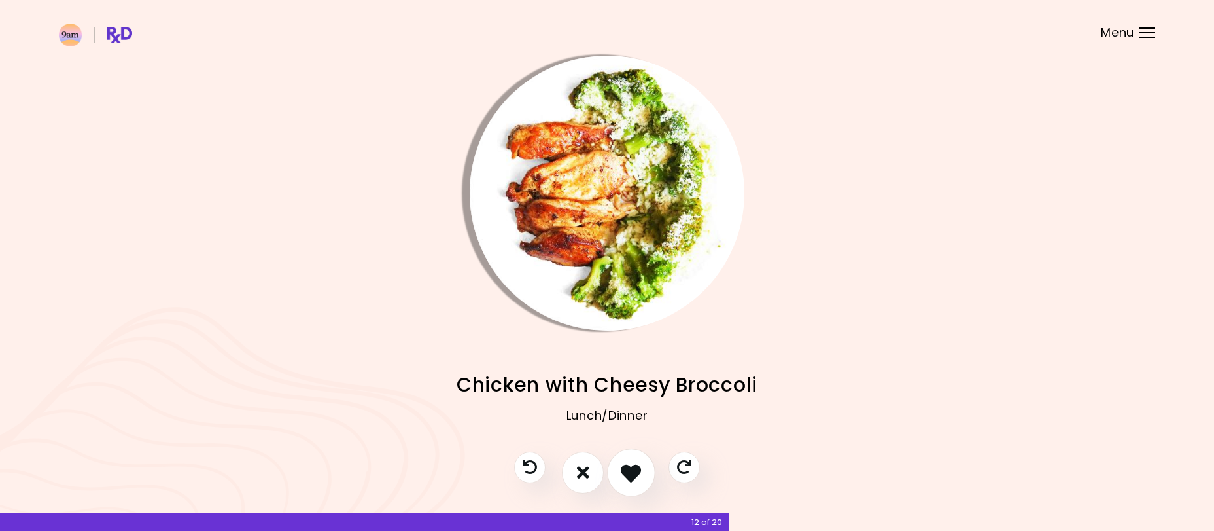
click at [625, 469] on icon "I like this recipe" at bounding box center [631, 472] width 20 height 20
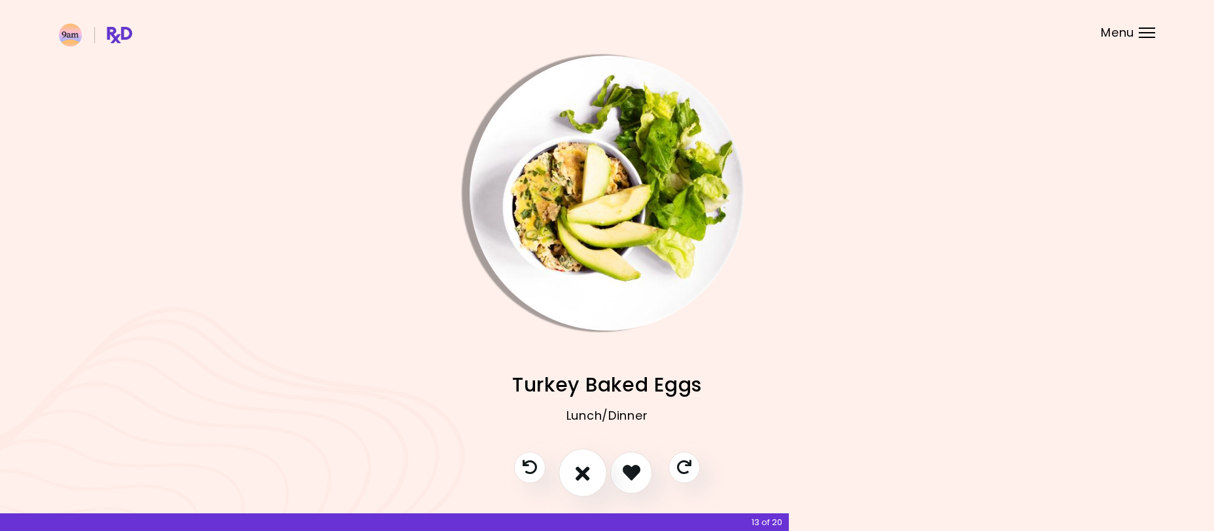
click at [584, 471] on icon "I don't like this recipe" at bounding box center [583, 472] width 14 height 20
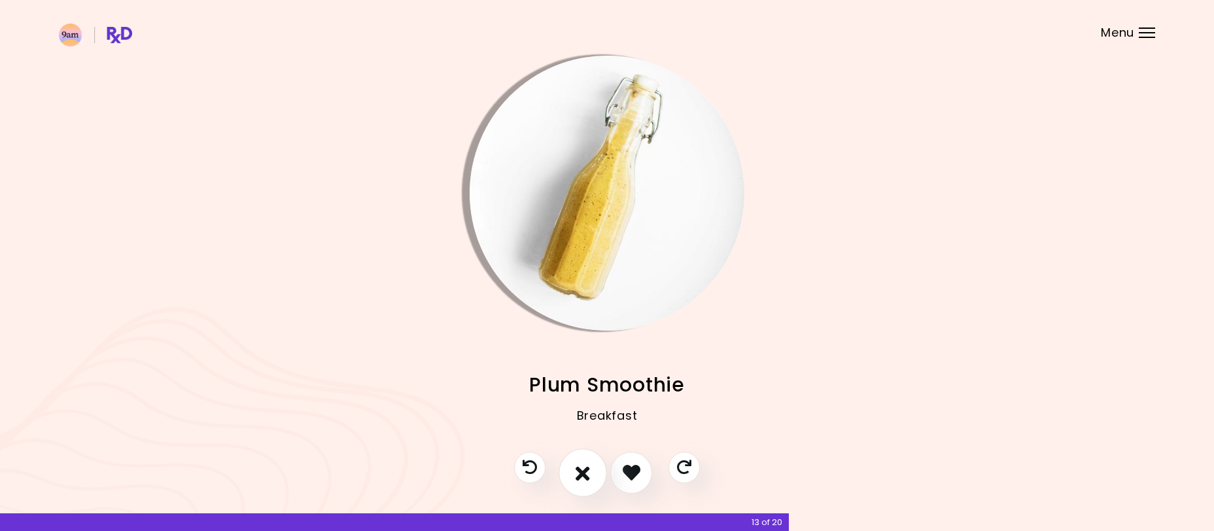
click at [591, 471] on button "I don't like this recipe" at bounding box center [583, 472] width 48 height 48
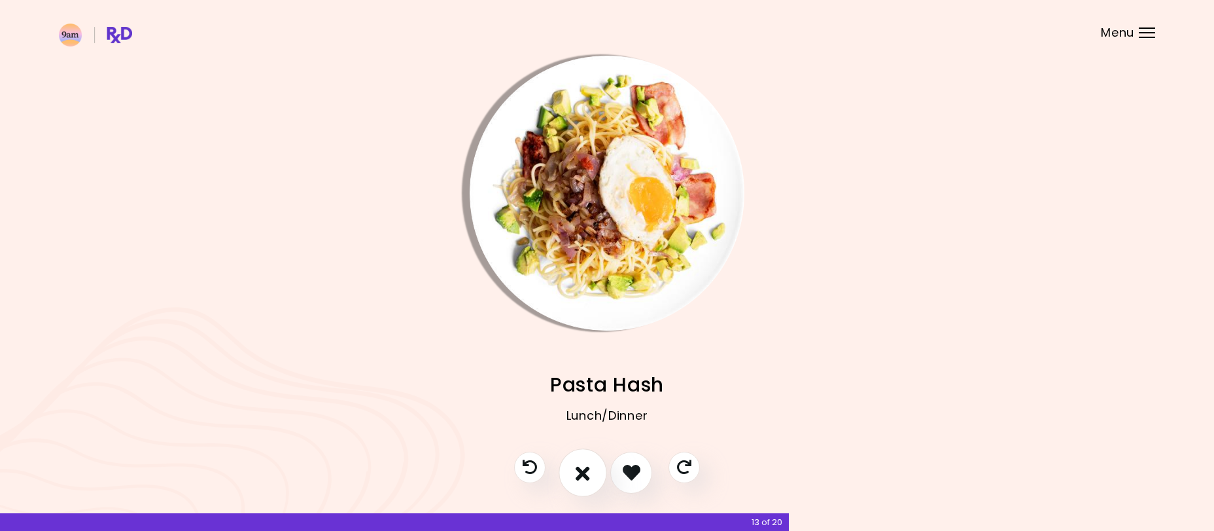
click at [593, 470] on button "I don't like this recipe" at bounding box center [583, 472] width 48 height 48
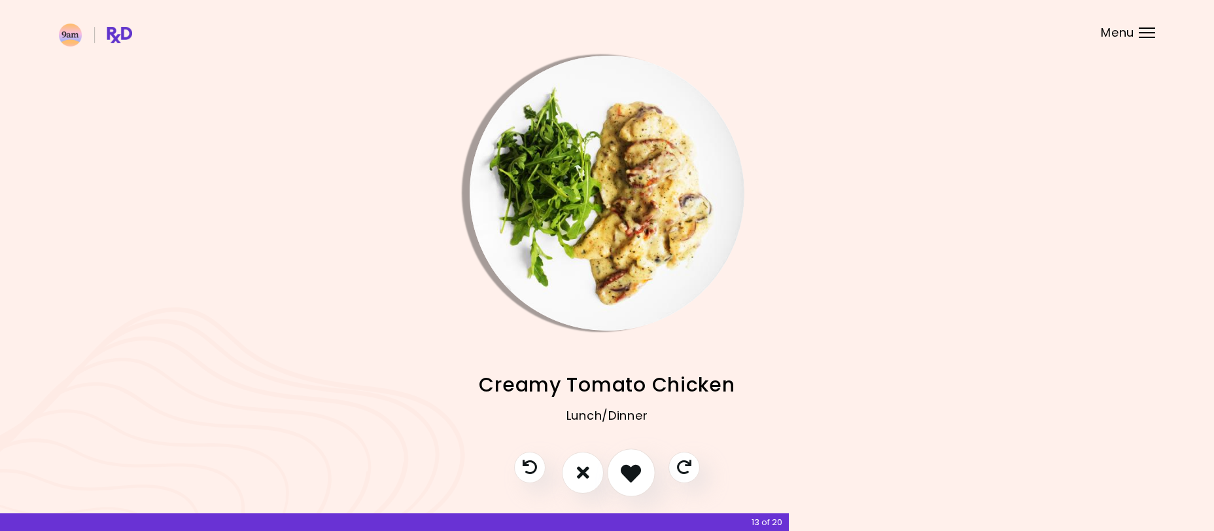
click at [626, 468] on icon "I like this recipe" at bounding box center [631, 472] width 20 height 20
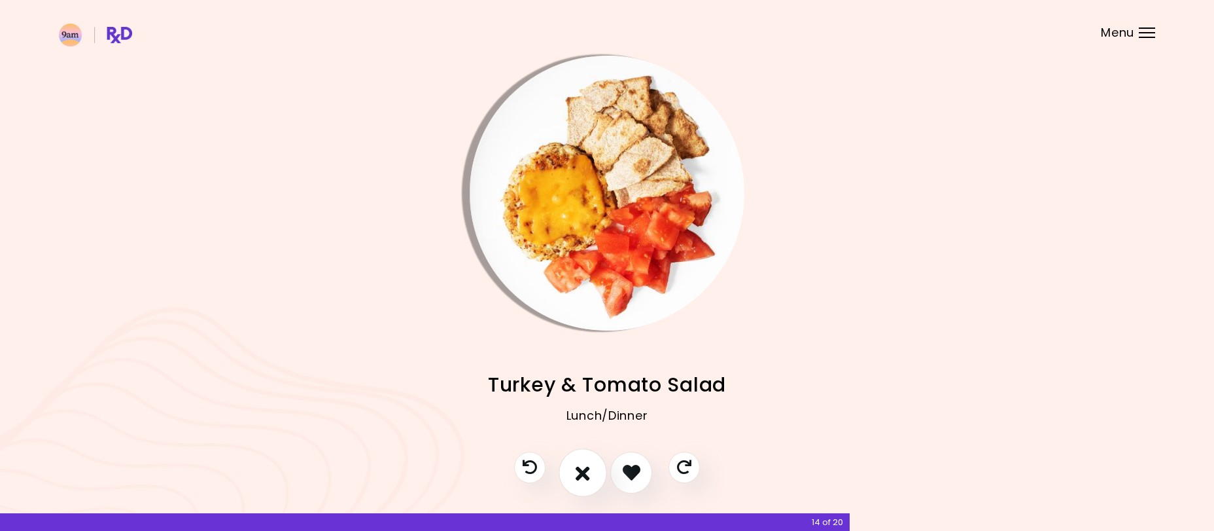
click at [587, 472] on icon "I don't like this recipe" at bounding box center [583, 472] width 14 height 20
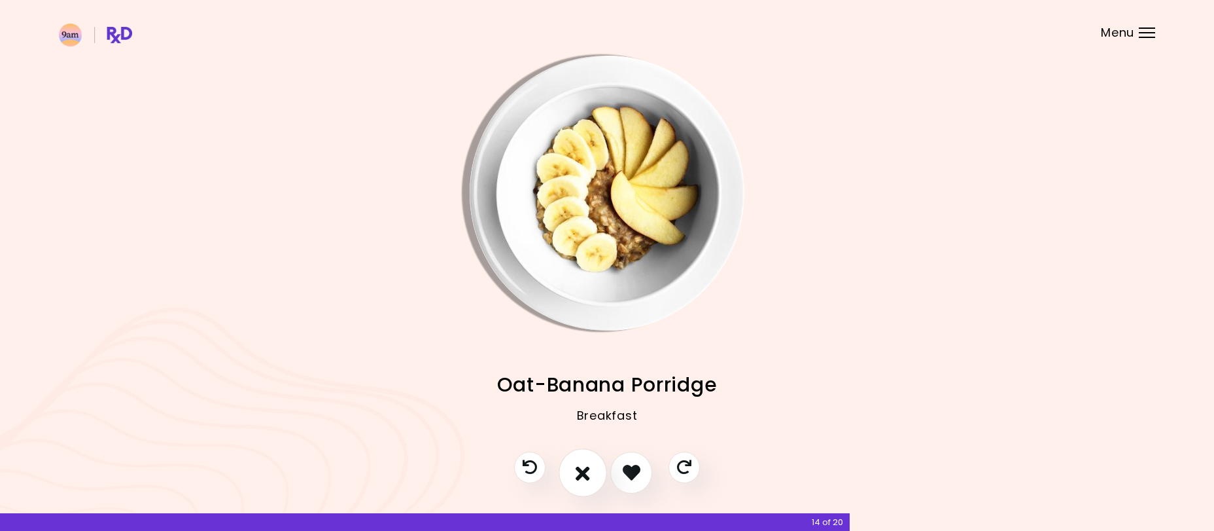
click at [585, 474] on icon "I don't like this recipe" at bounding box center [583, 472] width 14 height 20
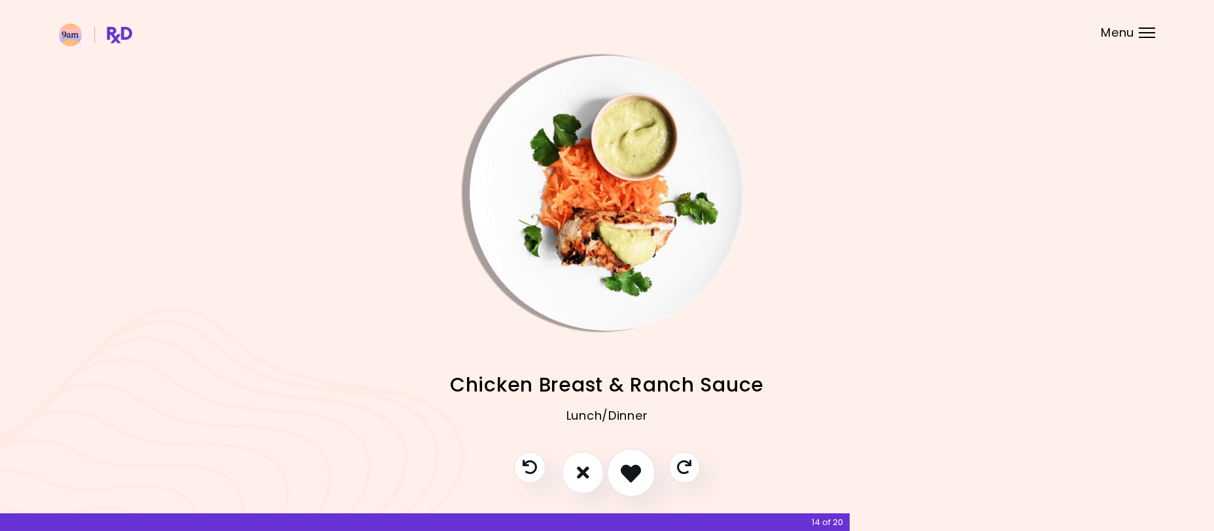
click at [631, 472] on icon "I like this recipe" at bounding box center [631, 472] width 20 height 20
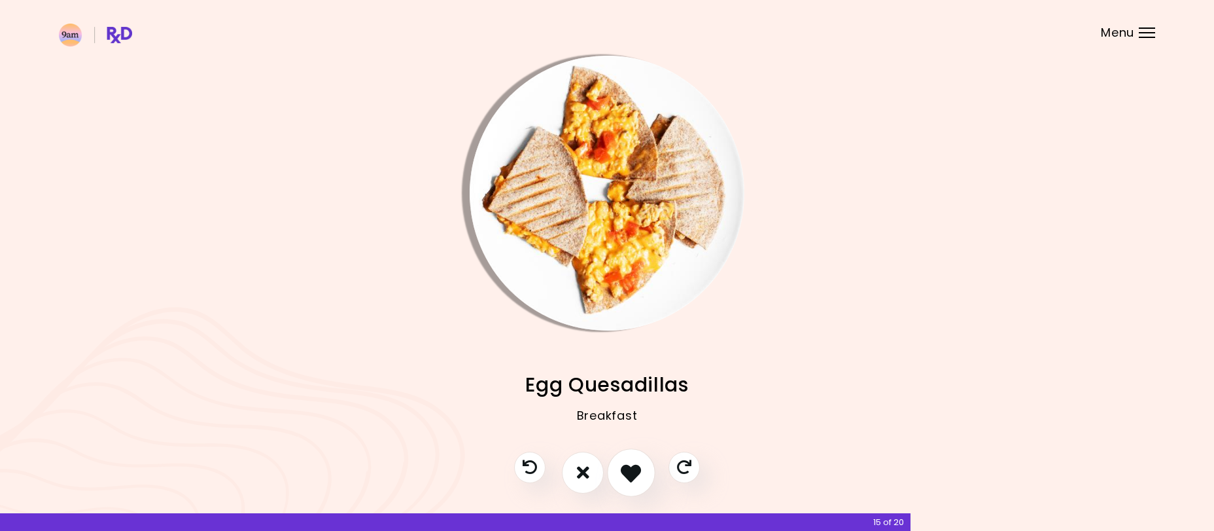
click at [631, 472] on icon "I like this recipe" at bounding box center [631, 472] width 20 height 20
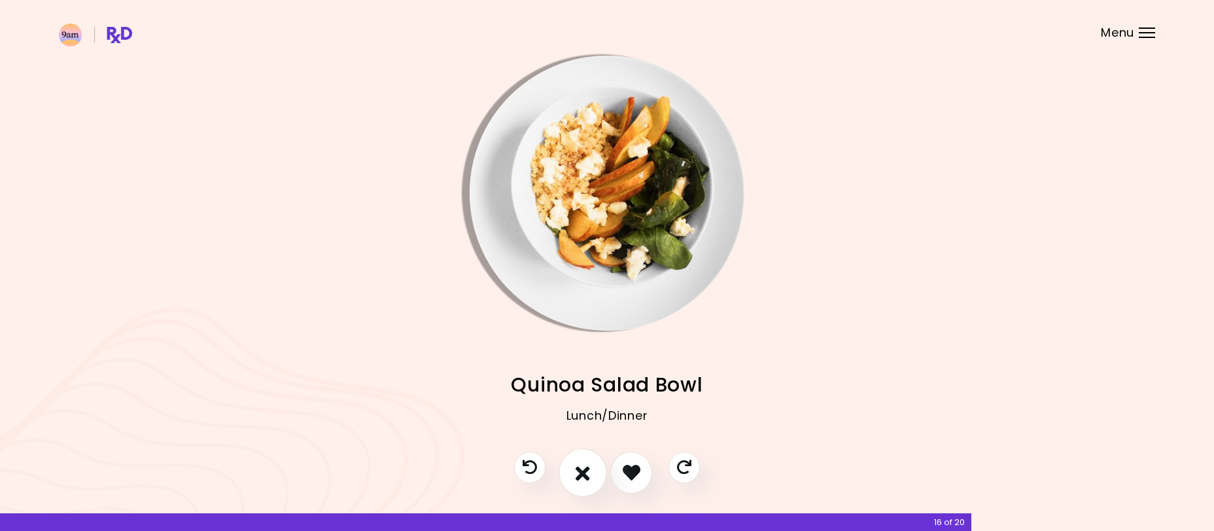
click at [588, 473] on icon "I don't like this recipe" at bounding box center [583, 472] width 14 height 20
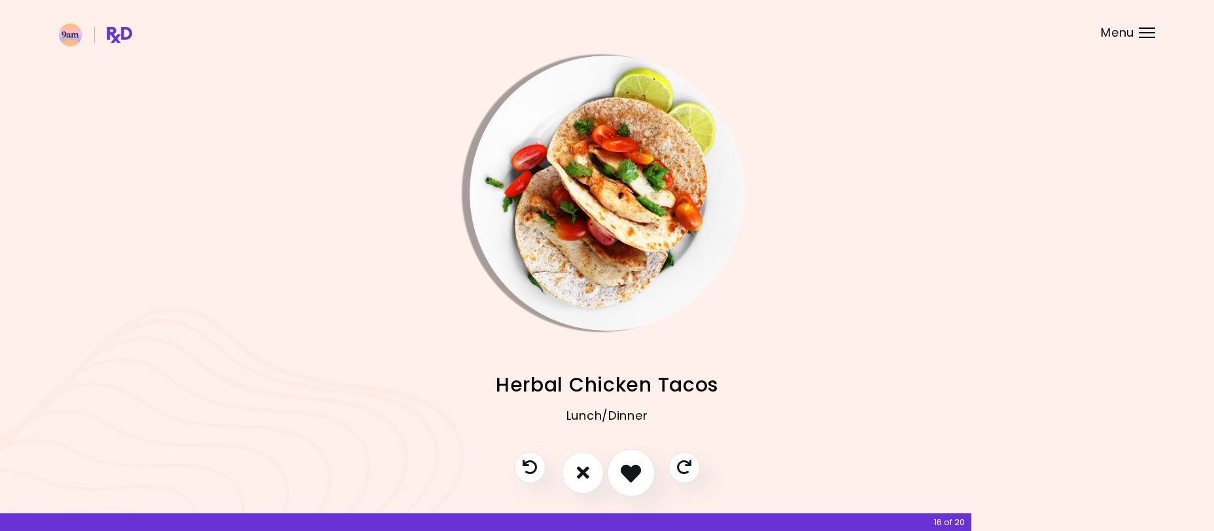
click at [625, 470] on icon "I like this recipe" at bounding box center [631, 472] width 20 height 20
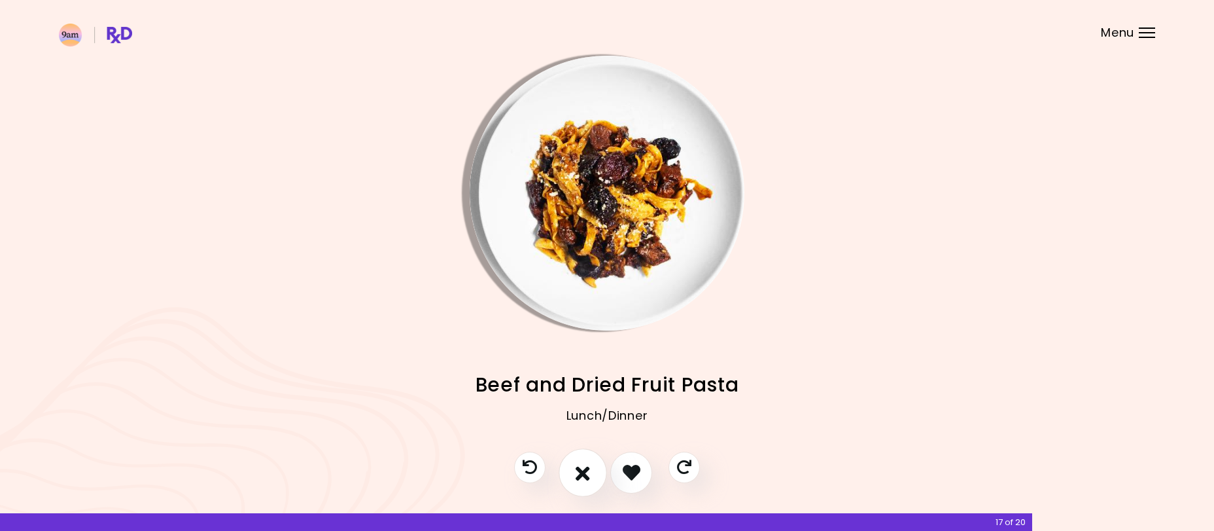
click at [586, 466] on icon "I don't like this recipe" at bounding box center [583, 472] width 14 height 20
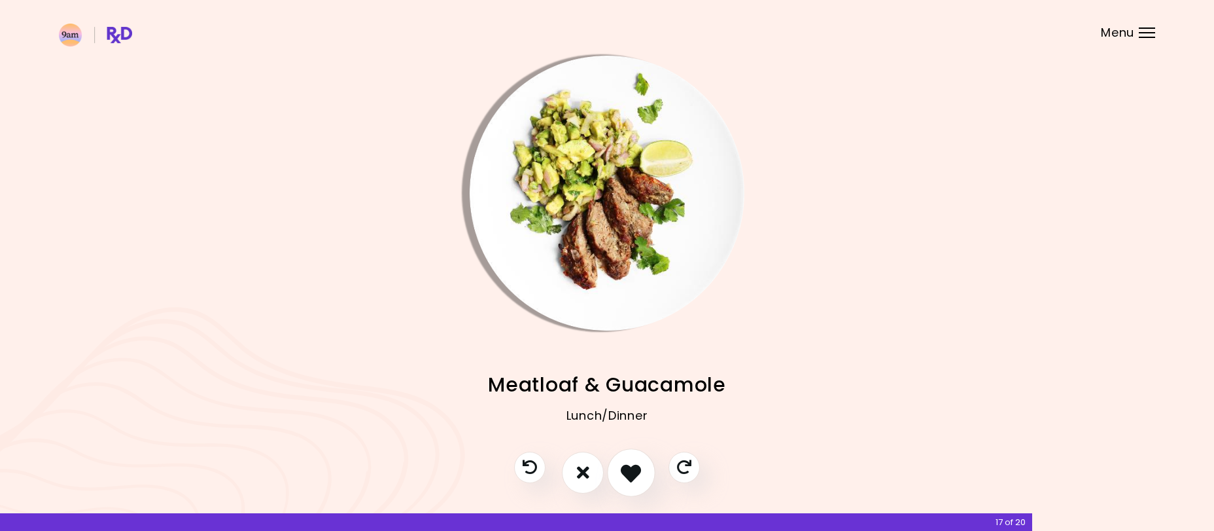
click at [625, 475] on icon "I like this recipe" at bounding box center [631, 472] width 20 height 20
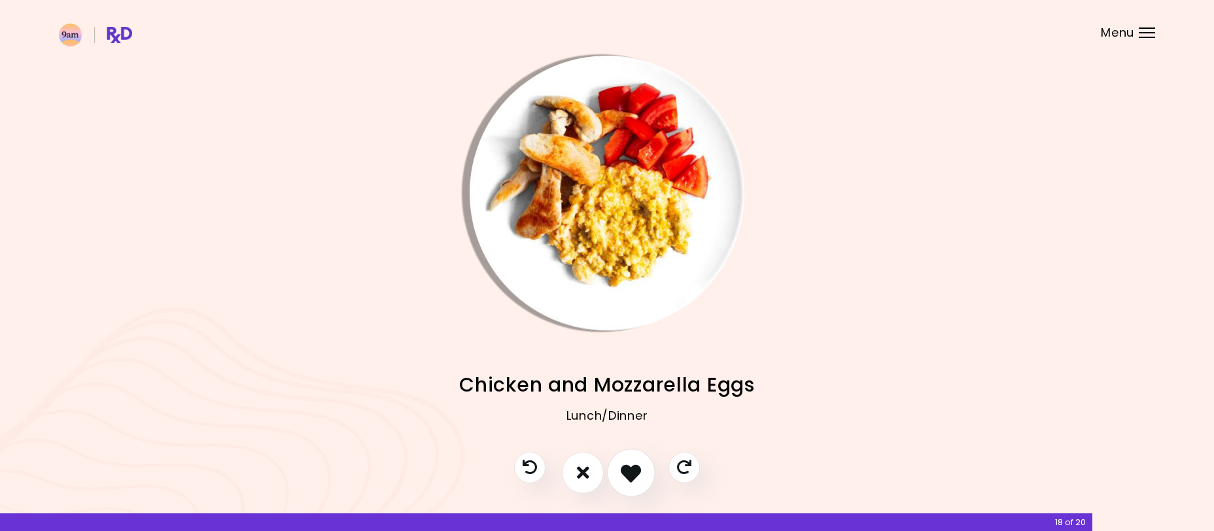
click at [627, 470] on icon "I like this recipe" at bounding box center [631, 472] width 20 height 20
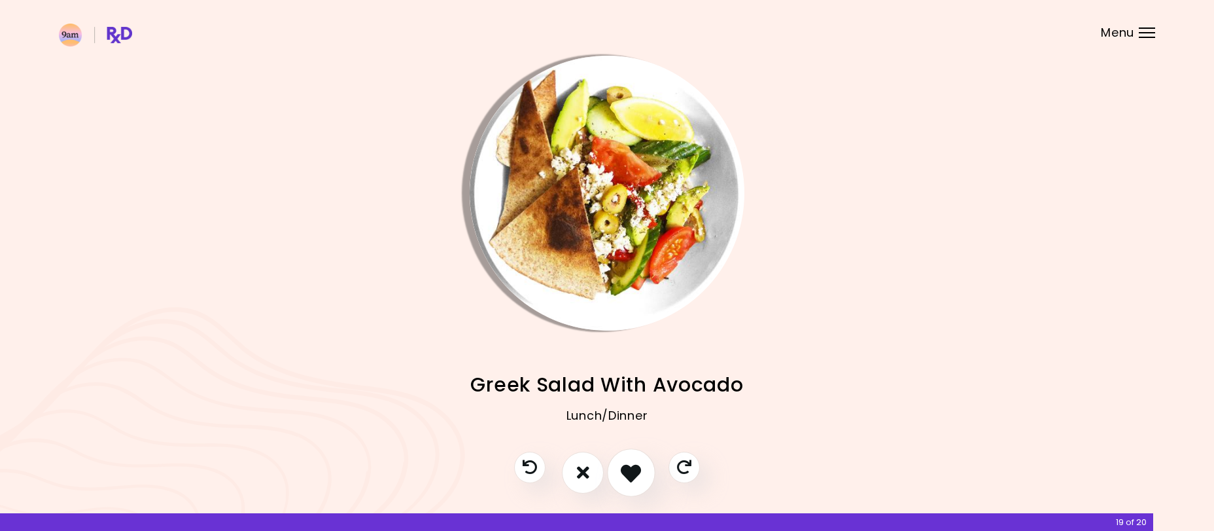
click at [627, 470] on icon "I like this recipe" at bounding box center [631, 472] width 20 height 20
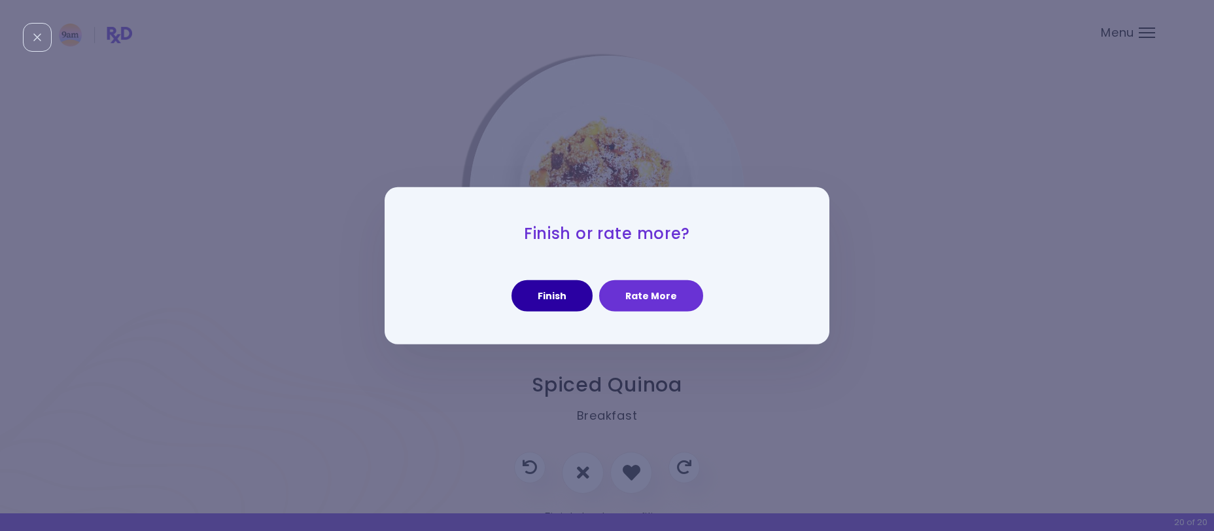
click at [556, 296] on button "Finish" at bounding box center [552, 295] width 81 height 31
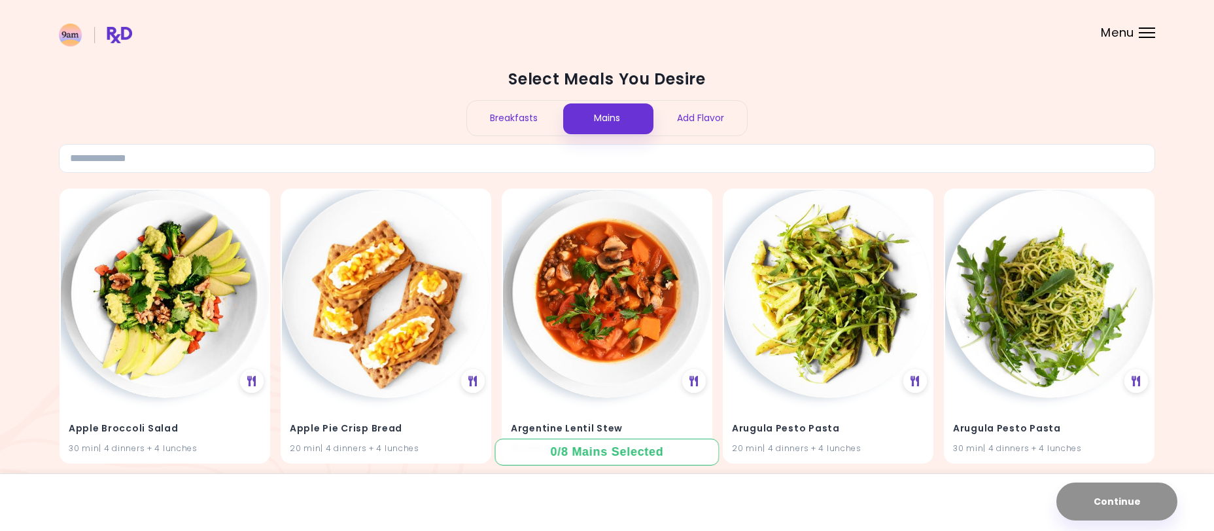
click at [508, 118] on div "Breakfasts" at bounding box center [514, 118] width 94 height 35
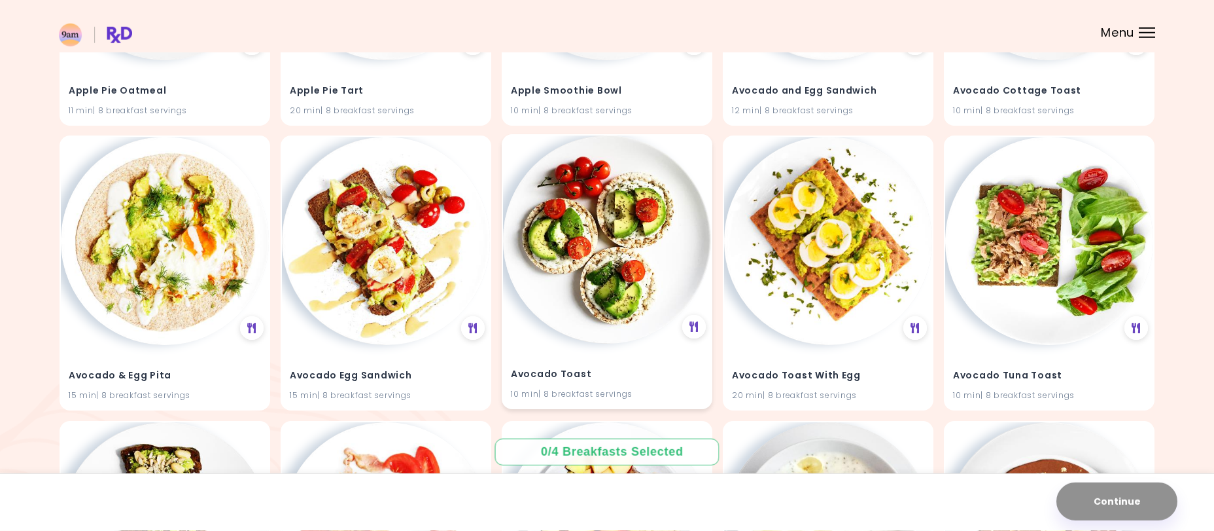
scroll to position [667, 0]
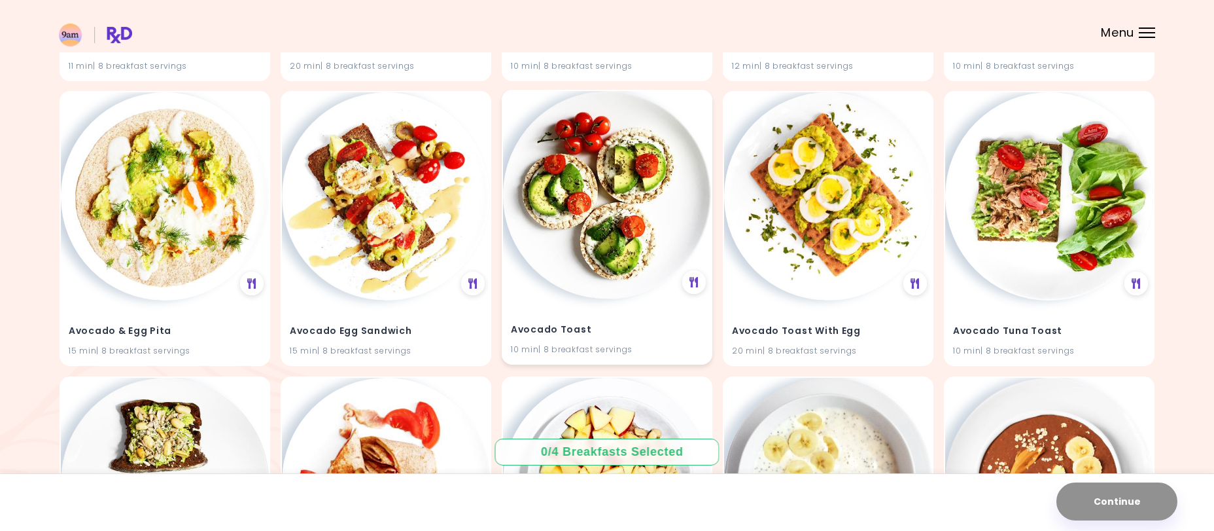
click at [651, 281] on img at bounding box center [607, 195] width 208 height 208
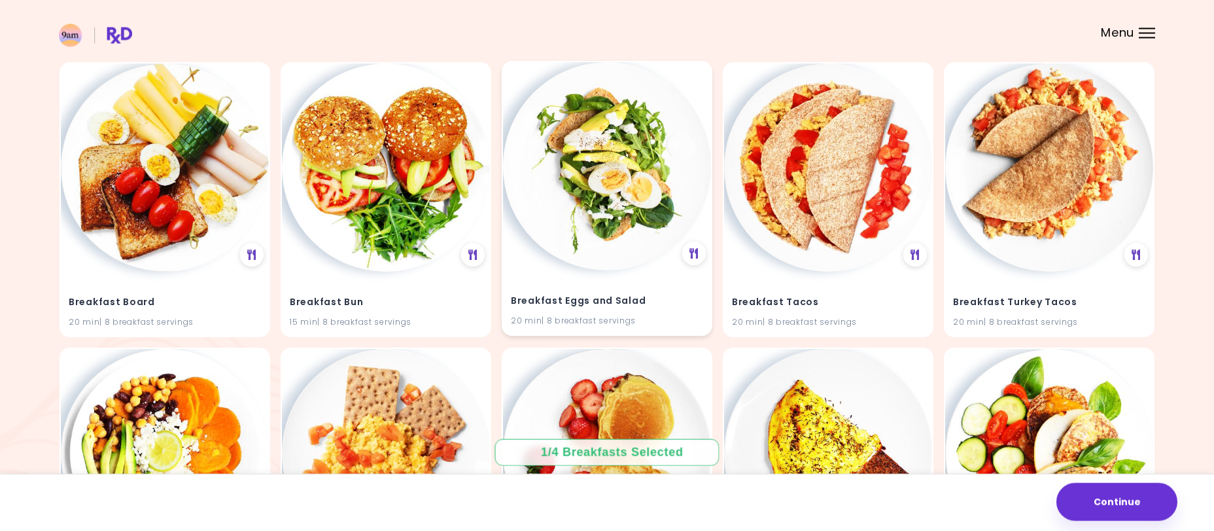
scroll to position [2135, 0]
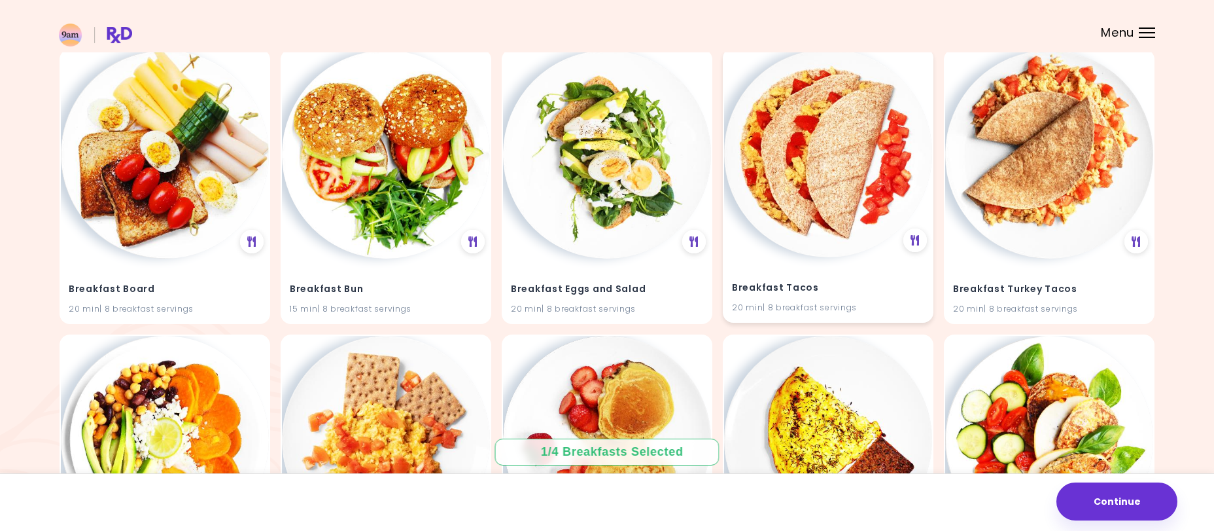
click at [784, 288] on h4 "Breakfast Tacos" at bounding box center [828, 287] width 192 height 21
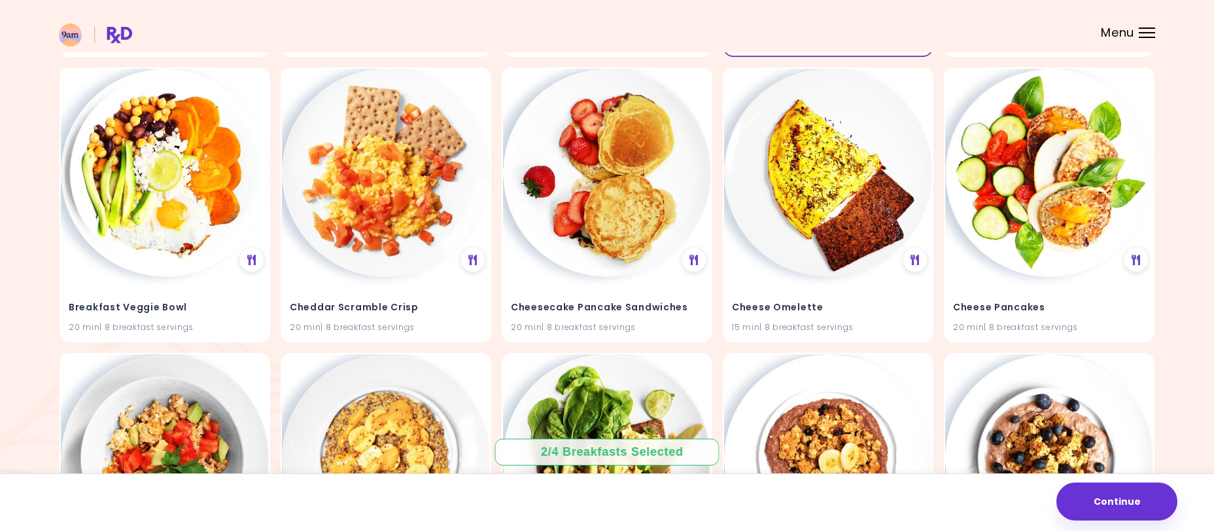
scroll to position [2469, 0]
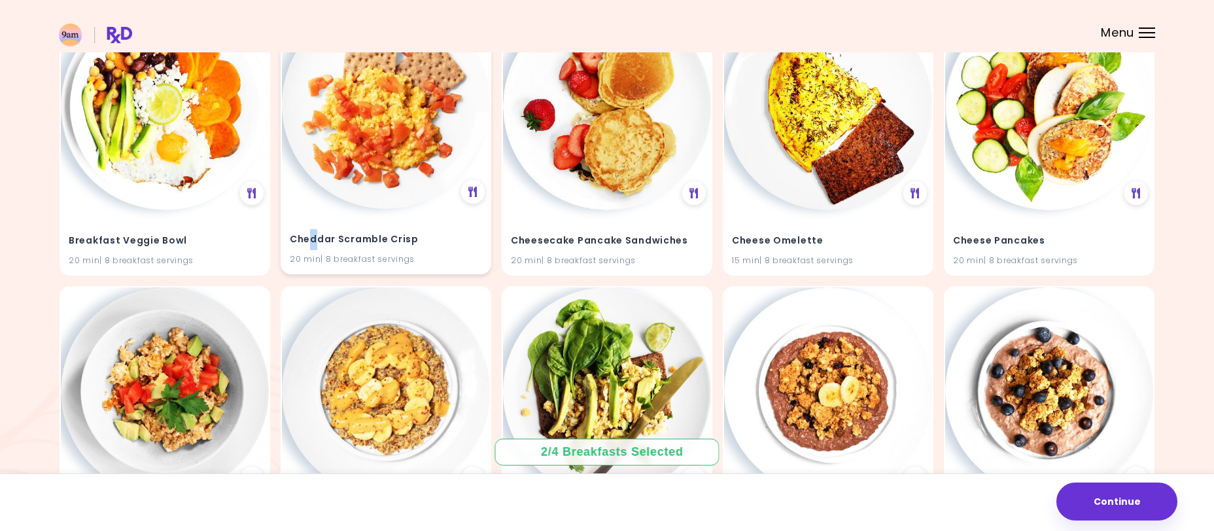
click at [311, 224] on div "Cheddar Scramble Crisp 20 min | 8 breakfast servings" at bounding box center [386, 241] width 208 height 64
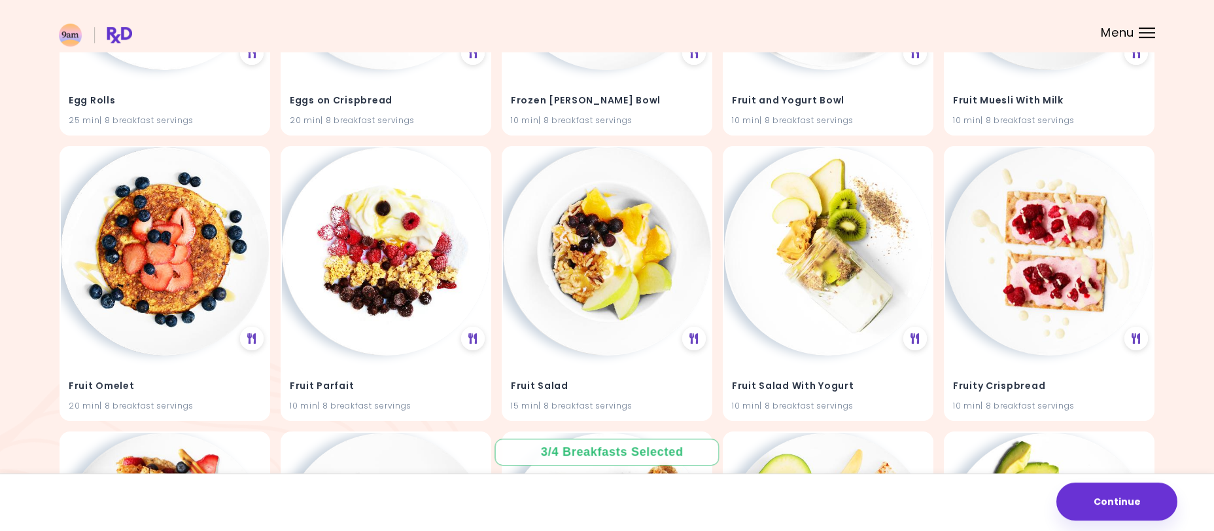
scroll to position [4404, 0]
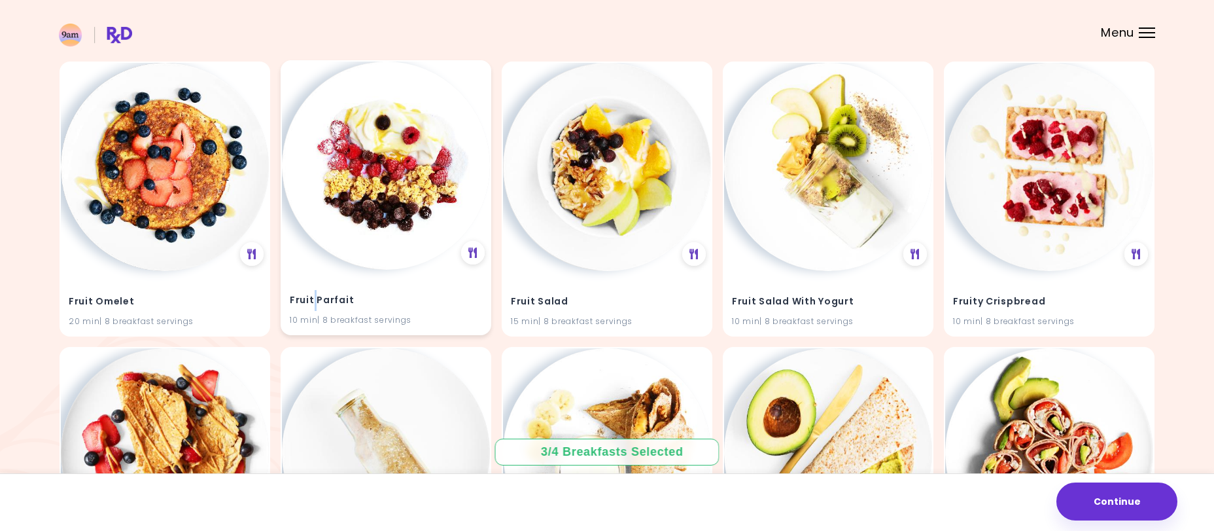
click at [313, 296] on h4 "Fruit Parfait" at bounding box center [386, 299] width 192 height 21
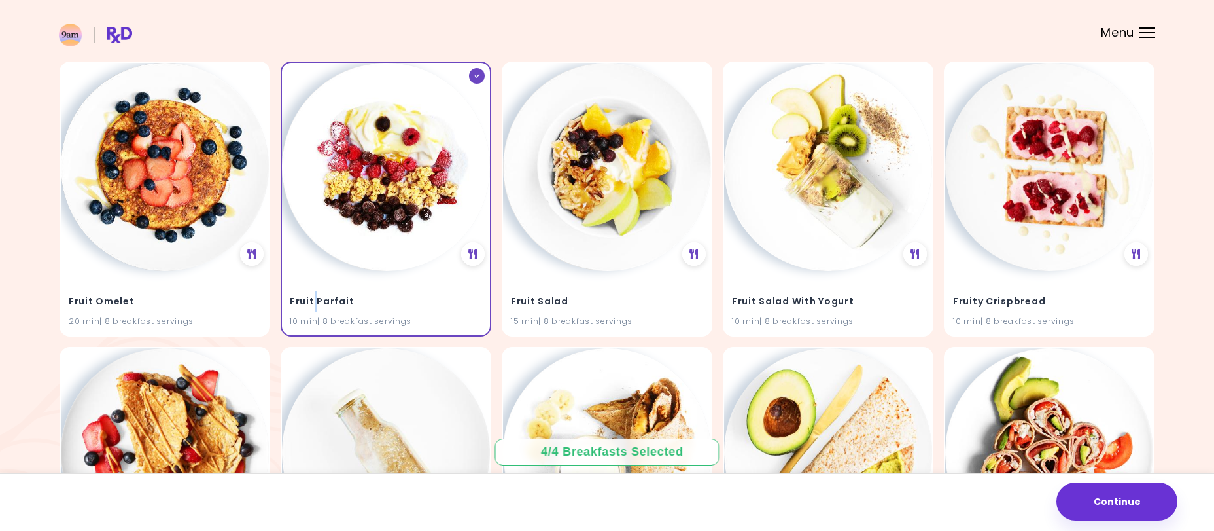
click at [1144, 498] on button "Continue" at bounding box center [1117, 501] width 121 height 38
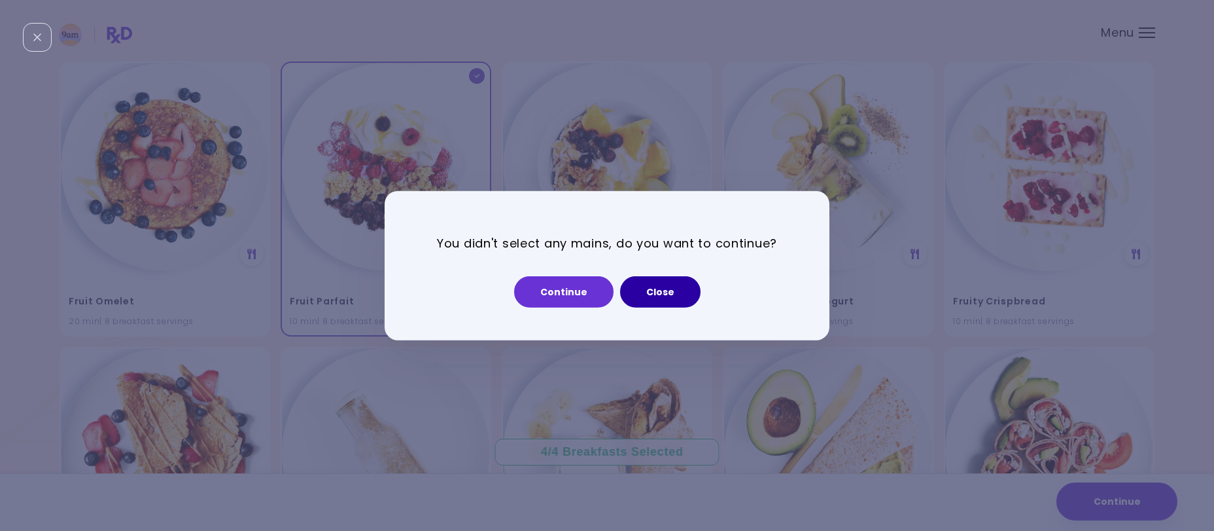
click at [643, 301] on button "Close" at bounding box center [660, 291] width 80 height 31
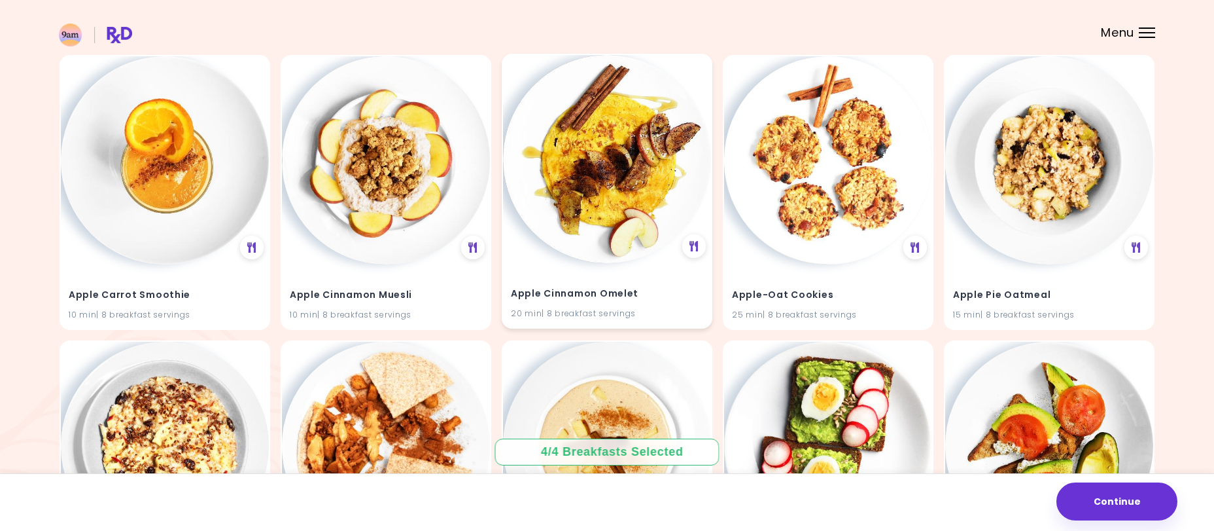
scroll to position [0, 0]
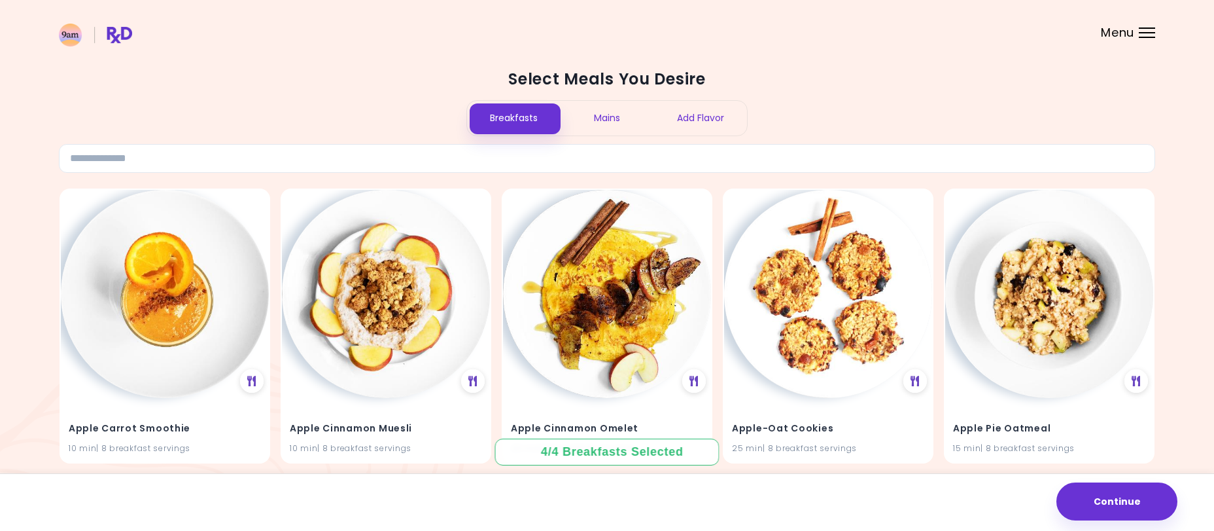
click at [608, 121] on div "Mains" at bounding box center [608, 118] width 94 height 35
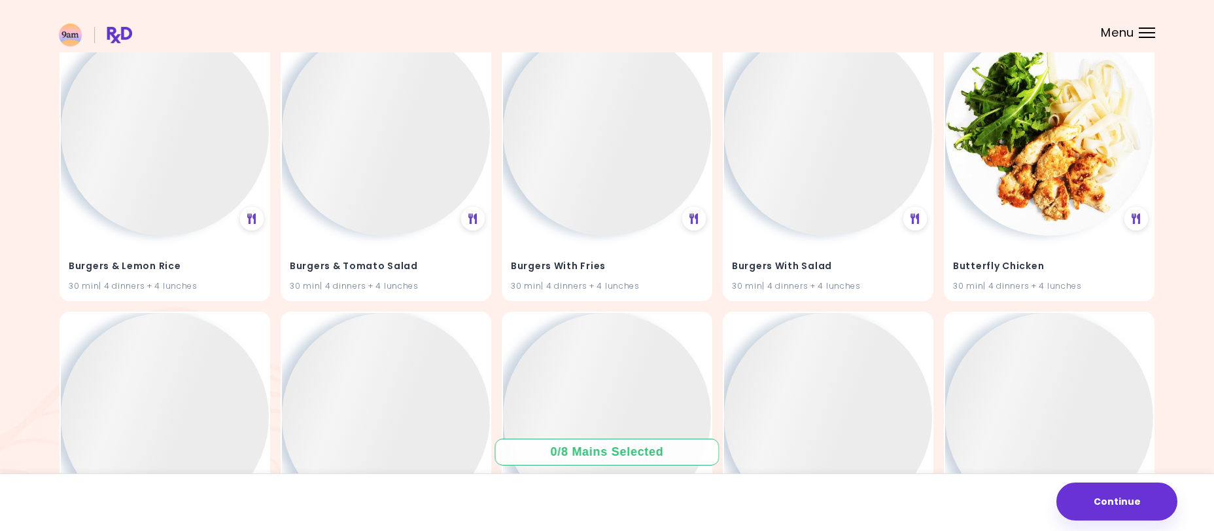
scroll to position [9220, 0]
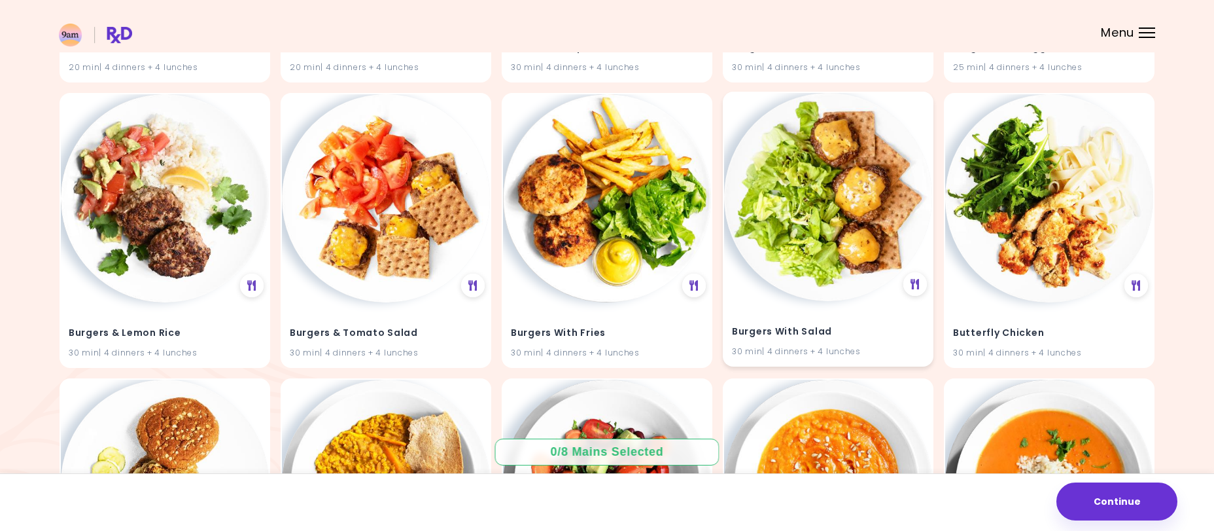
click at [796, 328] on h4 "Burgers With Salad" at bounding box center [828, 331] width 192 height 21
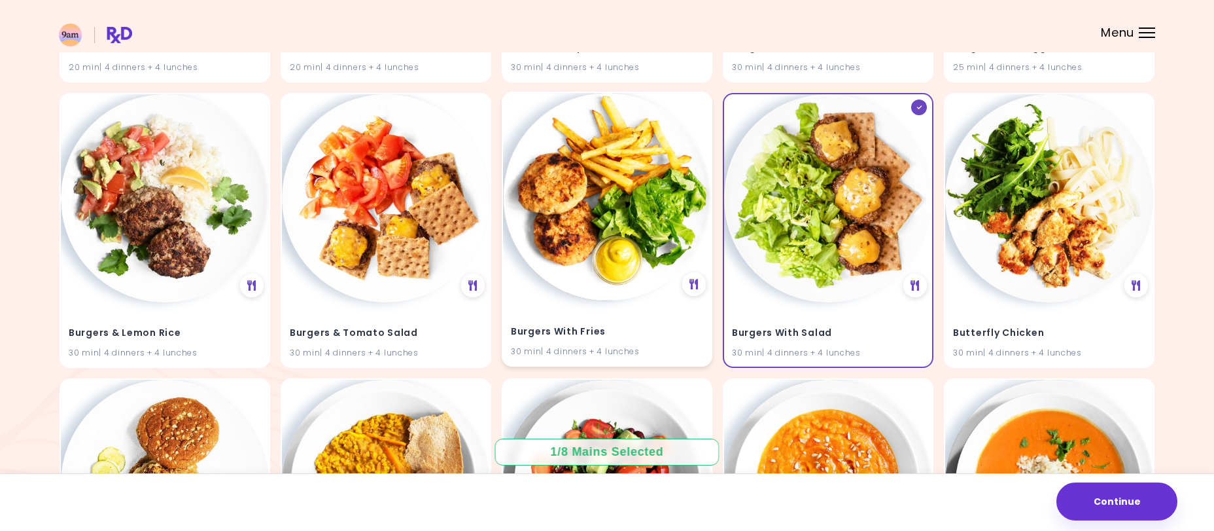
click at [633, 328] on h4 "Burgers With Fries" at bounding box center [607, 331] width 192 height 21
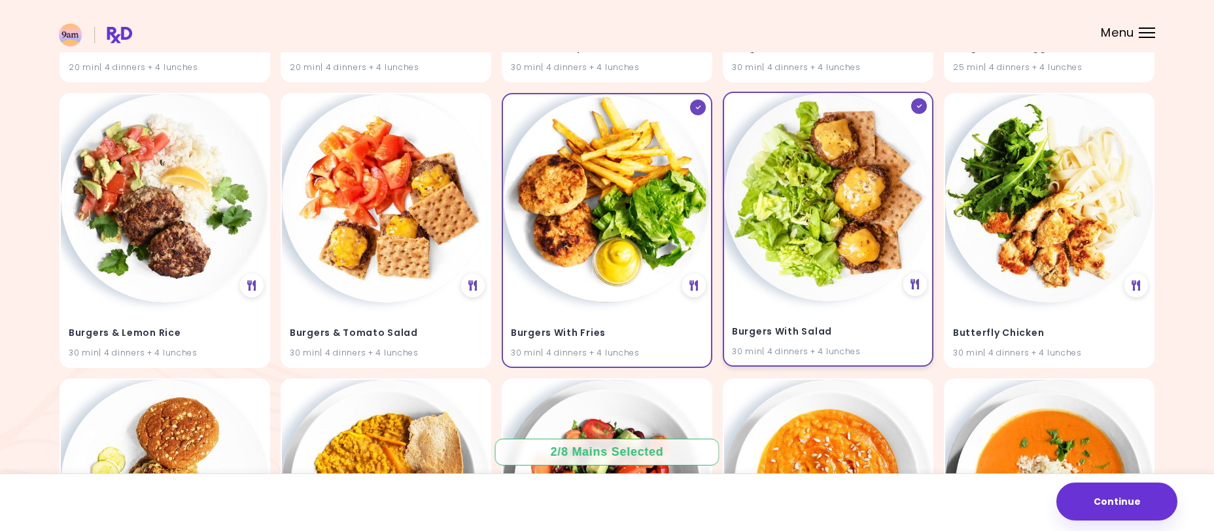
click at [841, 294] on img at bounding box center [828, 197] width 208 height 208
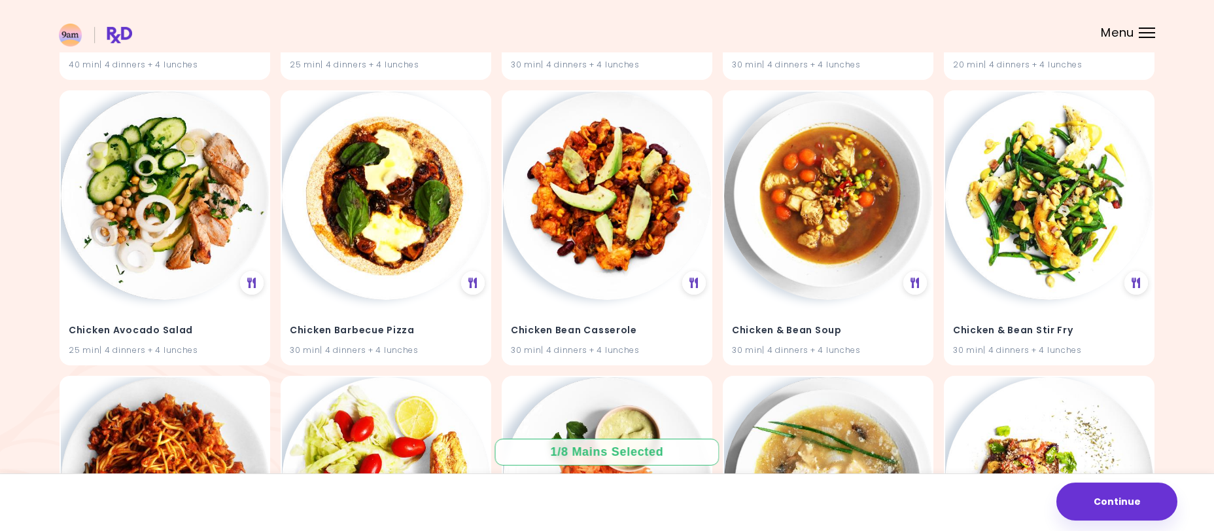
scroll to position [11796, 0]
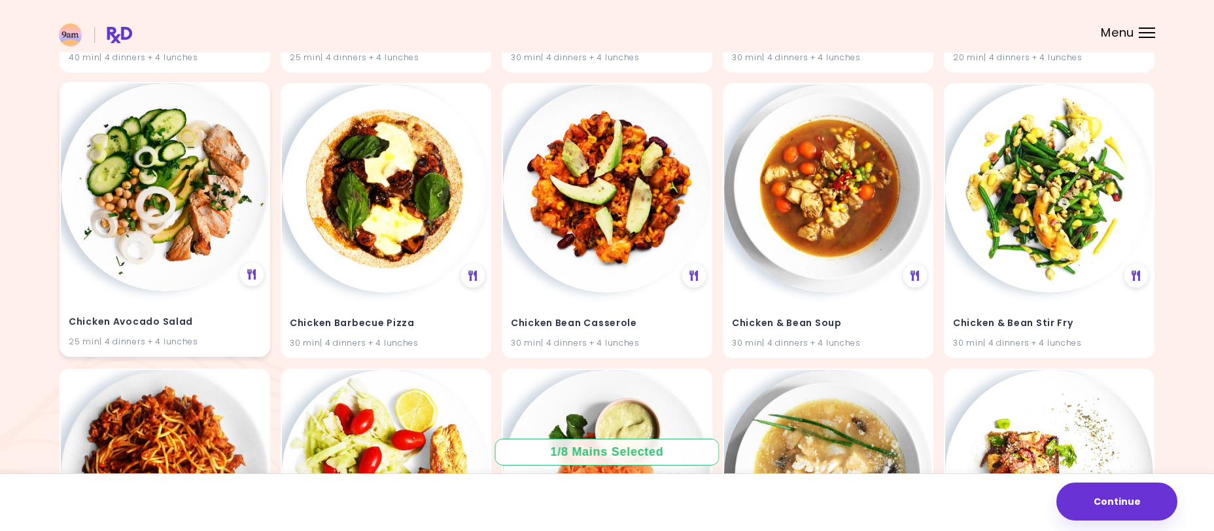
click at [146, 294] on div "Chicken Avocado Salad 25 min | 4 dinners + 4 lunches" at bounding box center [165, 323] width 208 height 64
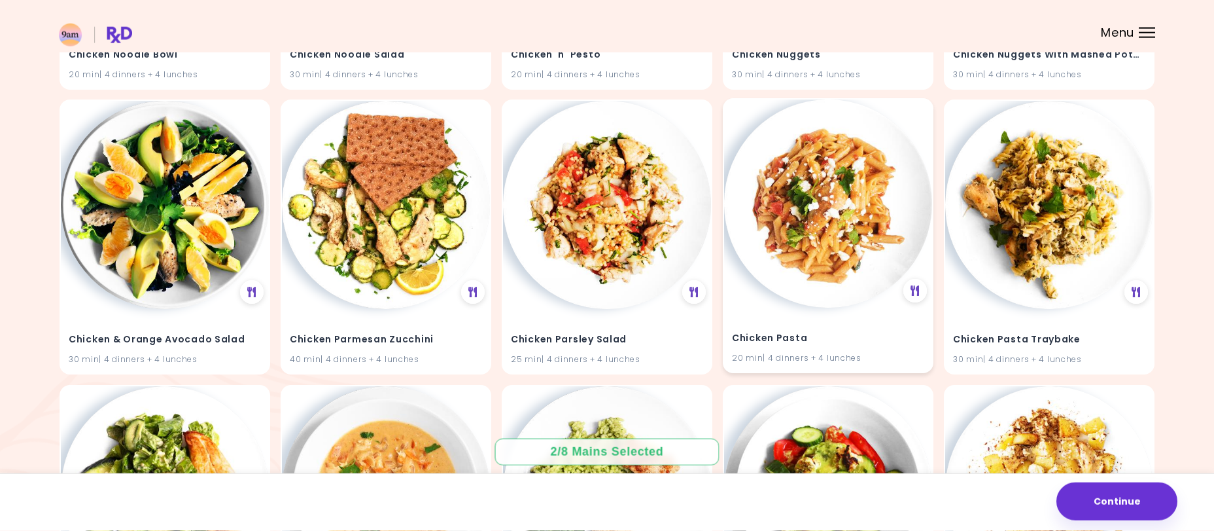
scroll to position [14884, 0]
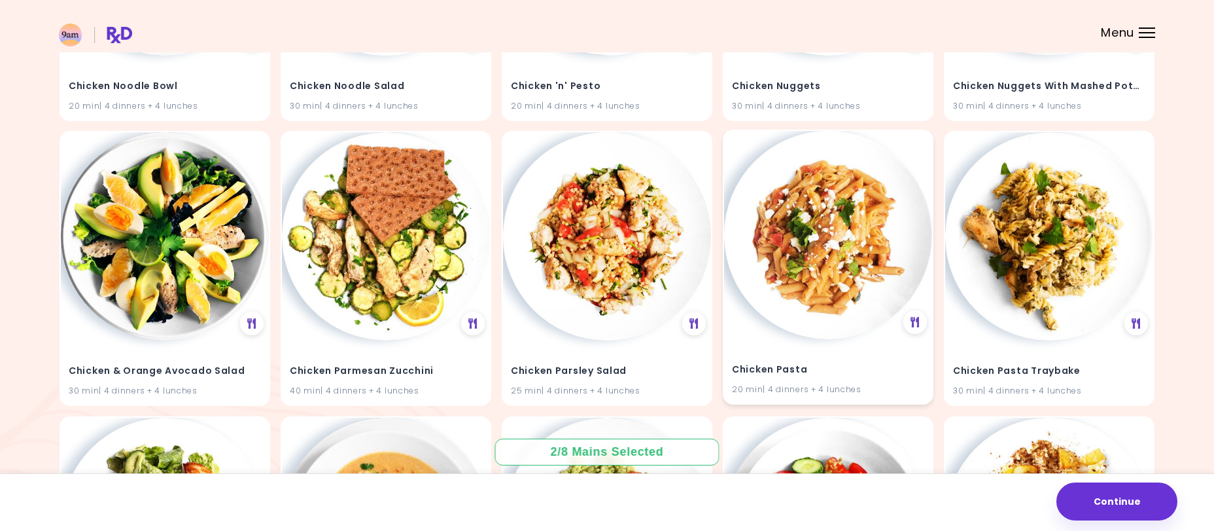
click at [777, 290] on img at bounding box center [828, 235] width 208 height 208
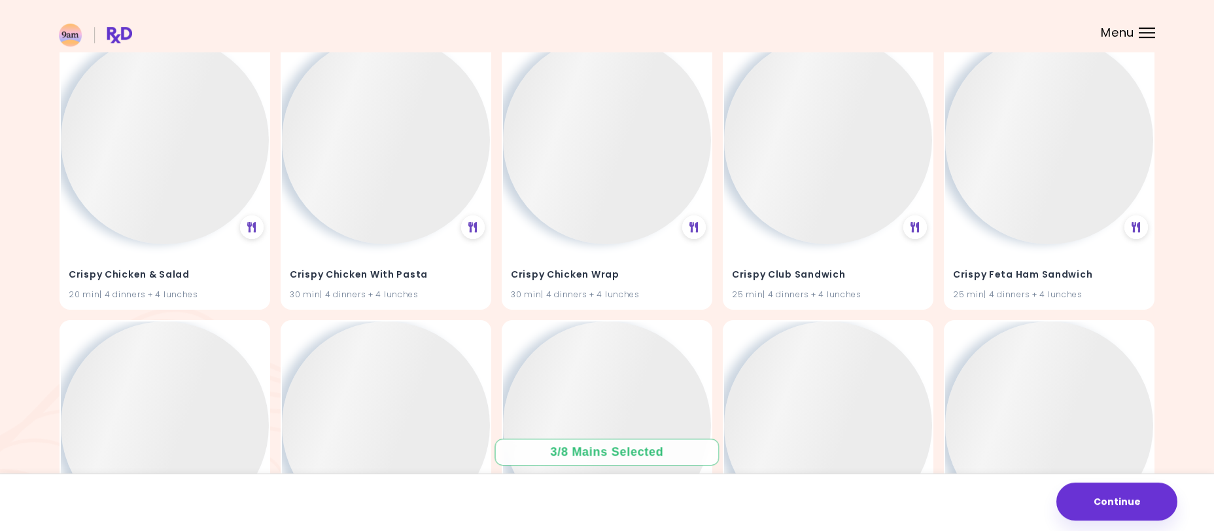
scroll to position [22366, 0]
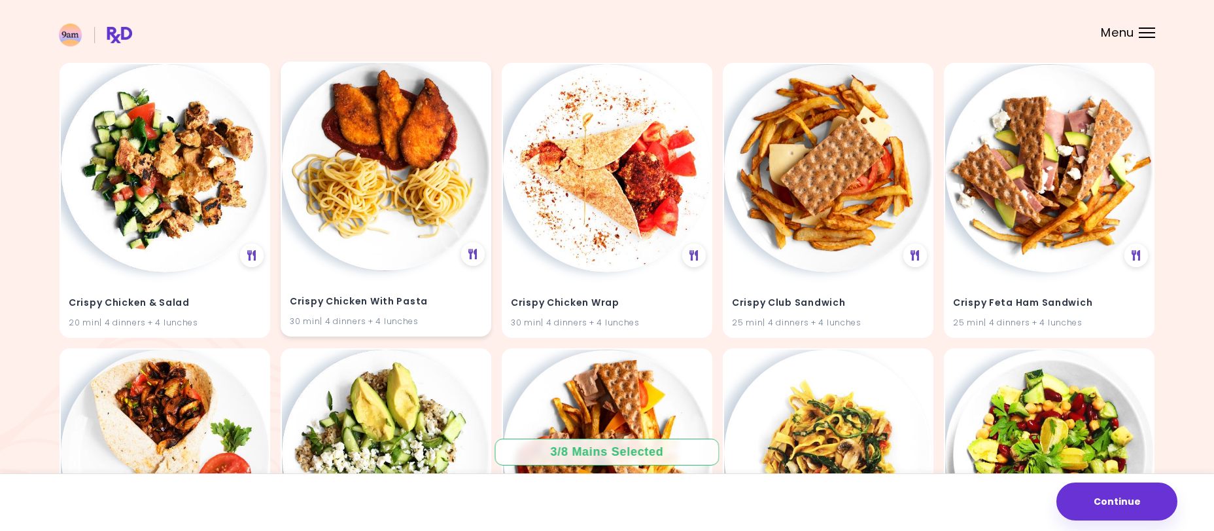
click at [388, 229] on img at bounding box center [386, 167] width 208 height 208
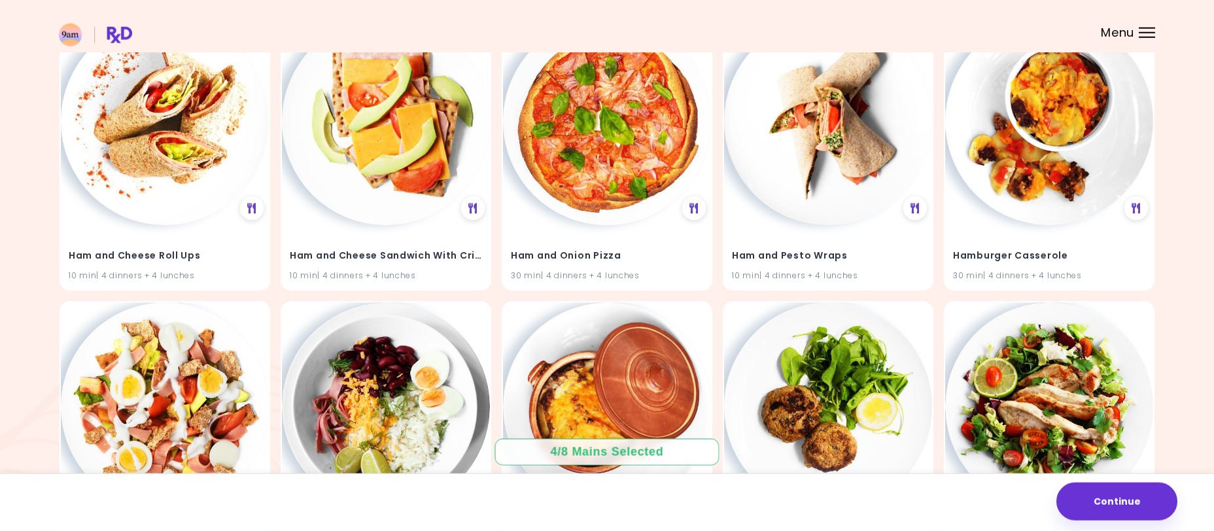
scroll to position [28372, 0]
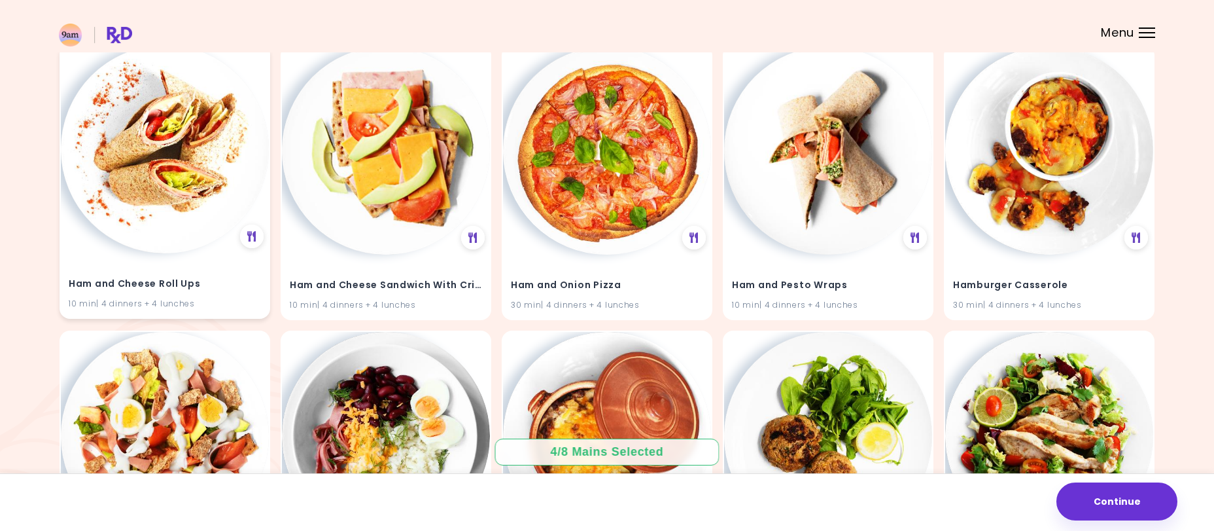
click at [143, 217] on img at bounding box center [165, 149] width 208 height 208
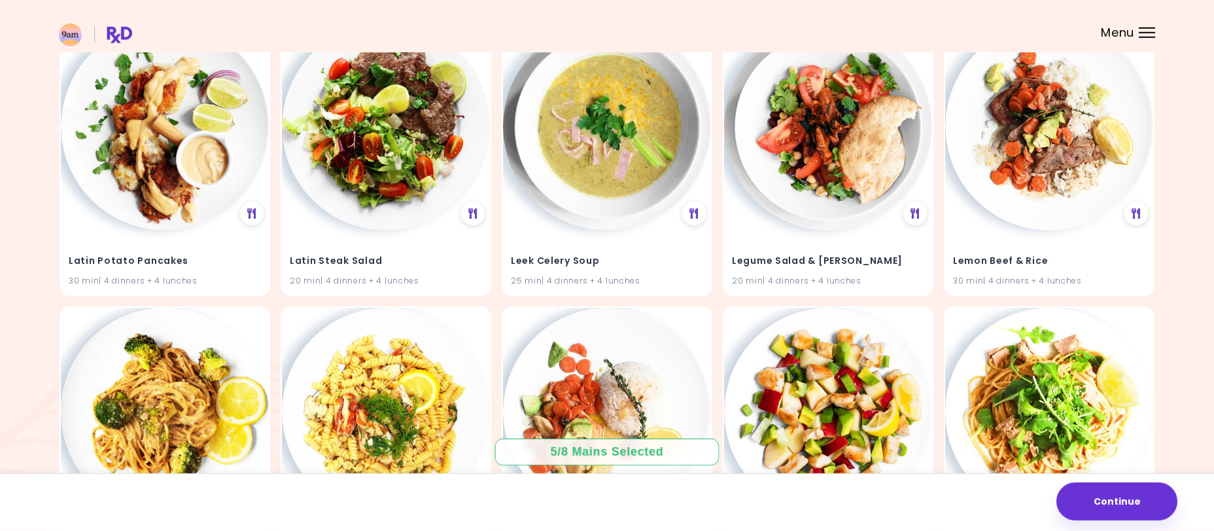
scroll to position [30040, 0]
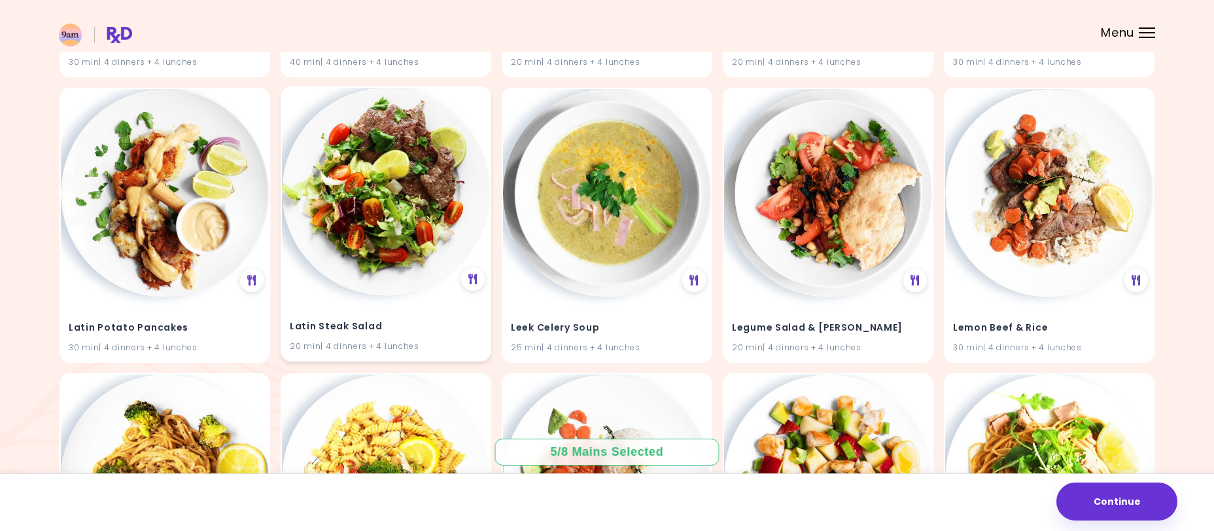
click at [393, 277] on img at bounding box center [386, 192] width 208 height 208
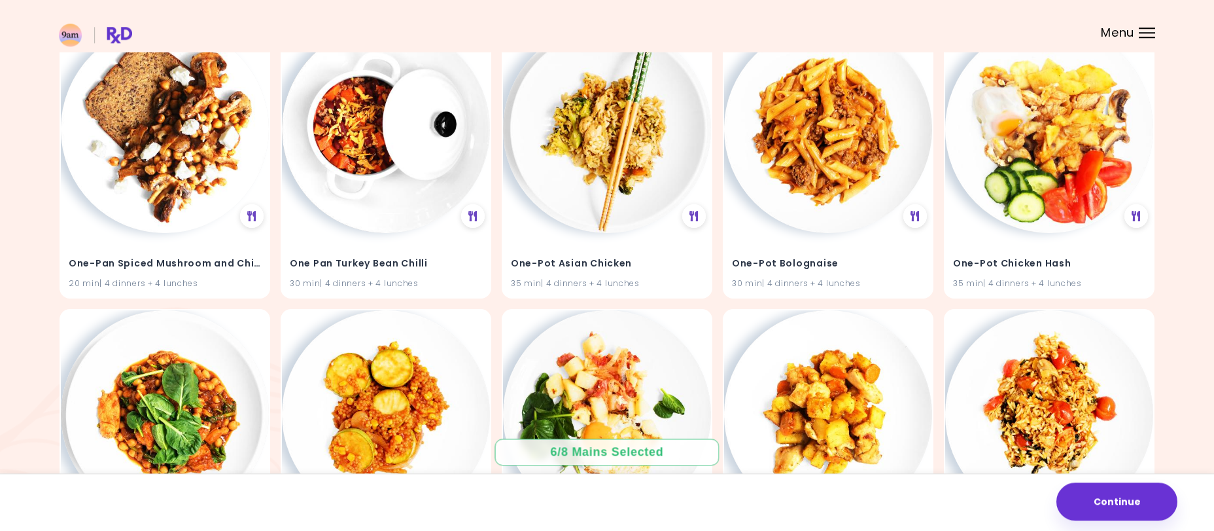
scroll to position [35247, 0]
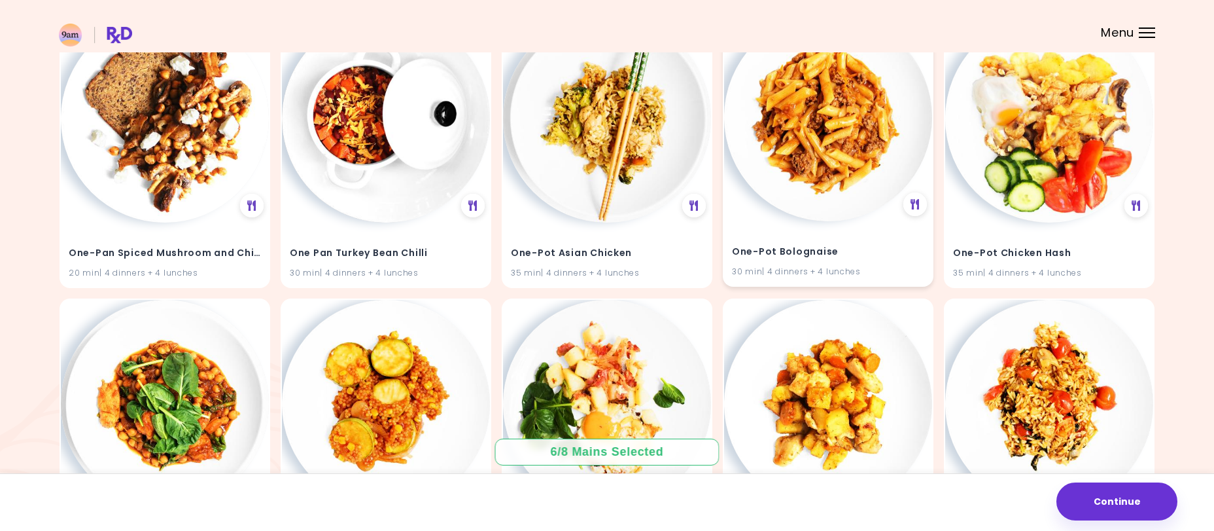
click at [818, 173] on img at bounding box center [828, 117] width 208 height 208
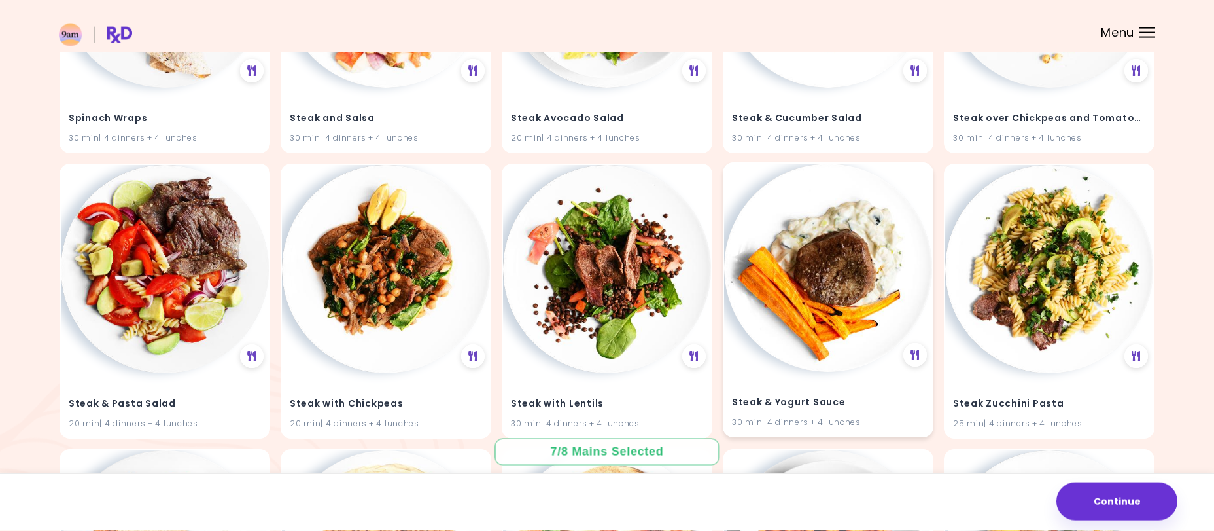
scroll to position [44251, 0]
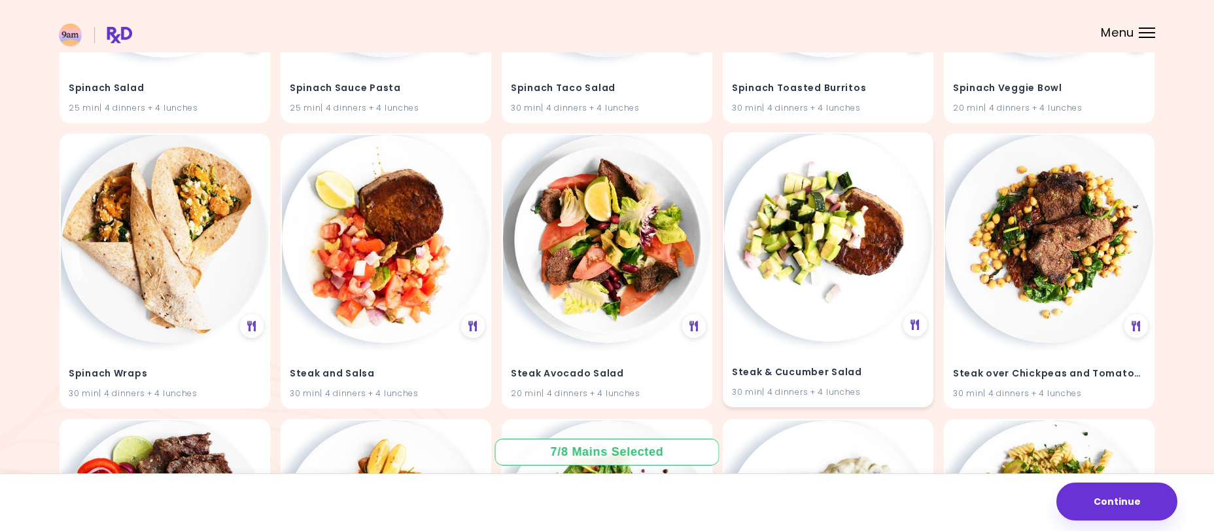
click at [803, 290] on img at bounding box center [828, 237] width 208 height 208
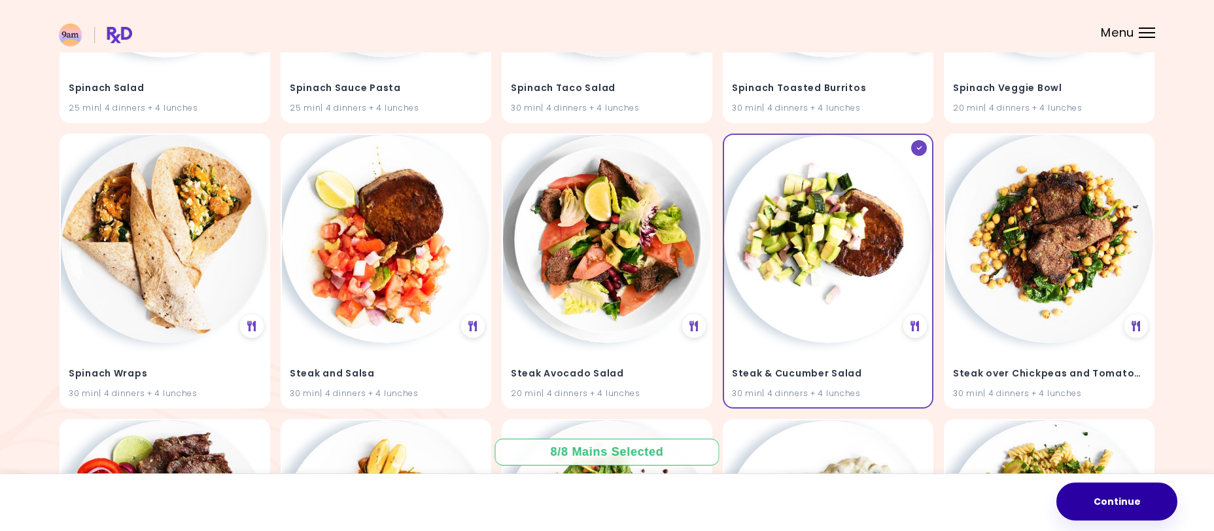
click at [1108, 491] on button "Continue" at bounding box center [1117, 501] width 121 height 38
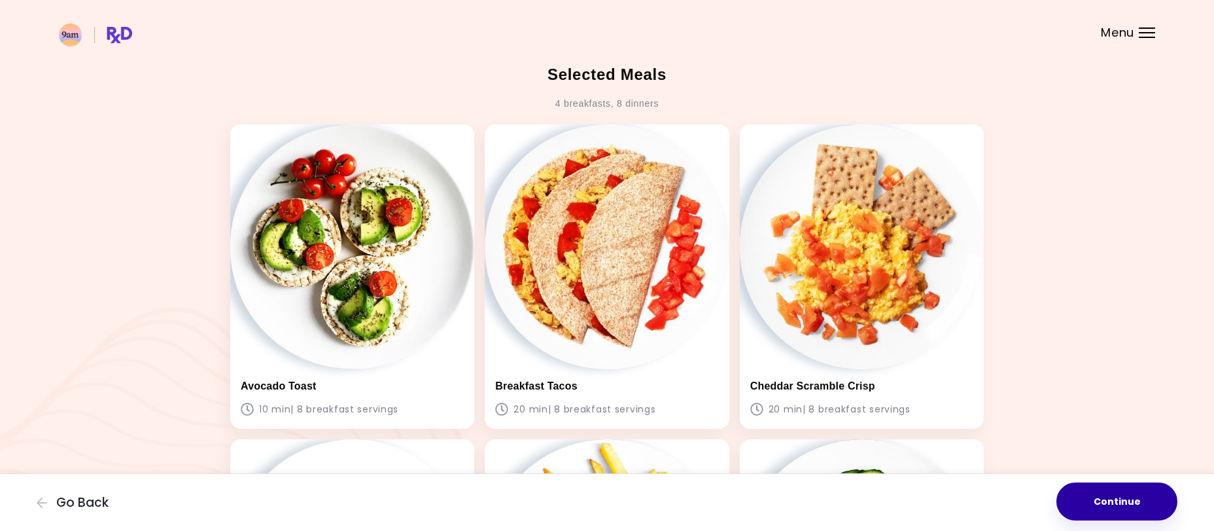
click at [1093, 498] on button "Continue" at bounding box center [1117, 501] width 121 height 38
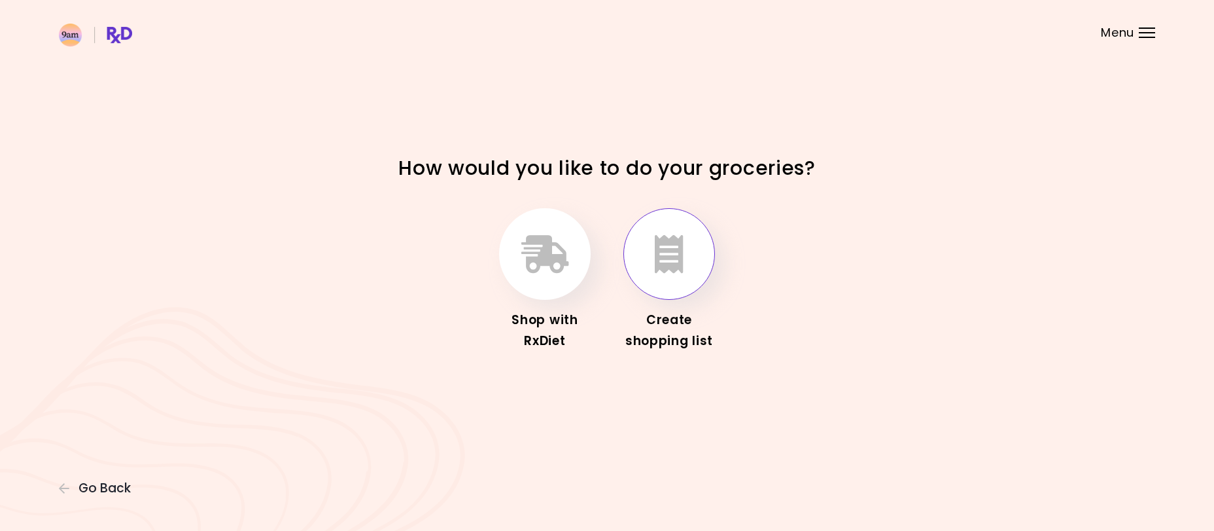
click at [667, 254] on icon "button" at bounding box center [669, 254] width 29 height 38
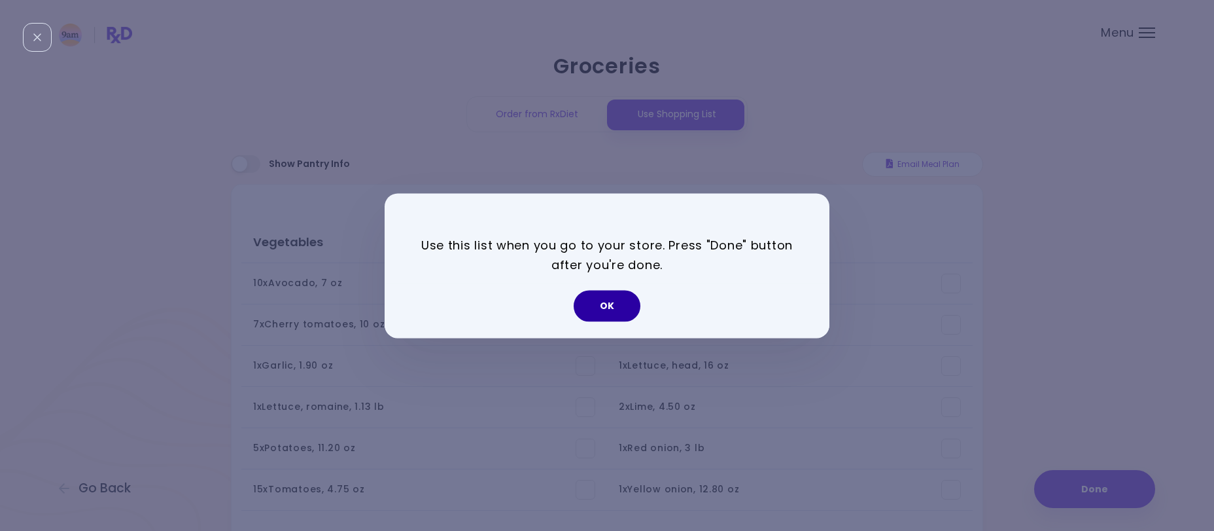
click at [602, 306] on button "OK" at bounding box center [607, 305] width 67 height 31
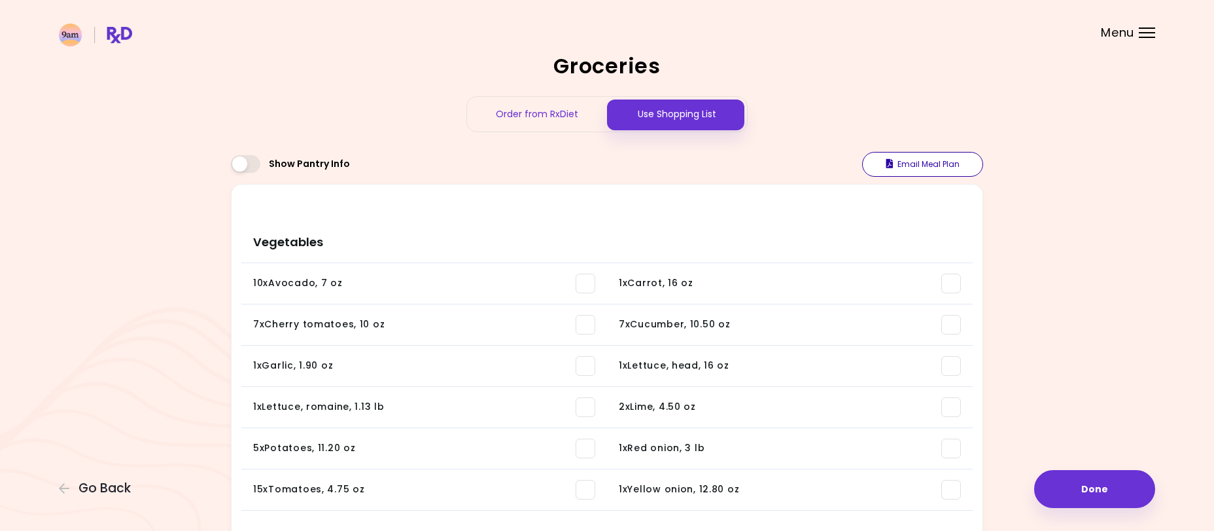
click at [938, 158] on button "Email Meal Plan" at bounding box center [922, 164] width 121 height 25
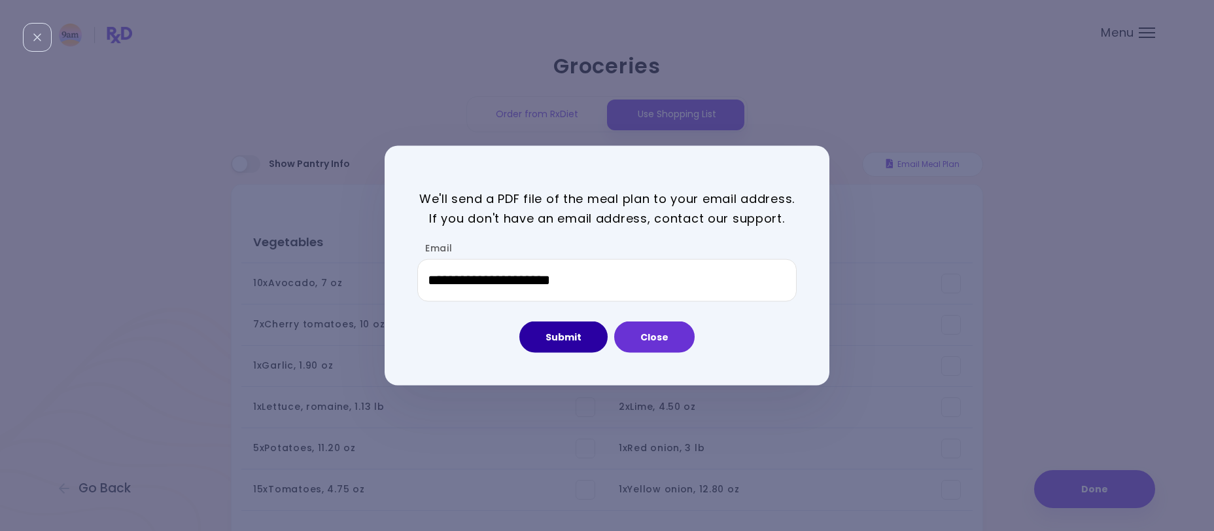
click at [571, 340] on button "Submit" at bounding box center [563, 336] width 88 height 31
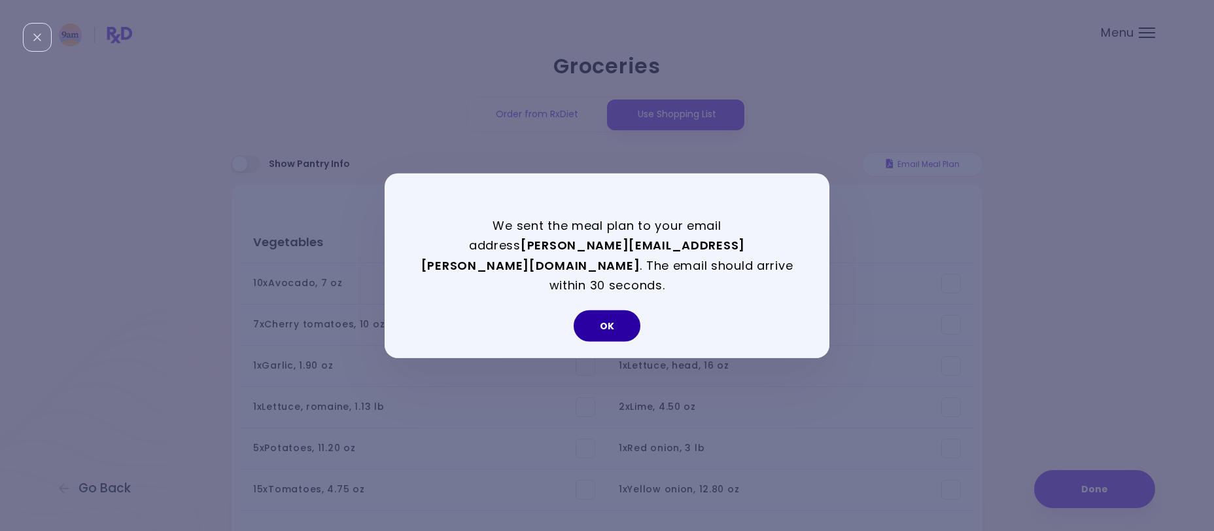
click at [620, 318] on button "OK" at bounding box center [607, 325] width 67 height 31
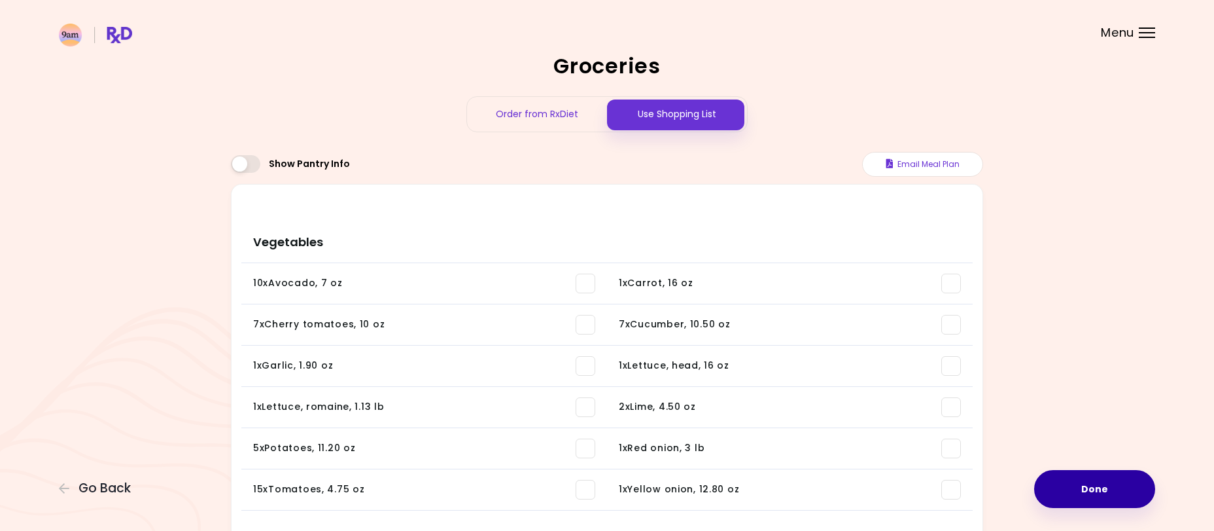
click at [1098, 487] on button "Done" at bounding box center [1094, 489] width 121 height 38
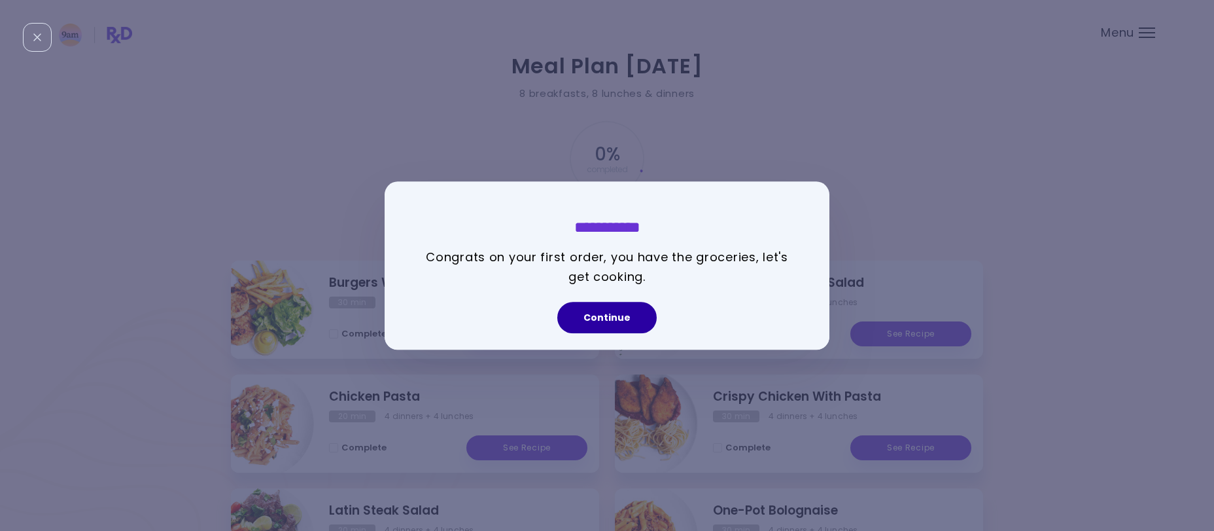
click at [627, 315] on button "Continue" at bounding box center [606, 317] width 99 height 31
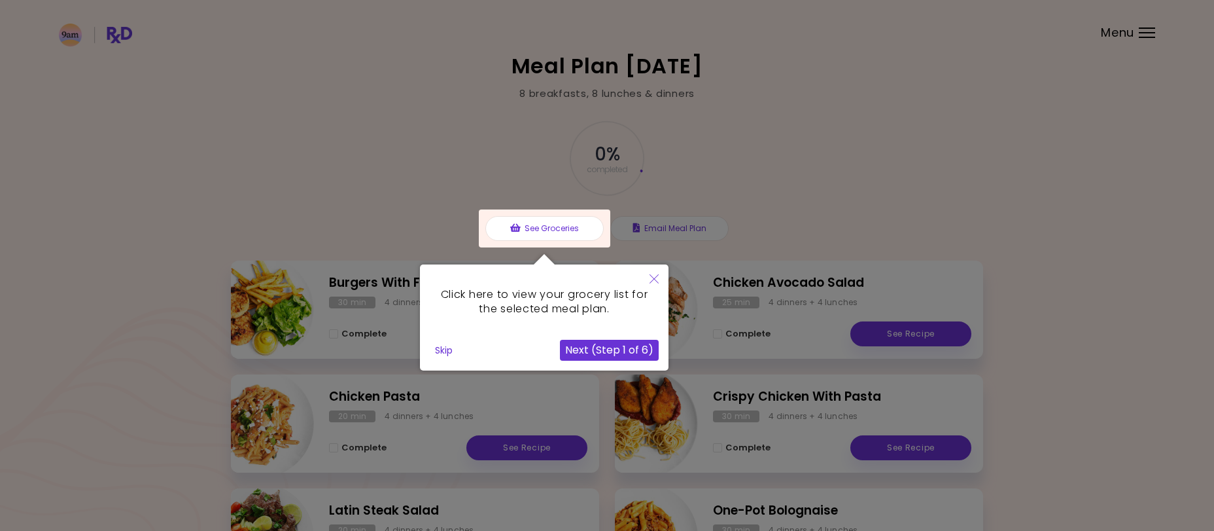
click at [653, 274] on icon "Close" at bounding box center [654, 278] width 9 height 9
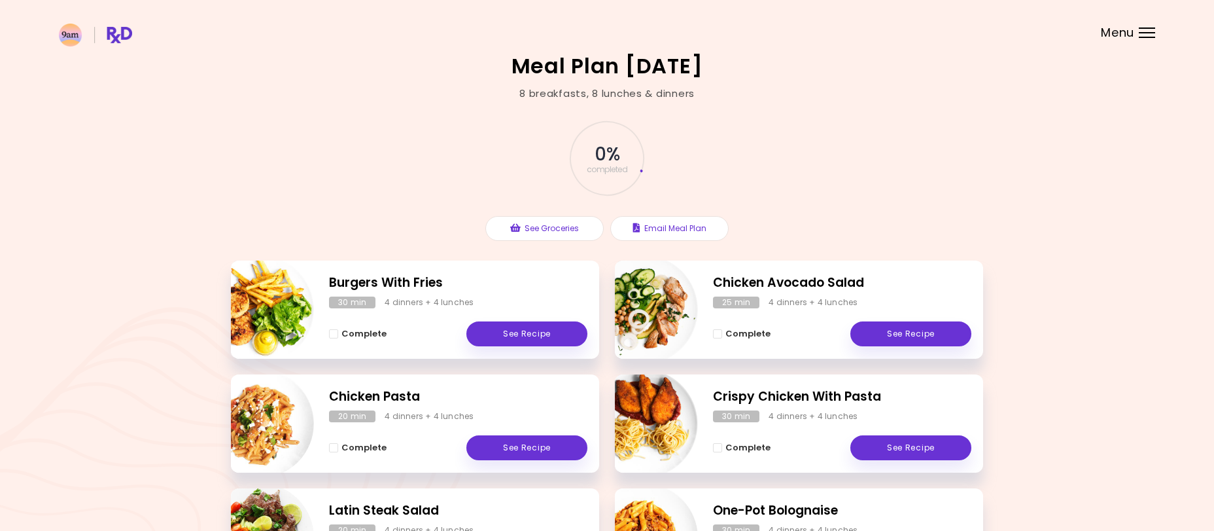
drag, startPoint x: 1008, startPoint y: 141, endPoint x: 1017, endPoint y: 135, distance: 10.7
click at [1011, 141] on div "Meal Plan [DATE] 8 breakfasts , 8 lunches & dinners 0 % completed See Groceries…" at bounding box center [607, 499] width 1214 height 999
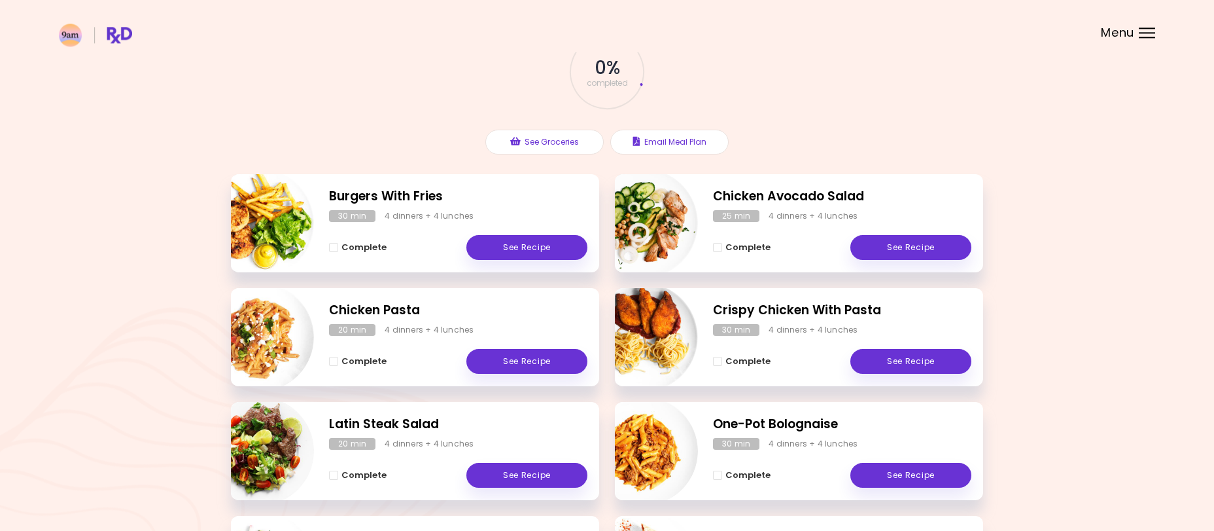
scroll to position [133, 0]
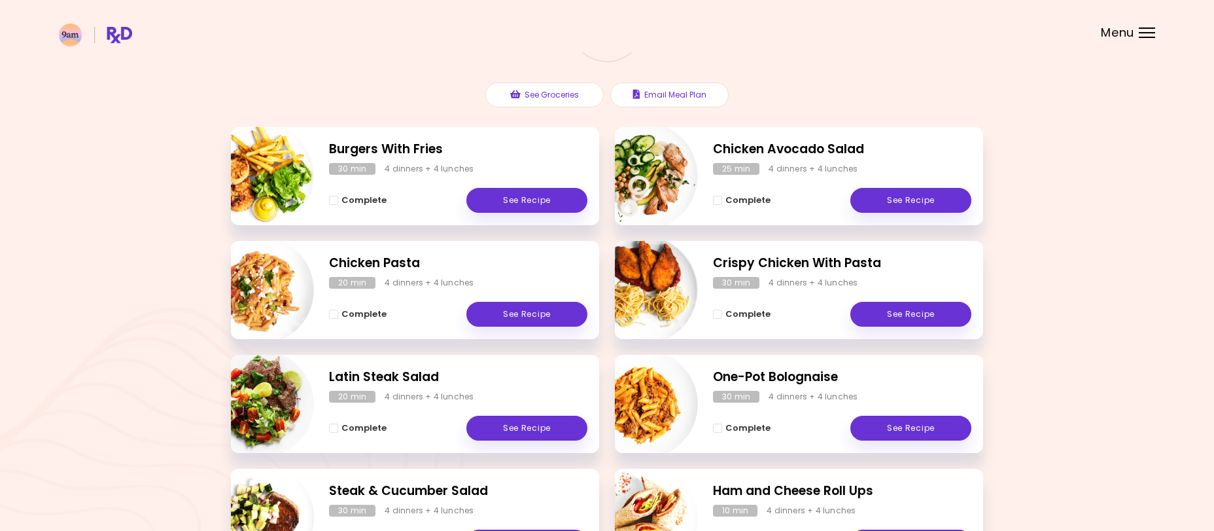
drag, startPoint x: 1028, startPoint y: 370, endPoint x: 1045, endPoint y: 402, distance: 36.3
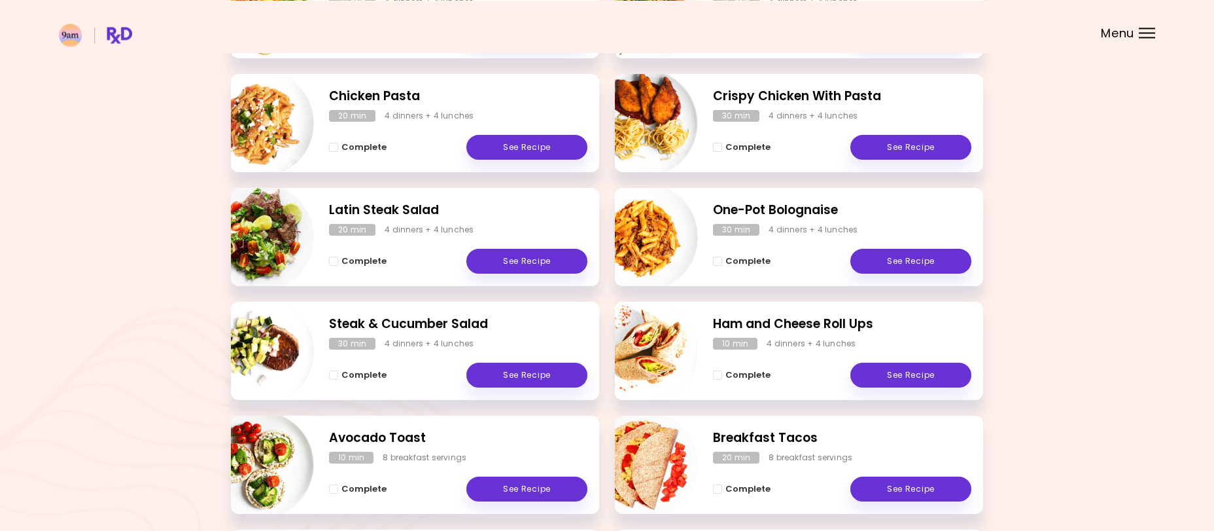
scroll to position [335, 0]
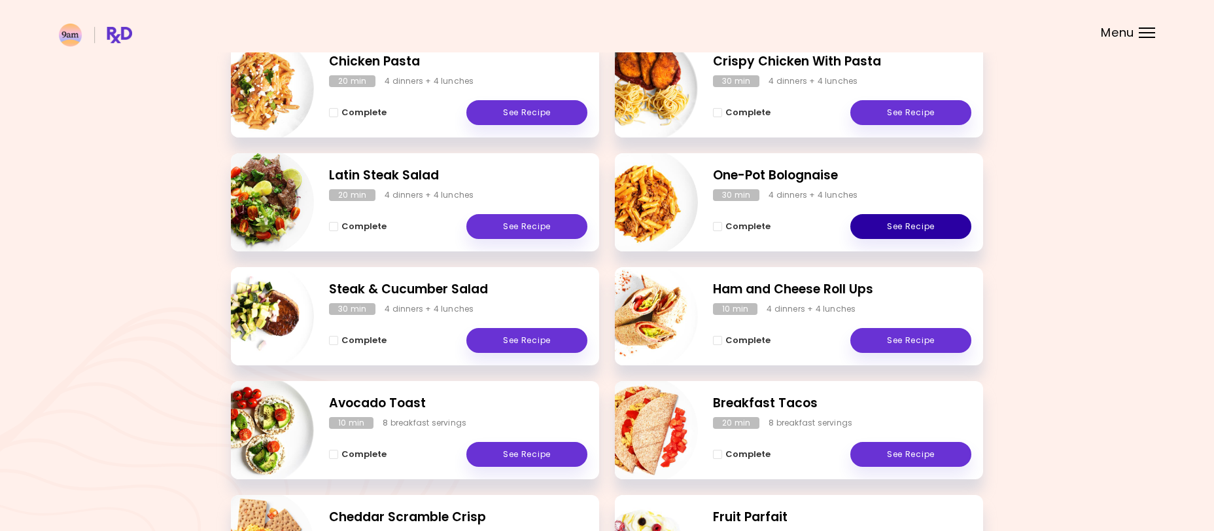
click at [942, 231] on link "See Recipe" at bounding box center [910, 226] width 121 height 25
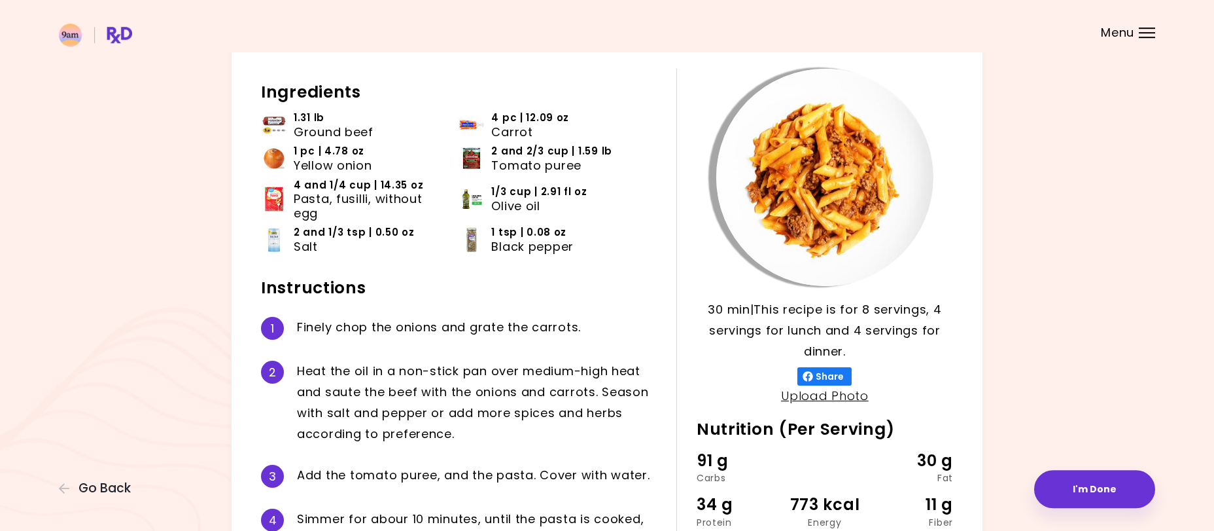
scroll to position [67, 0]
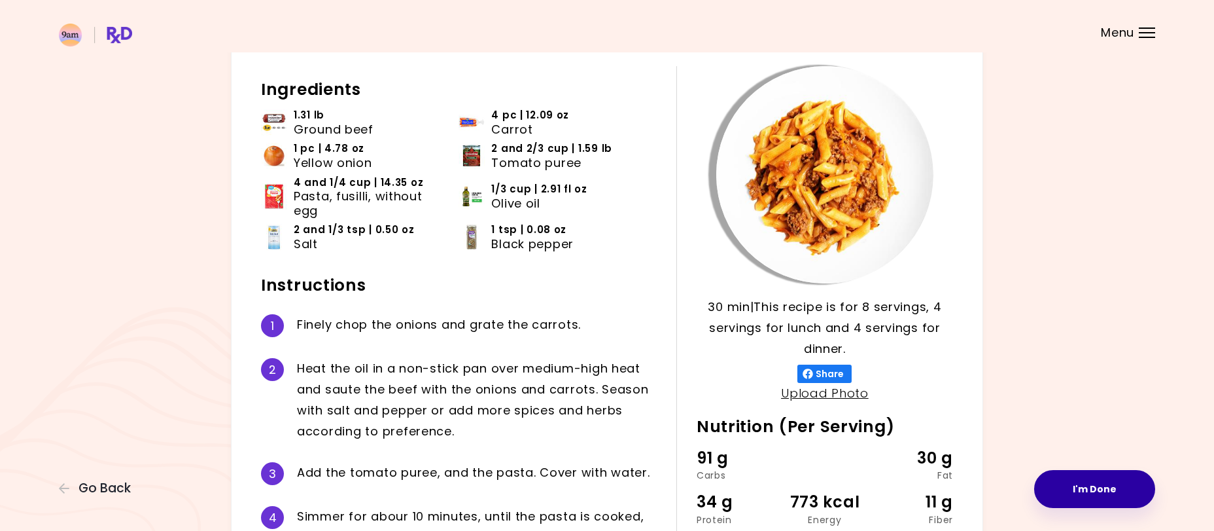
click at [1096, 484] on button "I'm Done" at bounding box center [1094, 489] width 121 height 38
